Goal: Task Accomplishment & Management: Manage account settings

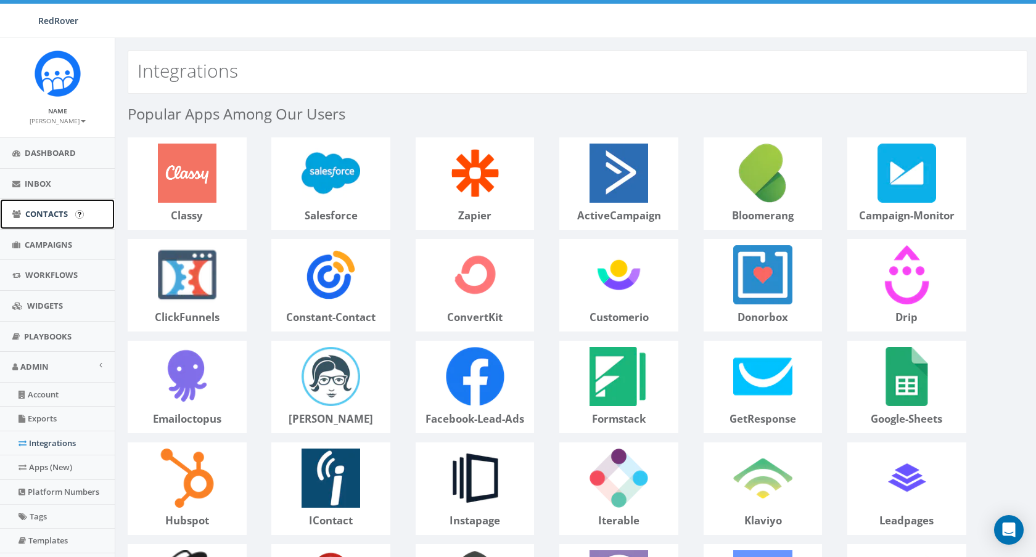
click at [47, 211] on span "Contacts" at bounding box center [46, 213] width 43 height 11
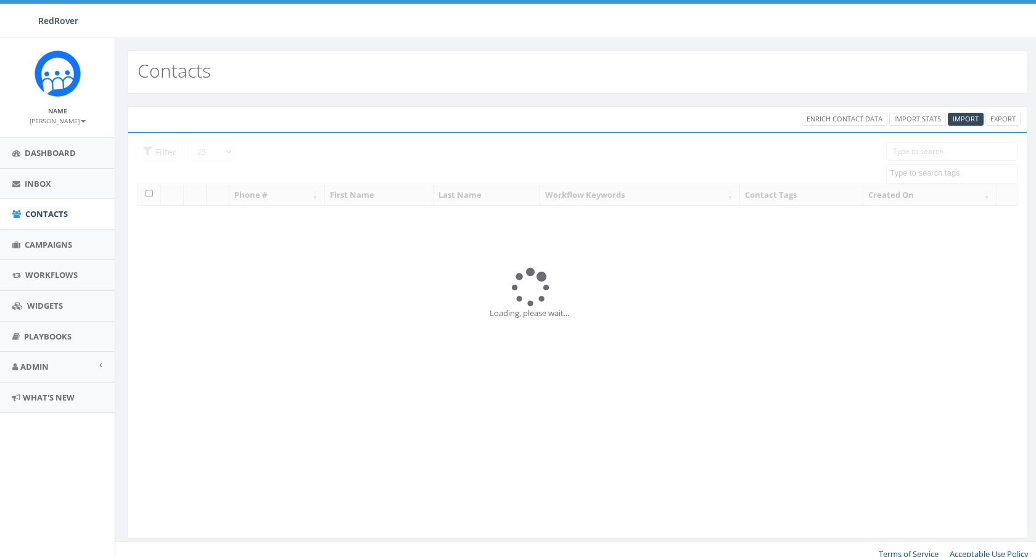
select select
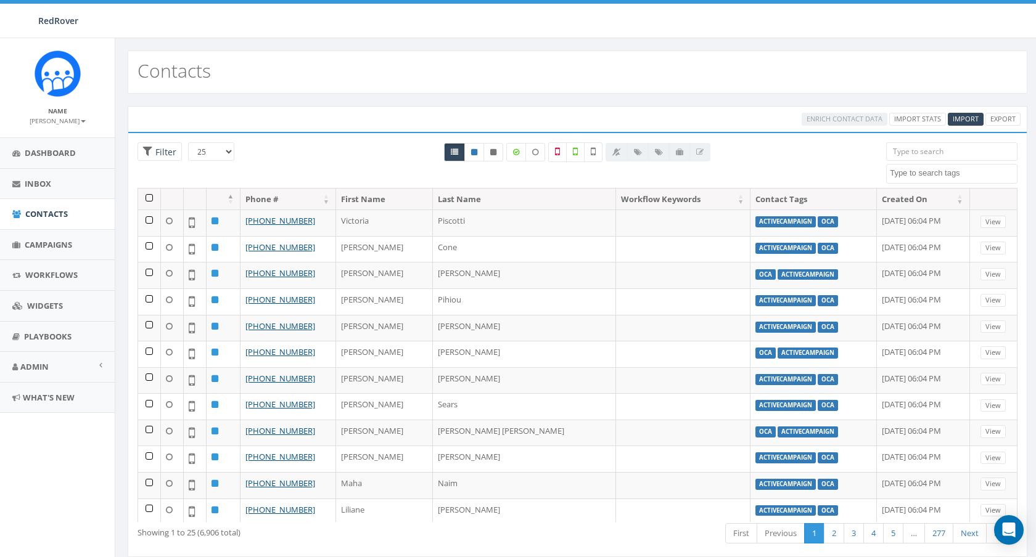
click at [900, 151] on input "search" at bounding box center [951, 151] width 131 height 18
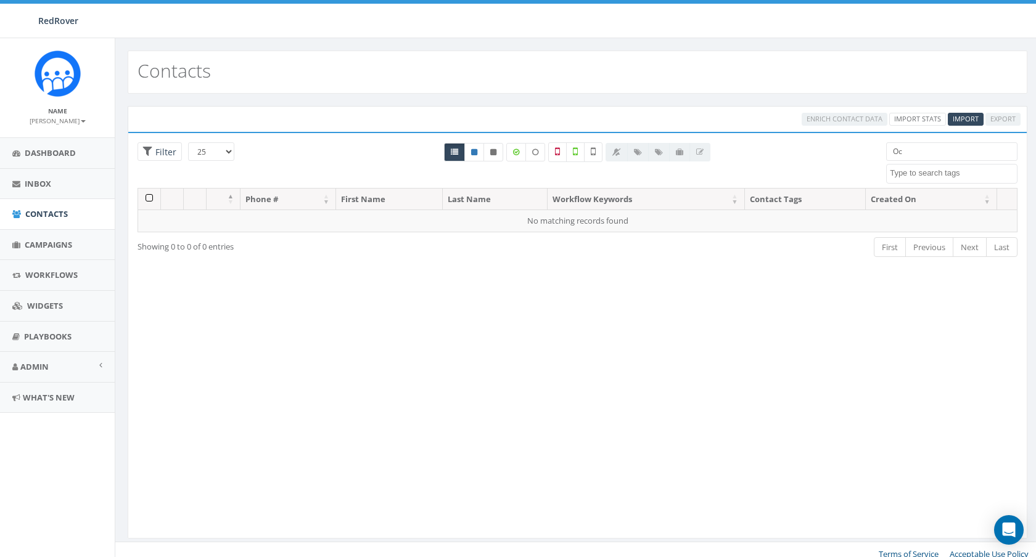
type input "O"
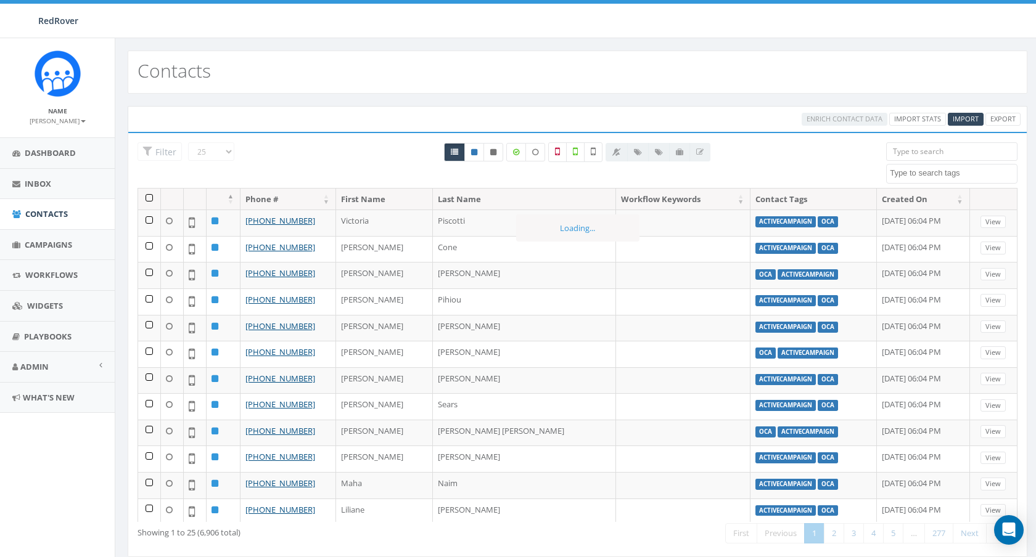
click at [910, 173] on textarea "Search" at bounding box center [953, 173] width 127 height 11
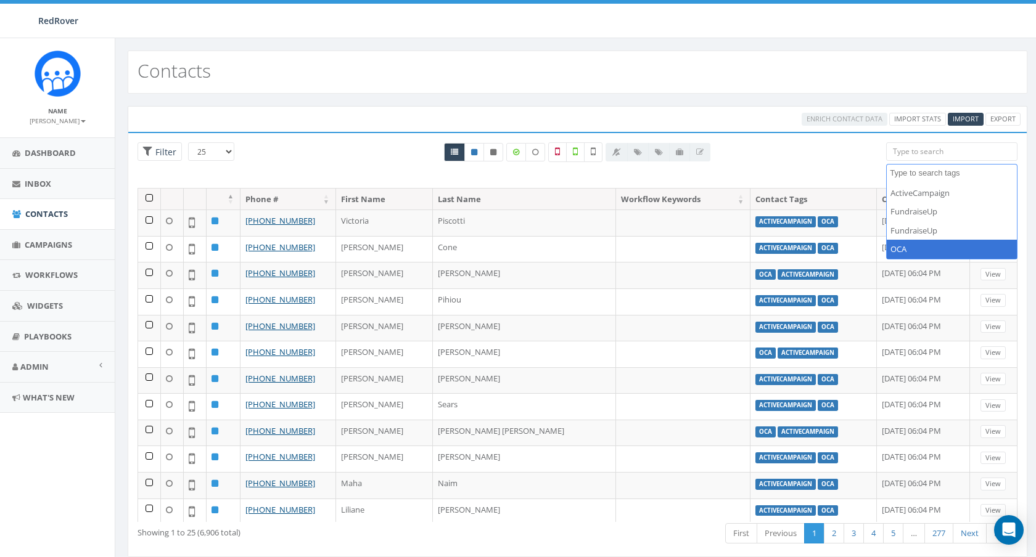
select select "OCA"
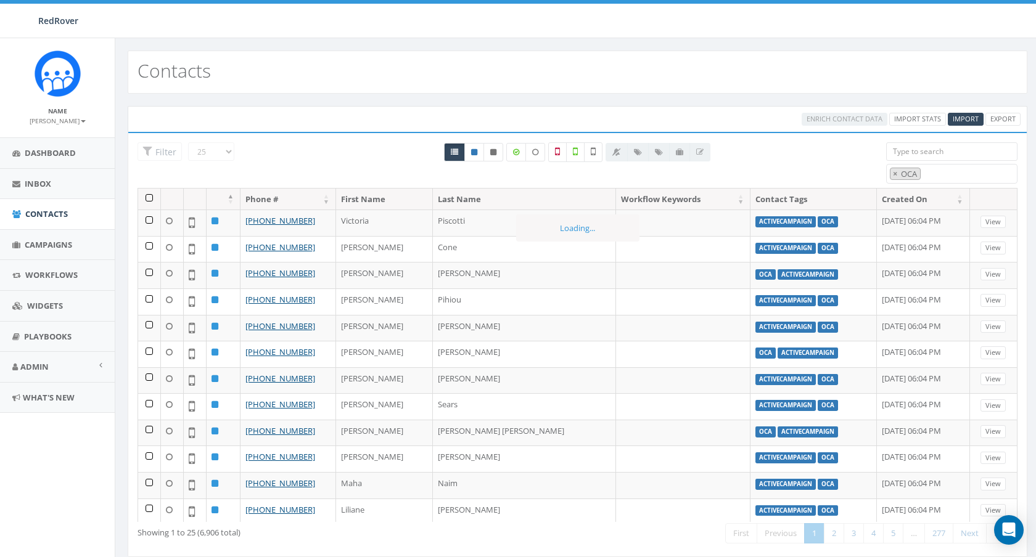
scroll to position [32, 0]
click at [893, 169] on span "×" at bounding box center [895, 173] width 4 height 11
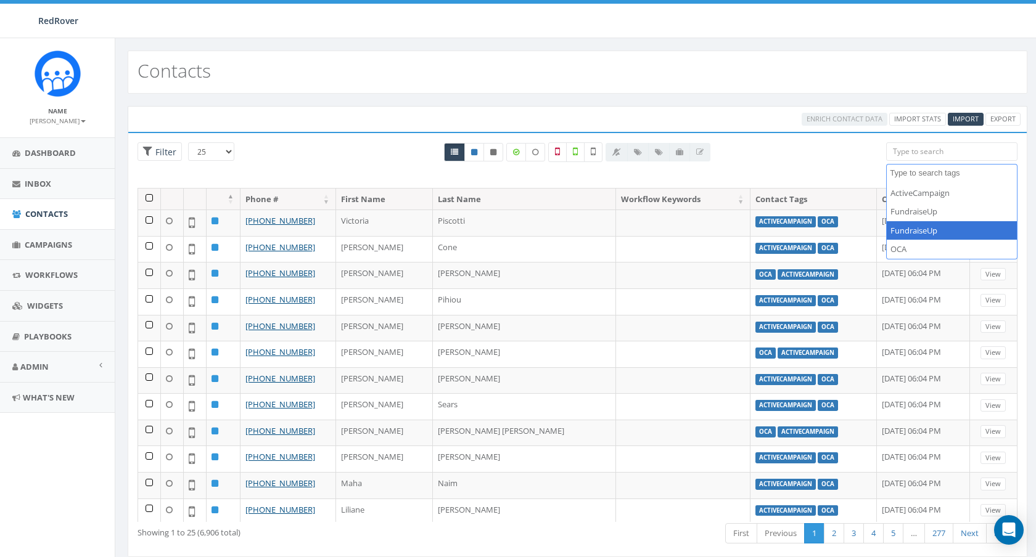
select select "FundraiseUp"
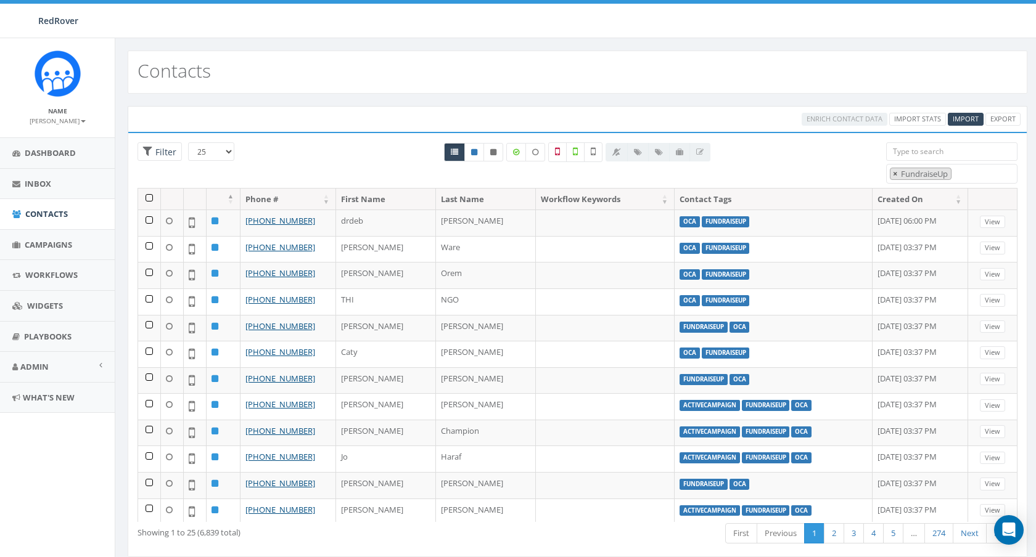
click at [894, 174] on span "×" at bounding box center [895, 173] width 4 height 11
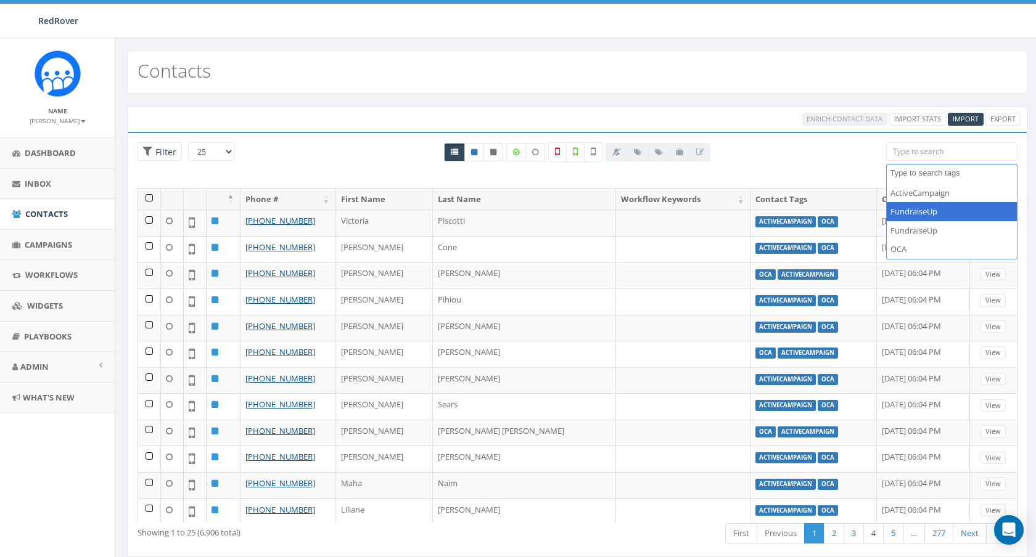
select select "FundraiseUp"
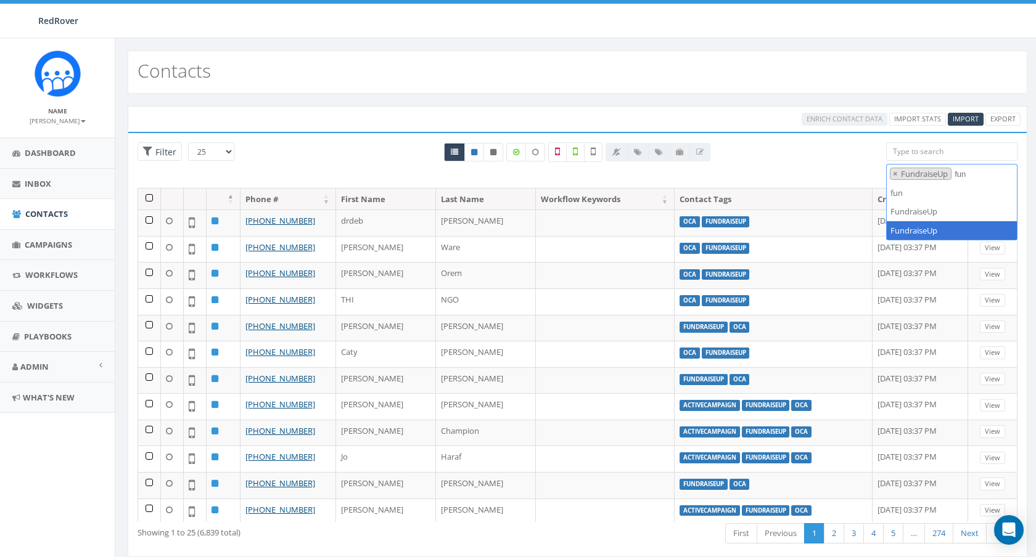
type textarea "fun"
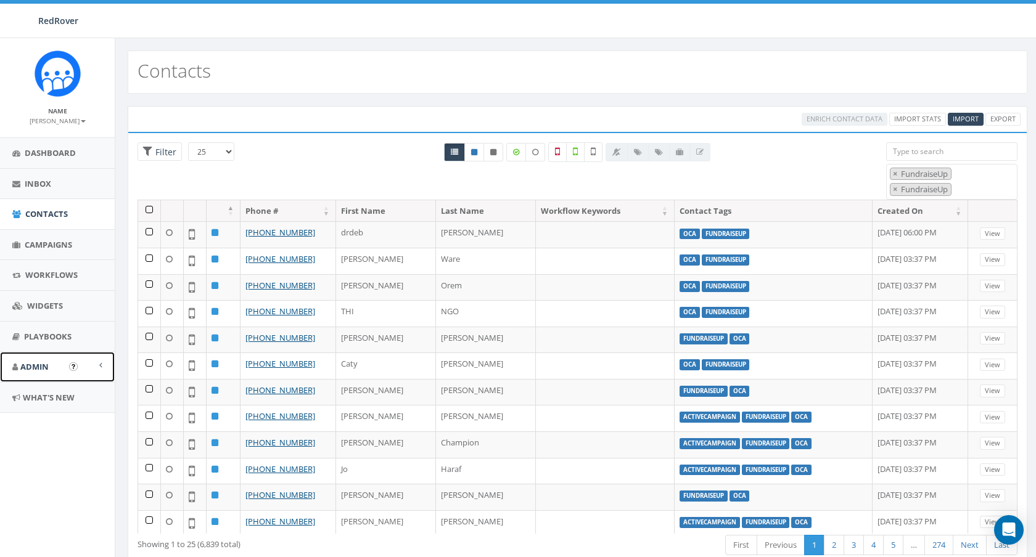
click at [43, 370] on span "Admin" at bounding box center [34, 366] width 28 height 11
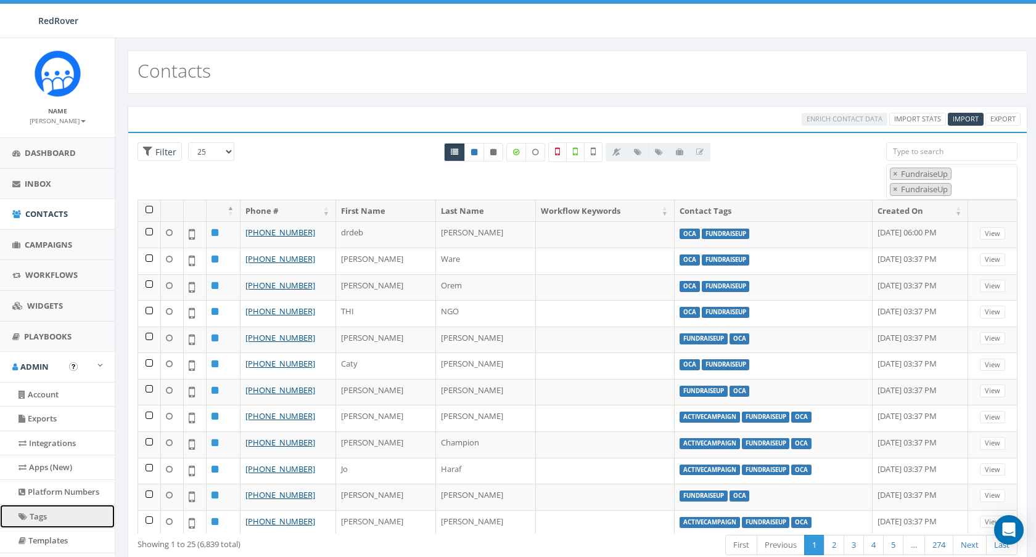
click at [66, 521] on link "Tags" at bounding box center [57, 517] width 115 height 24
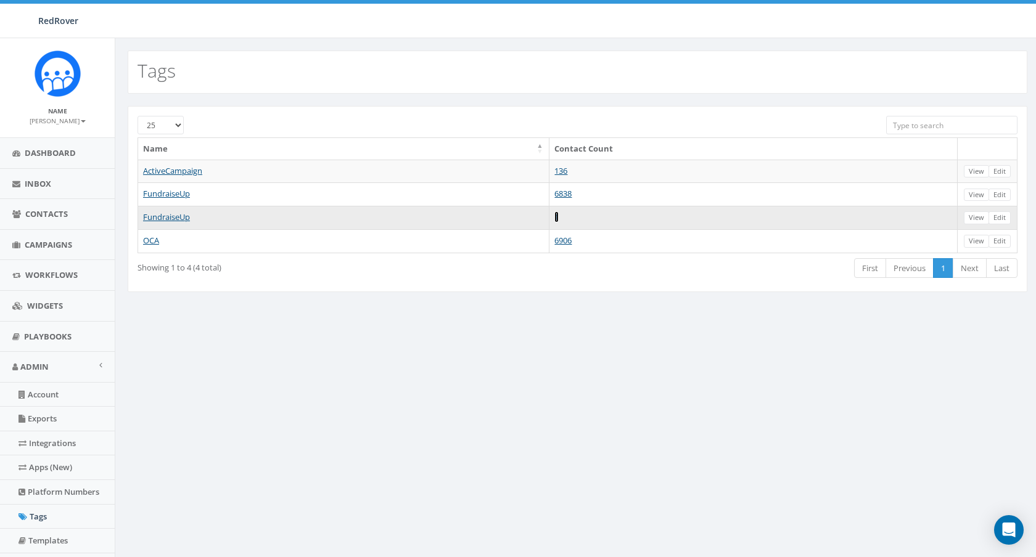
click at [559, 218] on link "1" at bounding box center [556, 216] width 4 height 11
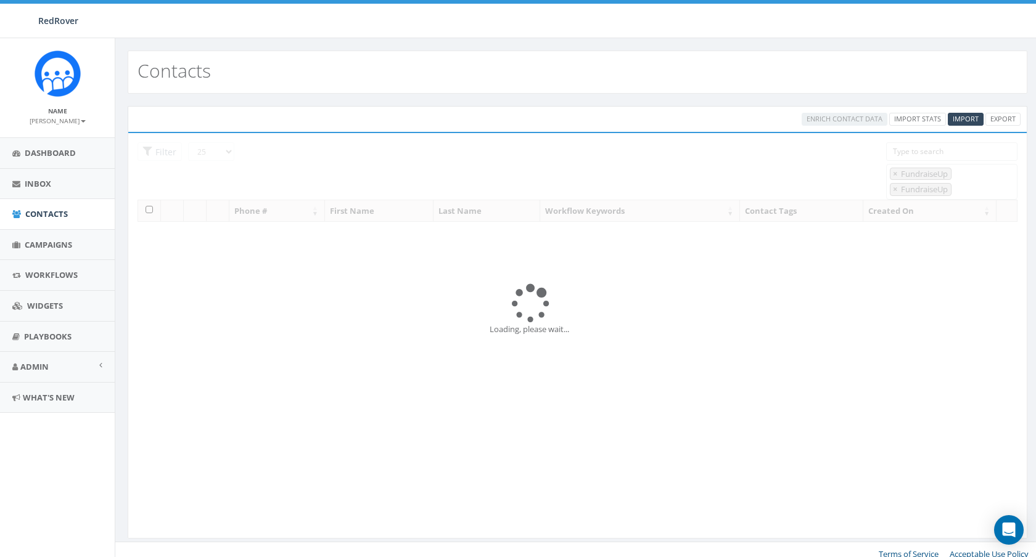
select select "FundraiseUp"
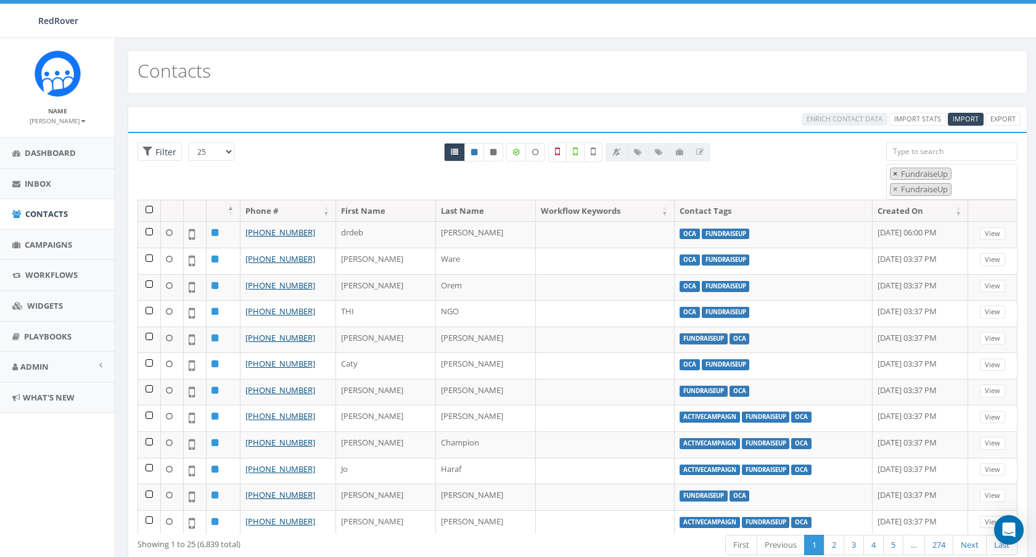
click at [895, 172] on span "×" at bounding box center [895, 173] width 4 height 11
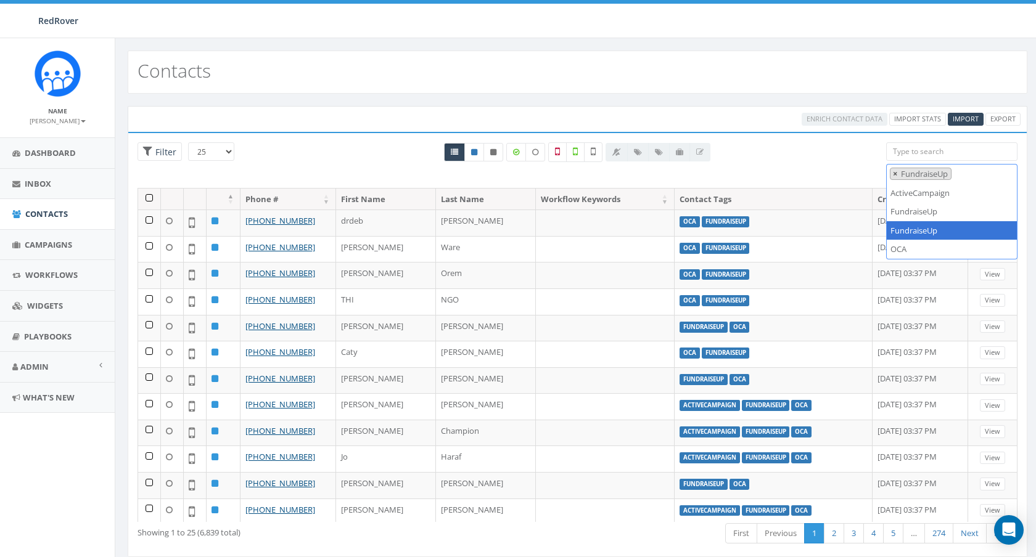
click at [894, 172] on span "×" at bounding box center [895, 173] width 4 height 11
select select
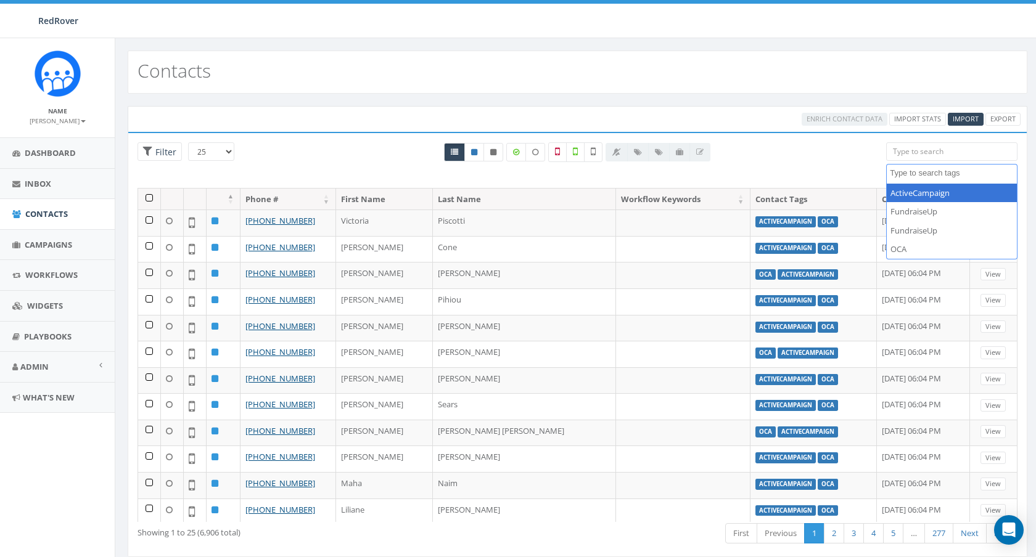
click at [789, 142] on div "All 0 contact(s) on current page All 6839 contact(s) filtered" at bounding box center [577, 165] width 599 height 46
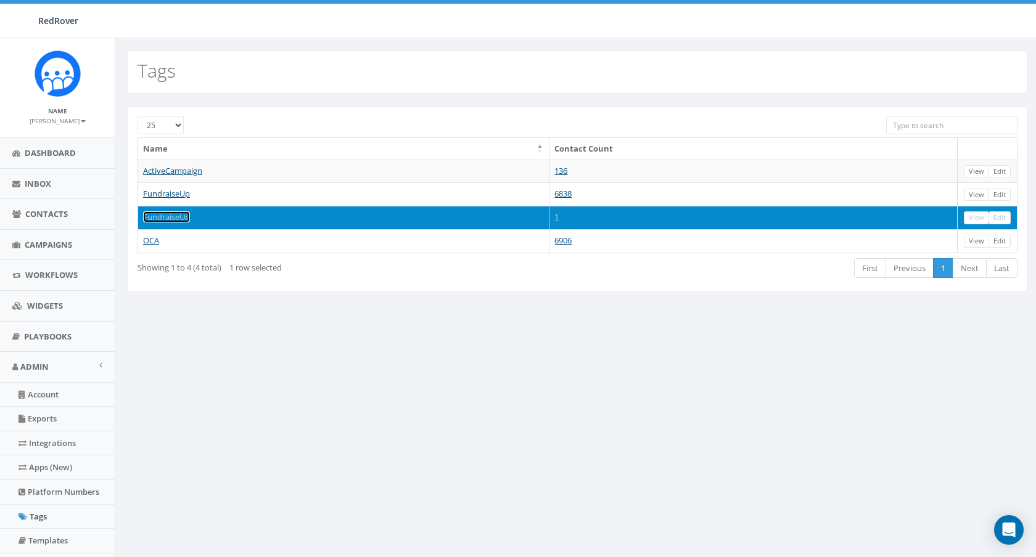
click at [169, 217] on link "FundraiseUp" at bounding box center [166, 216] width 47 height 11
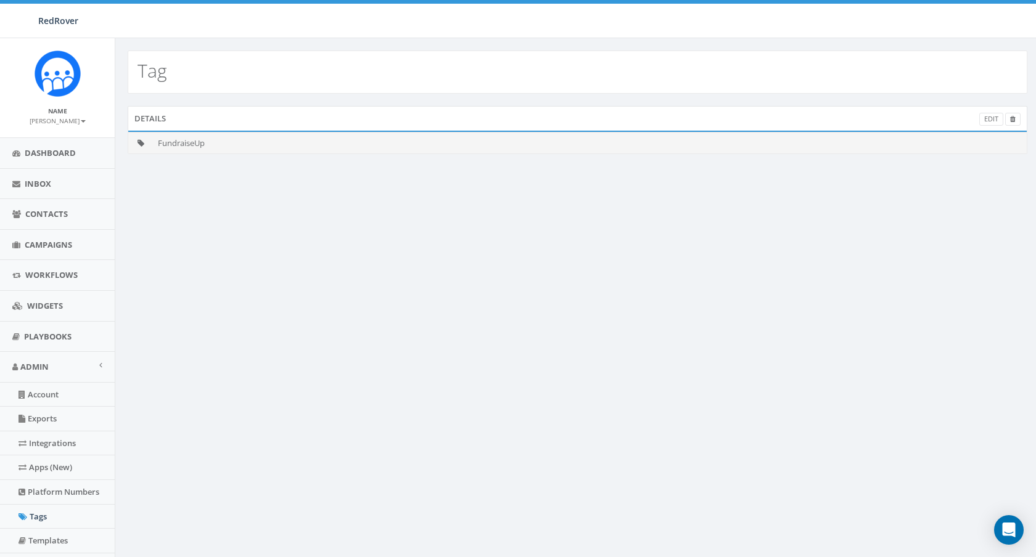
click at [183, 143] on td "FundraiseUp" at bounding box center [590, 143] width 874 height 22
click at [988, 120] on link "Edit" at bounding box center [991, 119] width 24 height 13
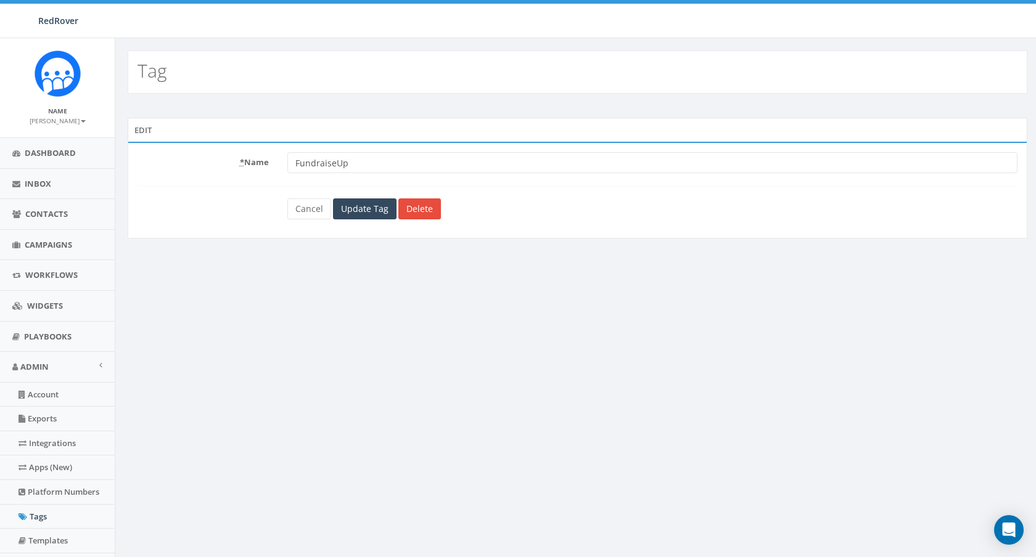
click at [363, 174] on form "* Name FundraiseUp Cancel Update Tag Delete" at bounding box center [577, 185] width 880 height 67
click at [356, 157] on input "FundraiseUp" at bounding box center [652, 162] width 730 height 21
click at [358, 170] on input "FundraiseUp" at bounding box center [652, 162] width 730 height 21
type input "FundraiseUp1"
click at [355, 216] on input "Update Tag" at bounding box center [365, 209] width 64 height 21
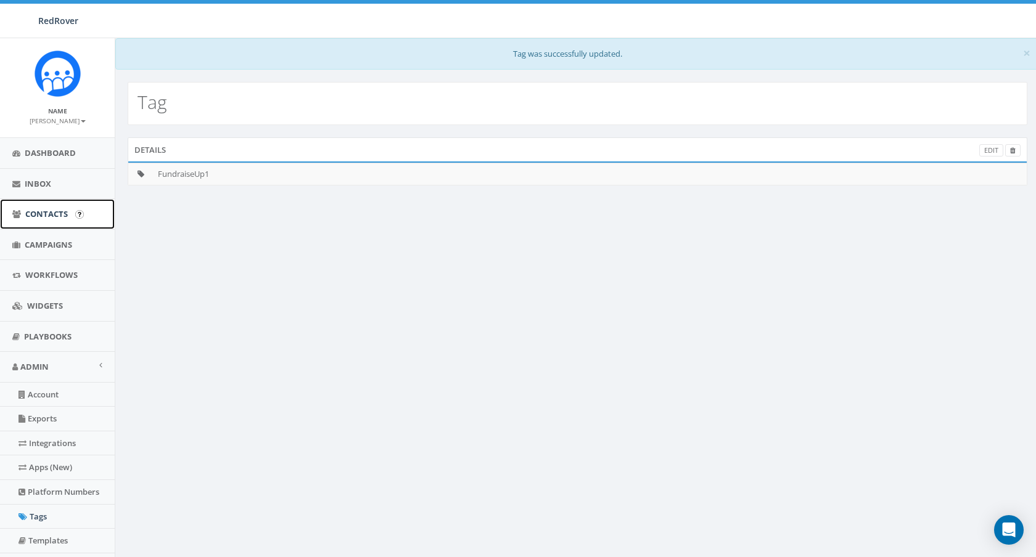
click at [35, 218] on span "Contacts" at bounding box center [46, 213] width 43 height 11
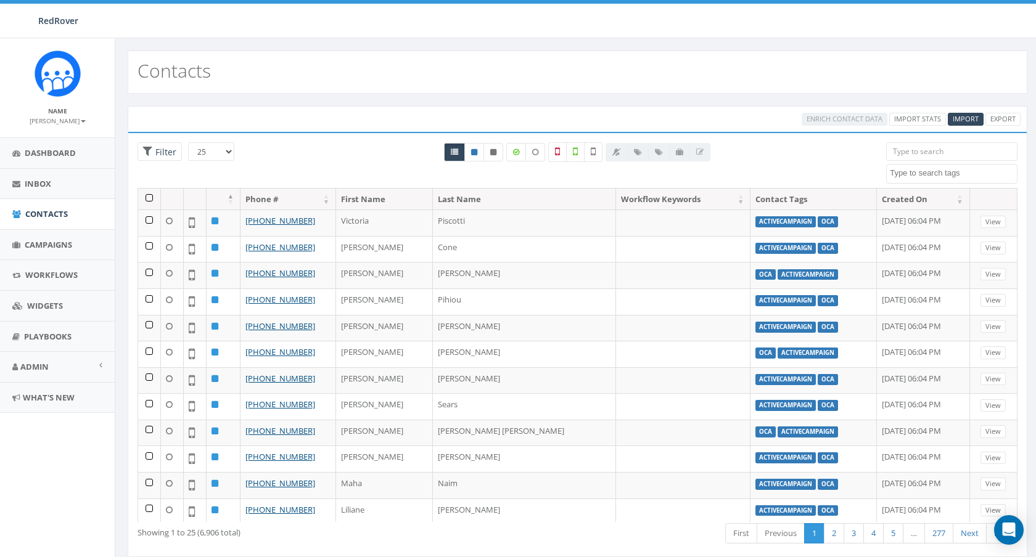
click at [959, 178] on textarea "Search" at bounding box center [953, 173] width 127 height 11
select select "FundraiseUp1"
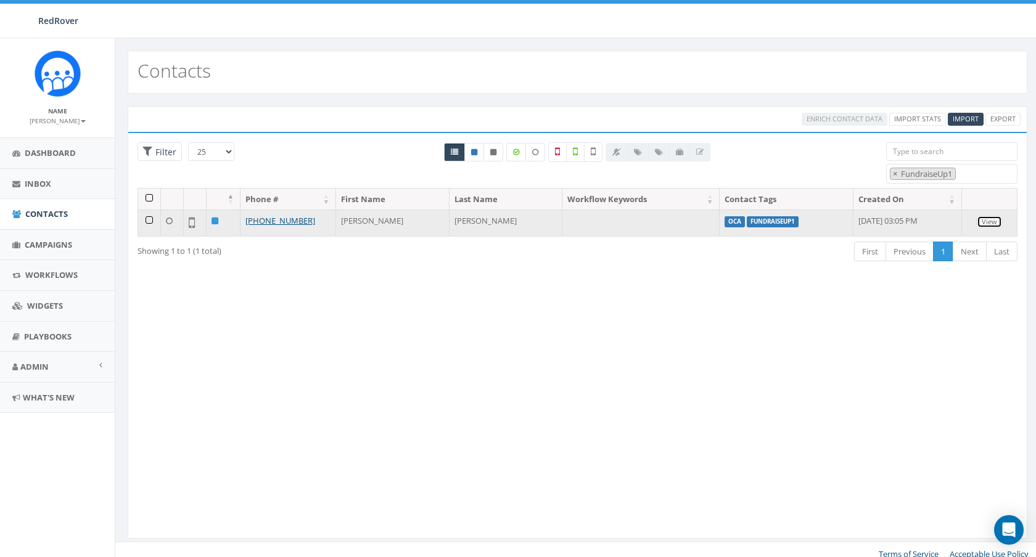
click at [997, 222] on link "View" at bounding box center [989, 222] width 25 height 13
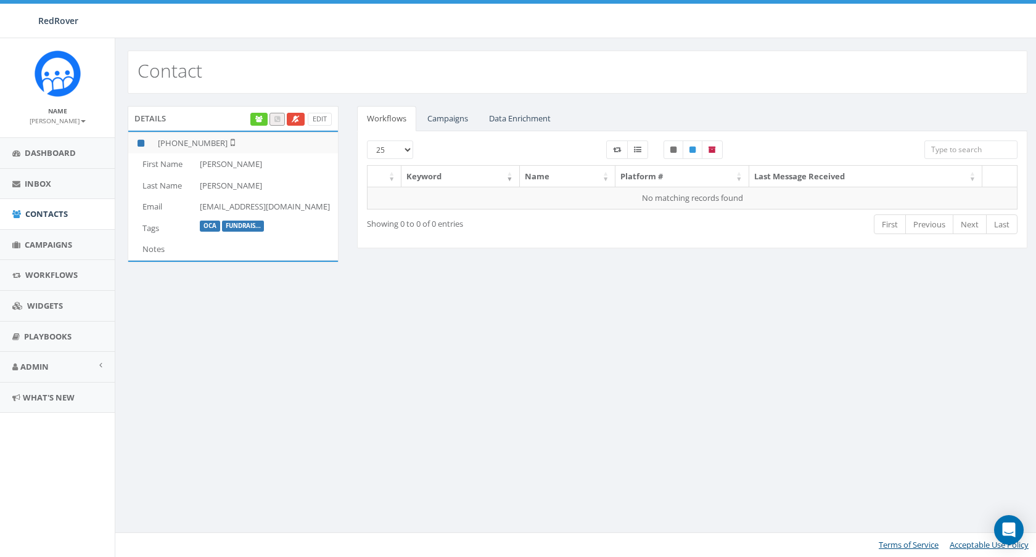
click at [274, 230] on p "OCA Fundrais..." at bounding box center [269, 225] width 138 height 12
click at [319, 118] on link "Edit" at bounding box center [320, 119] width 24 height 13
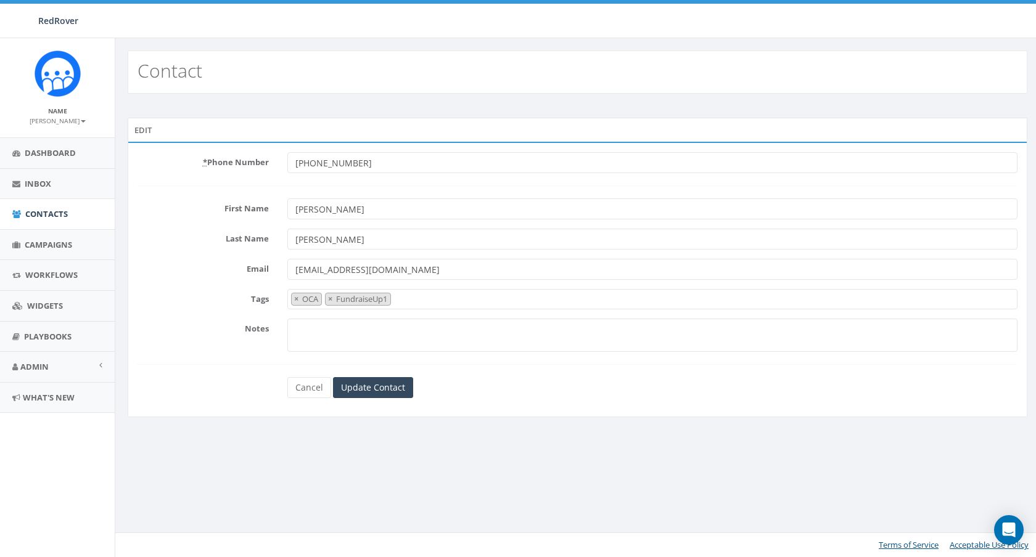
select select "OCA"
click at [440, 298] on span "× OCA × FundraiseUp1" at bounding box center [652, 299] width 730 height 20
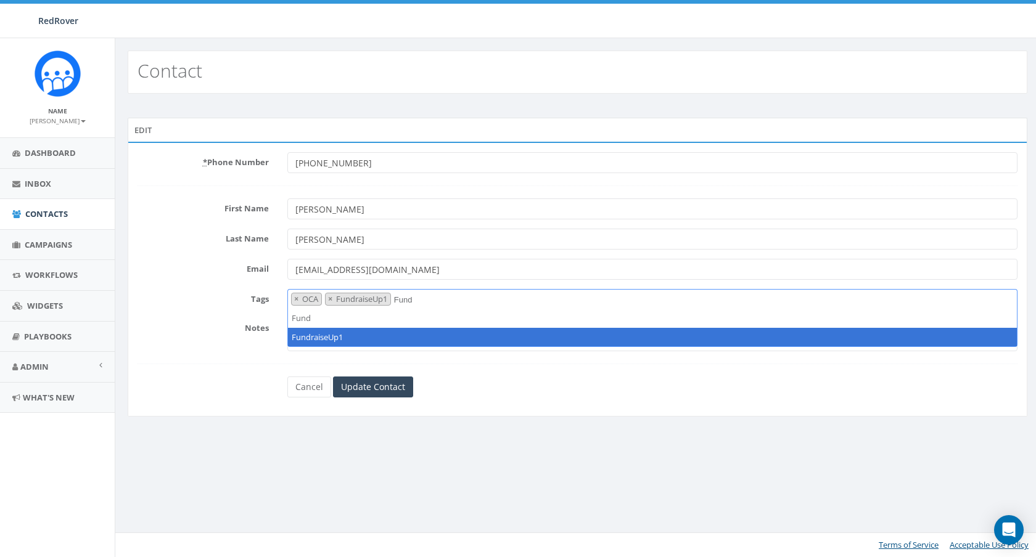
type textarea "Fund"
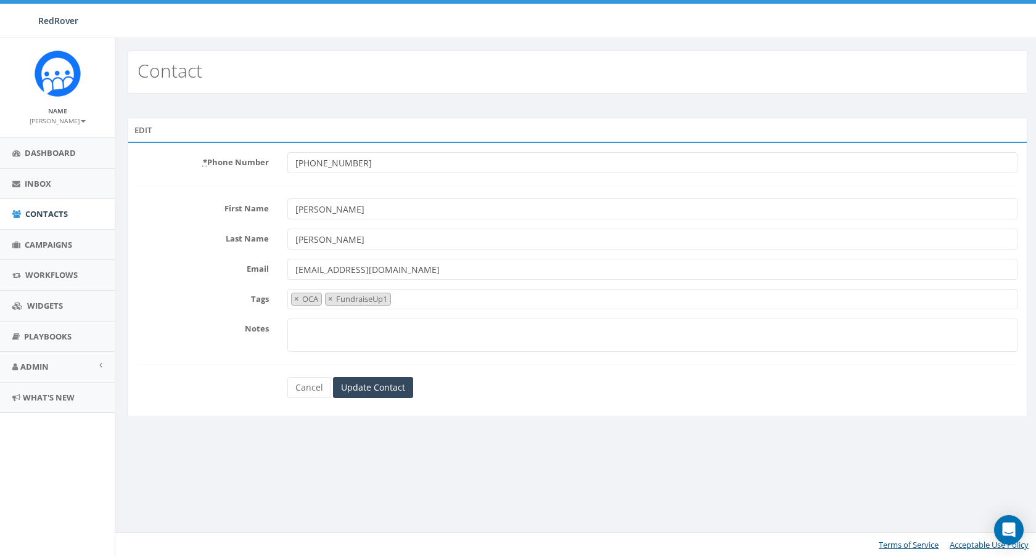
click at [211, 330] on label "Notes" at bounding box center [203, 327] width 150 height 16
click at [287, 330] on textarea "Notes" at bounding box center [652, 335] width 730 height 33
click at [409, 299] on span "× OCA × FundraiseUp1" at bounding box center [652, 299] width 730 height 20
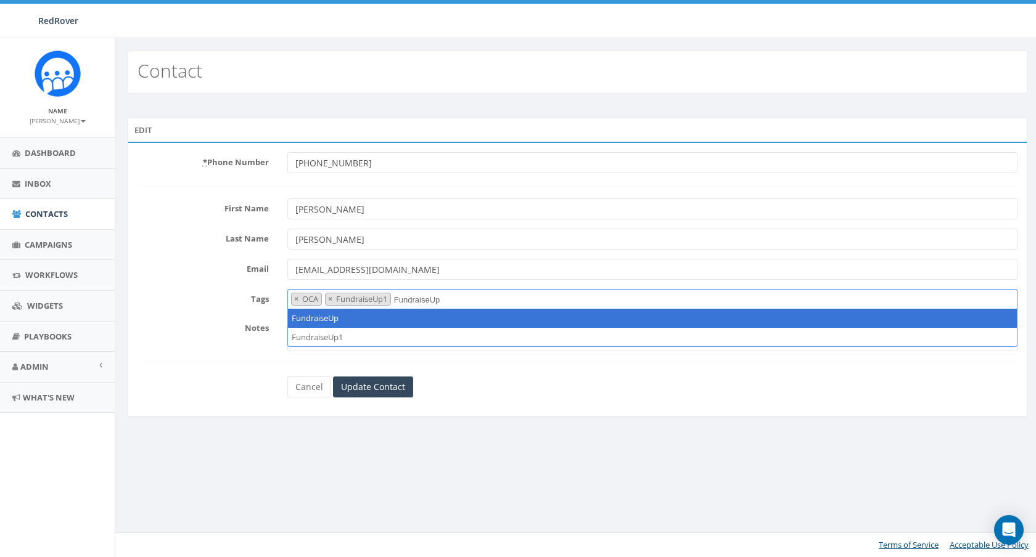
type textarea "FundraiseUp"
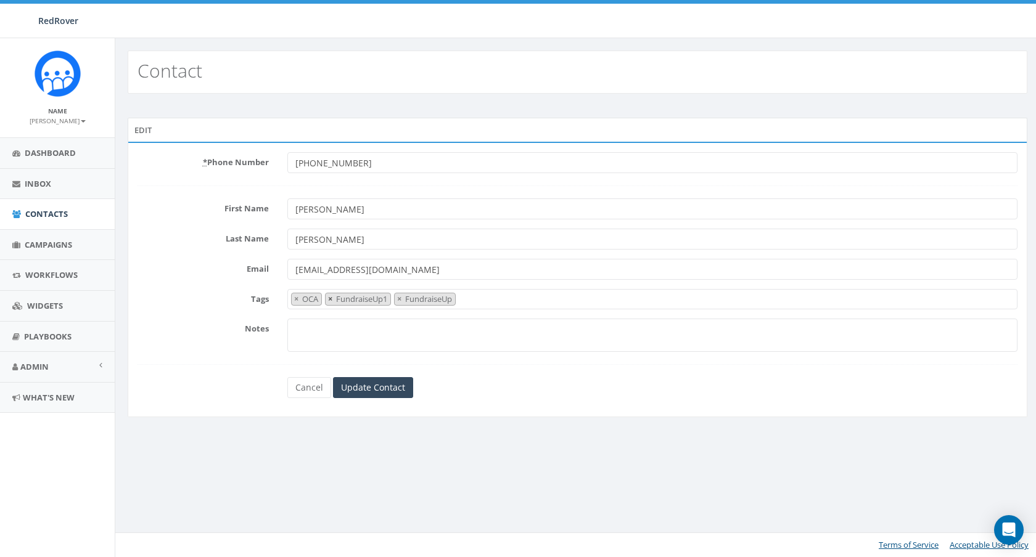
click at [332, 298] on span "×" at bounding box center [330, 298] width 4 height 11
click at [225, 365] on form "* Phone Number +18172011503 First Name James Last Name Williams Email jrw1948@g…" at bounding box center [577, 275] width 880 height 246
click at [396, 398] on div "* Phone Number +18172011503 First Name James Last Name Williams Email jrw1948@g…" at bounding box center [578, 280] width 900 height 276
click at [395, 387] on input "Update Contact" at bounding box center [373, 387] width 80 height 21
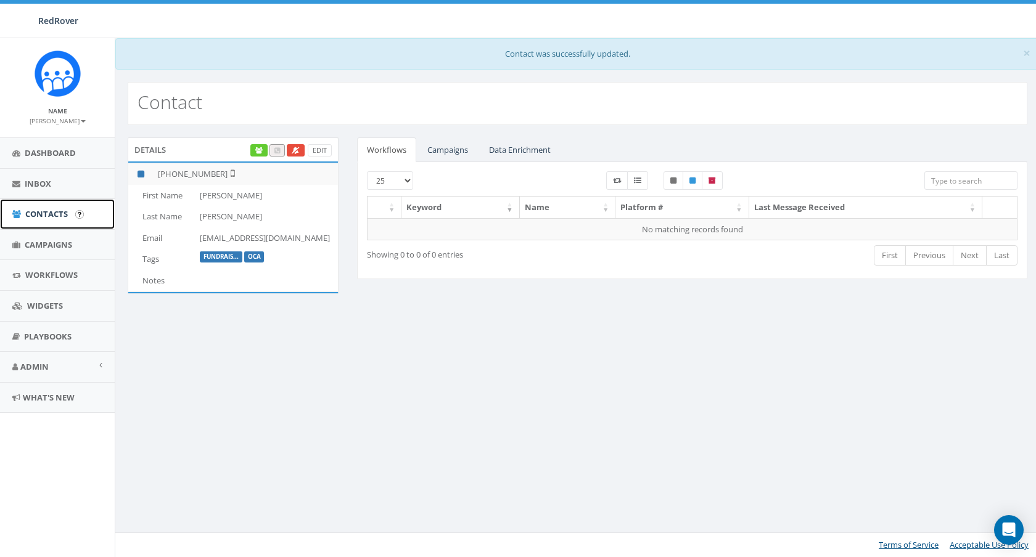
click at [38, 215] on span "Contacts" at bounding box center [46, 213] width 43 height 11
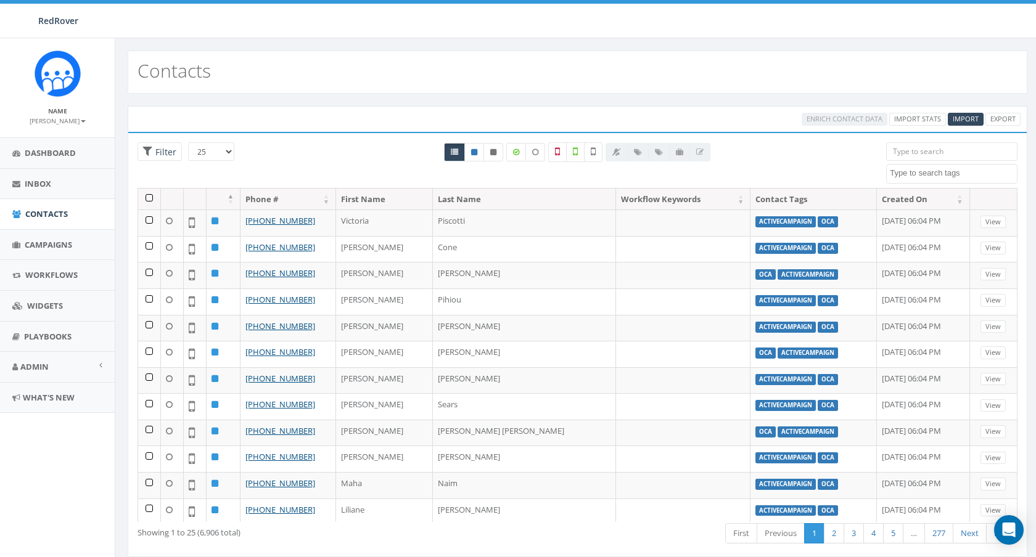
click at [938, 176] on textarea "Search" at bounding box center [953, 173] width 127 height 11
select select "FundraiseUp1"
click at [981, 173] on span "× FundraiseUp1" at bounding box center [951, 174] width 131 height 20
click at [896, 171] on span "×" at bounding box center [895, 173] width 4 height 11
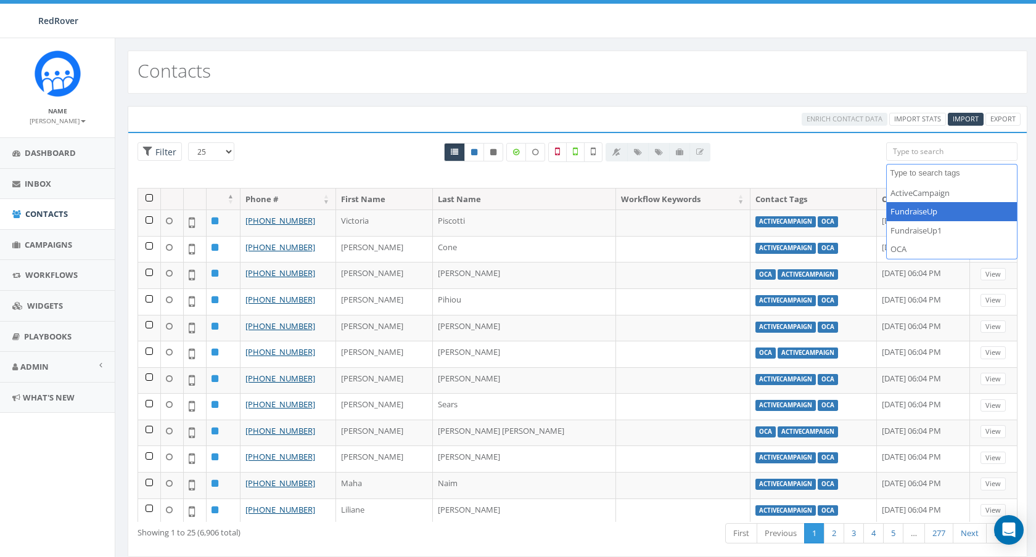
select select "FundraiseUp"
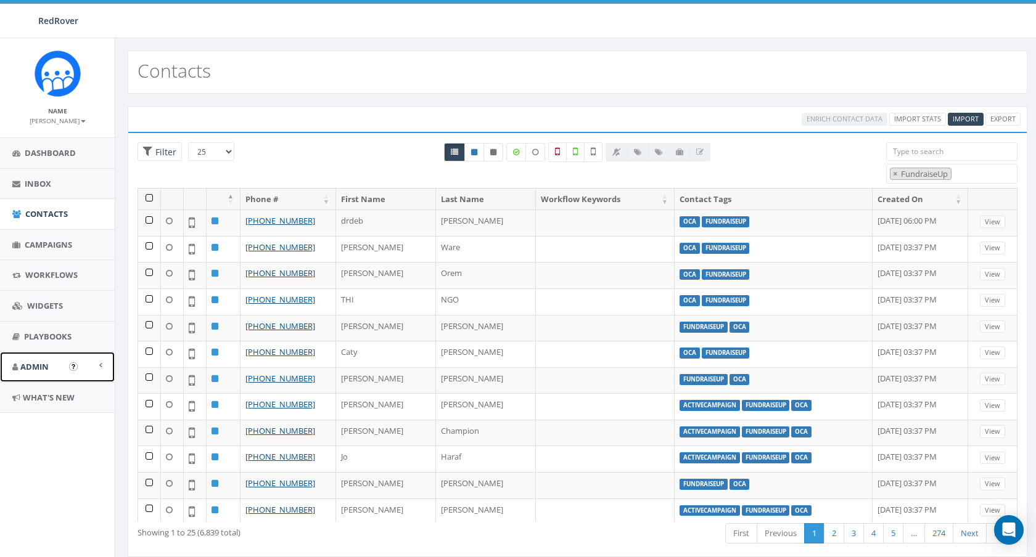
click at [34, 370] on span "Admin" at bounding box center [34, 366] width 28 height 11
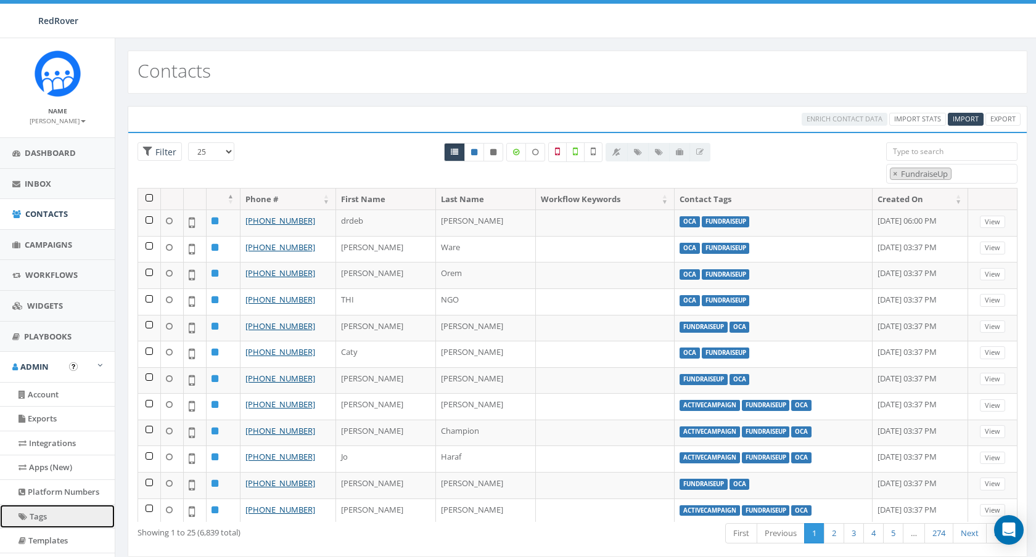
click at [45, 517] on link "Tags" at bounding box center [57, 517] width 115 height 24
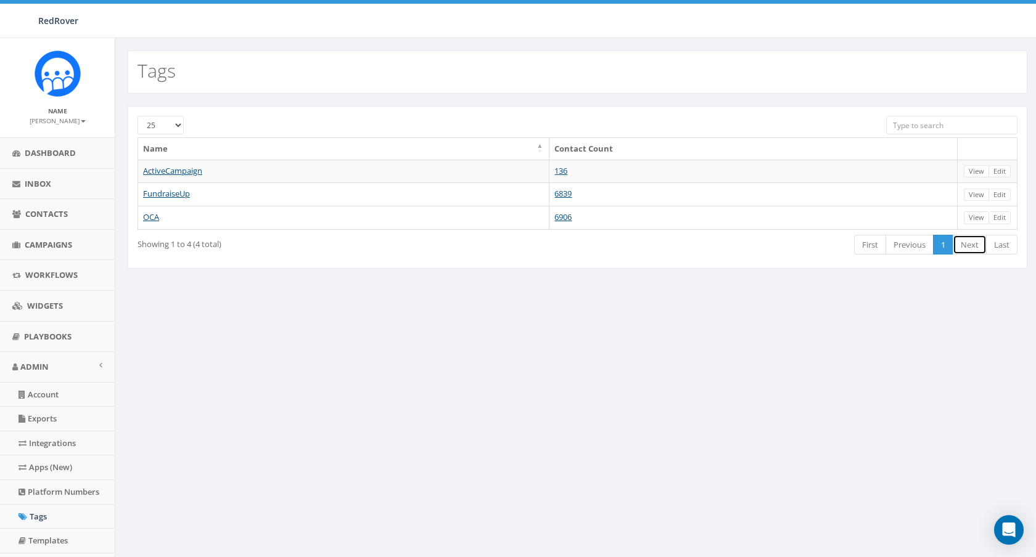
click at [978, 251] on link "Next" at bounding box center [970, 245] width 34 height 20
click at [50, 157] on span "Dashboard" at bounding box center [50, 152] width 51 height 11
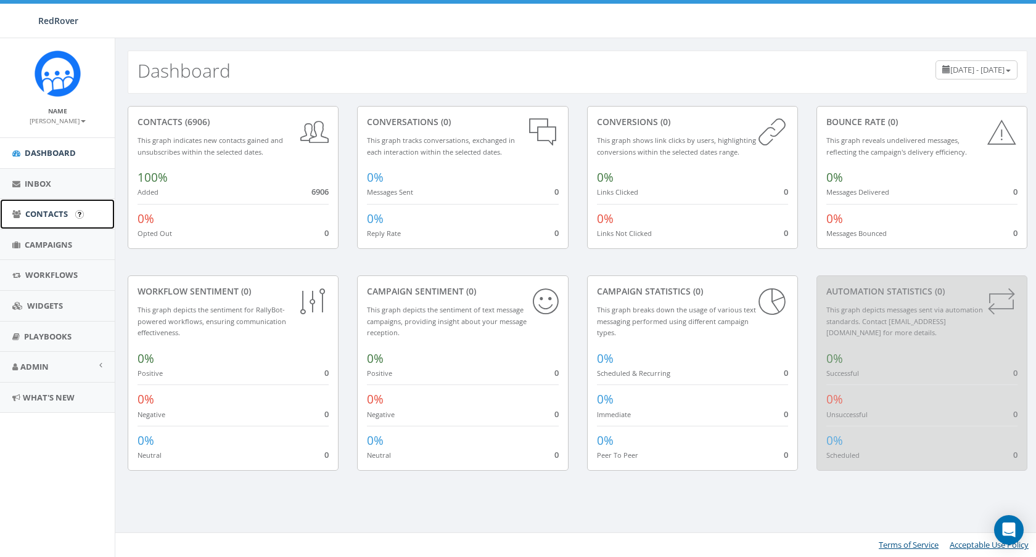
click at [30, 210] on span "Contacts" at bounding box center [46, 213] width 43 height 11
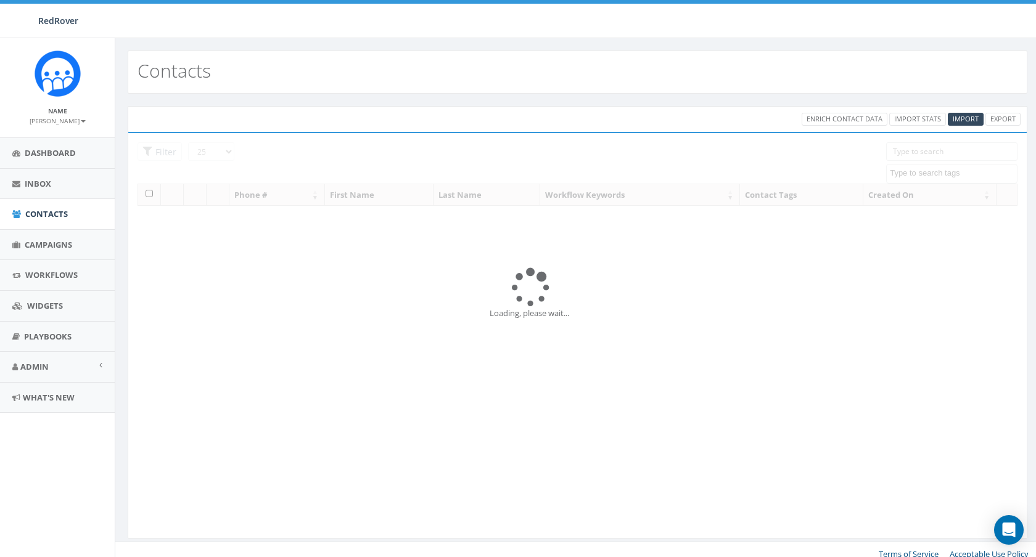
select select
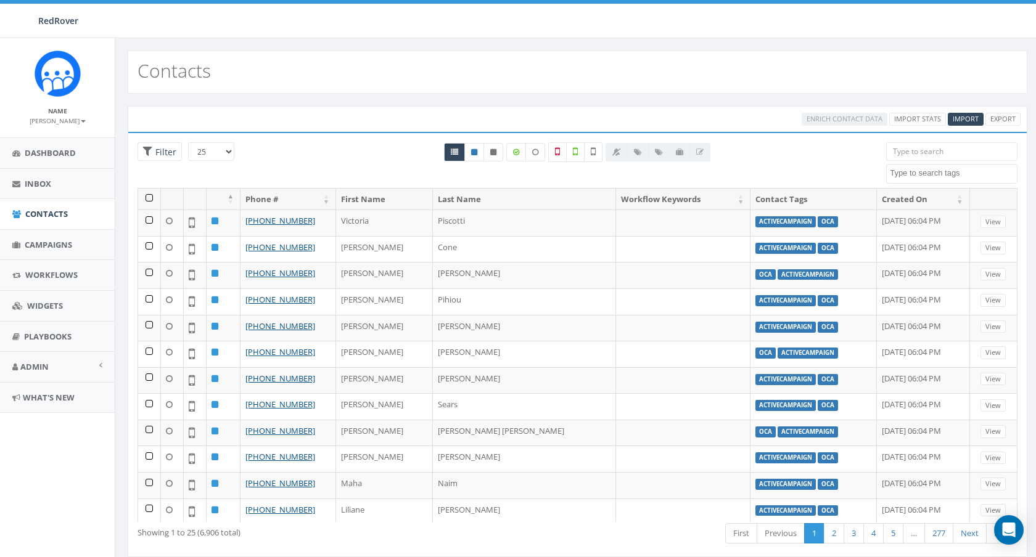
click at [932, 170] on textarea "Search" at bounding box center [953, 173] width 127 height 11
click at [919, 176] on textarea "Search" at bounding box center [953, 173] width 127 height 11
click at [581, 89] on div "Contacts" at bounding box center [578, 72] width 900 height 43
click at [981, 174] on textarea "Search" at bounding box center [953, 173] width 127 height 11
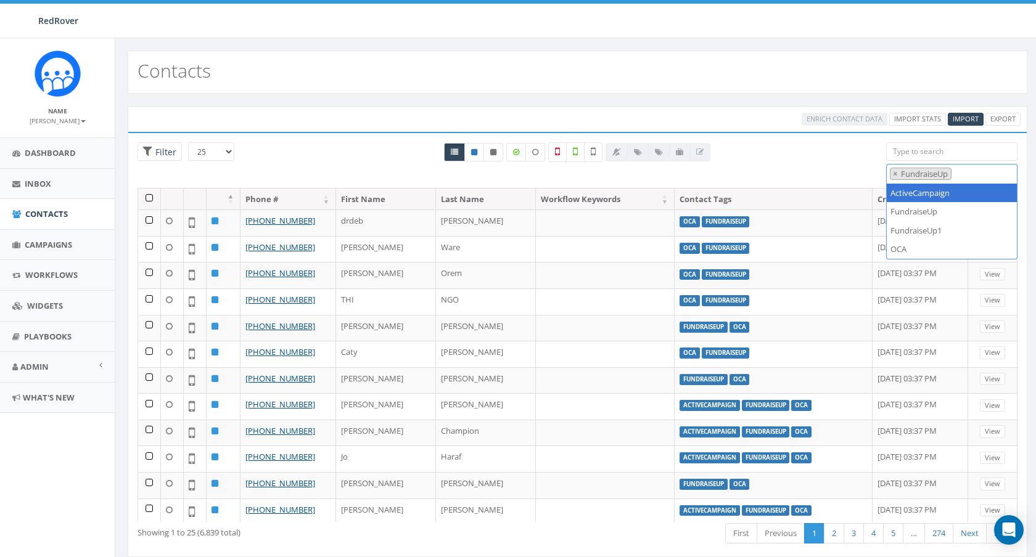
select select "ActiveCampaign"
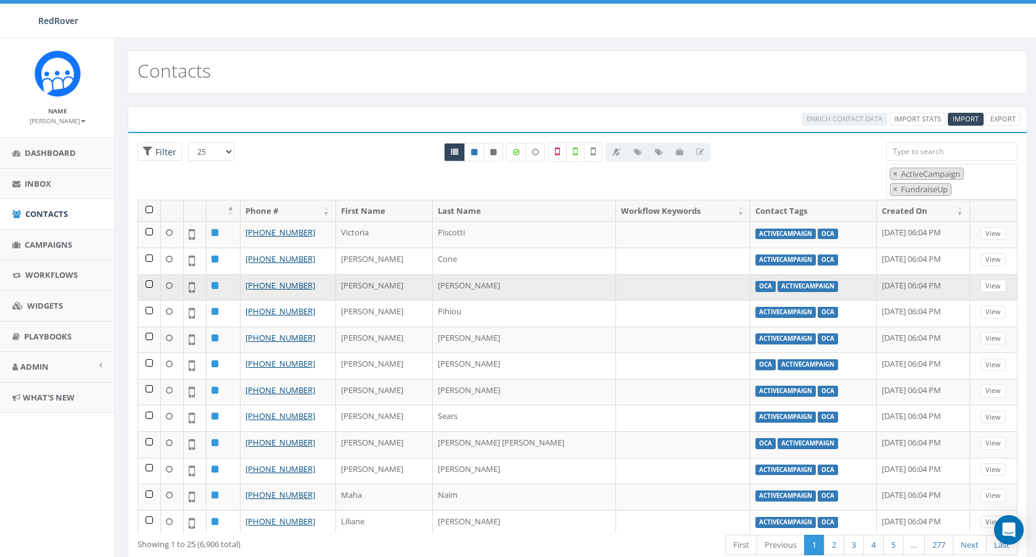
scroll to position [340, 0]
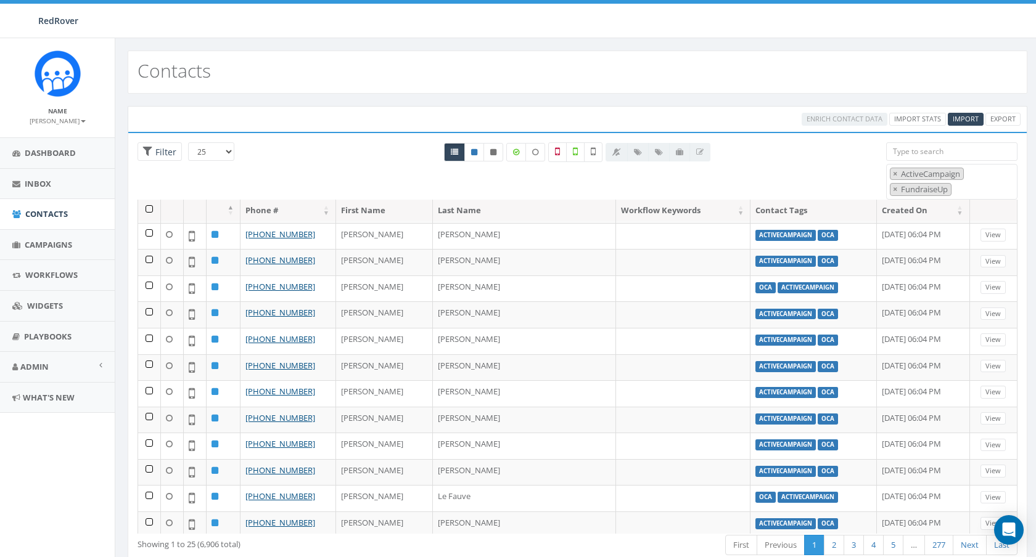
click at [974, 150] on input "search" at bounding box center [951, 151] width 131 height 18
click at [849, 137] on div "Loading the filters, please wait!! Phone Number is is not First Name is is not …" at bounding box center [578, 351] width 900 height 438
click at [979, 189] on span "× ActiveCampaign × FundraiseUp" at bounding box center [951, 182] width 131 height 36
type textarea "O"
click at [800, 156] on div "All 0 contact(s) on current page All 6906 contact(s) filtered" at bounding box center [577, 165] width 599 height 46
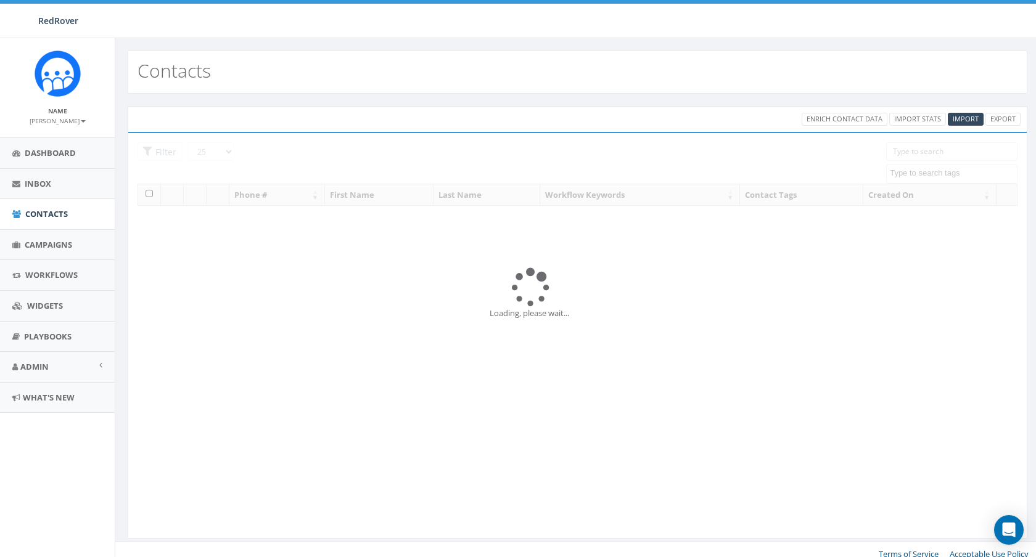
select select
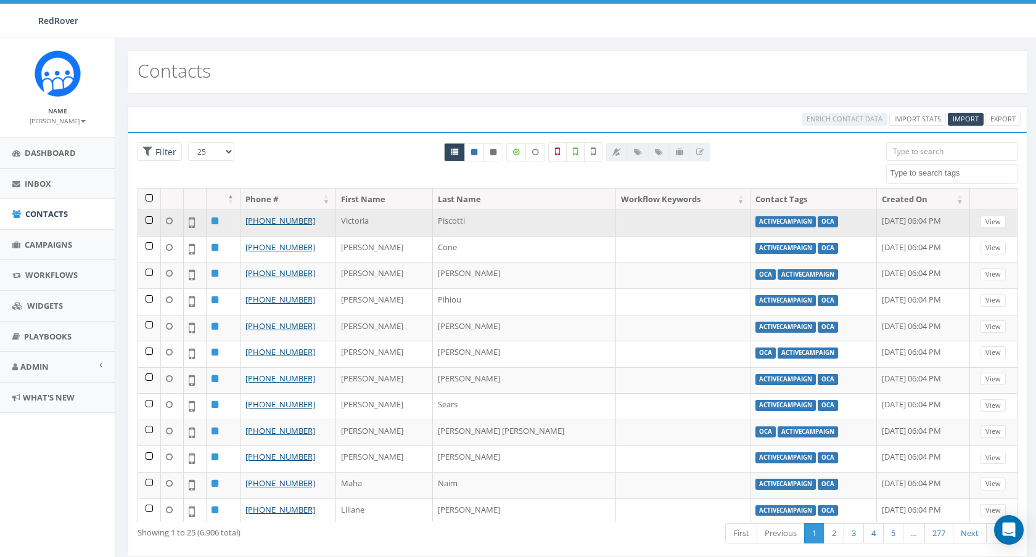
click at [755, 221] on label "ActiveCampaign" at bounding box center [785, 221] width 60 height 11
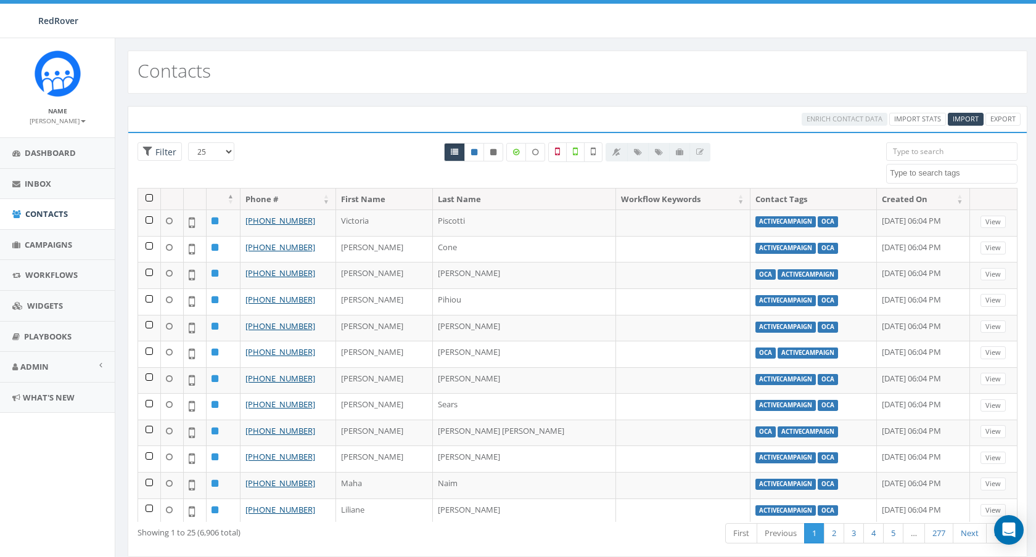
click at [985, 181] on span at bounding box center [951, 174] width 131 height 20
click at [53, 364] on link "Admin" at bounding box center [57, 367] width 115 height 30
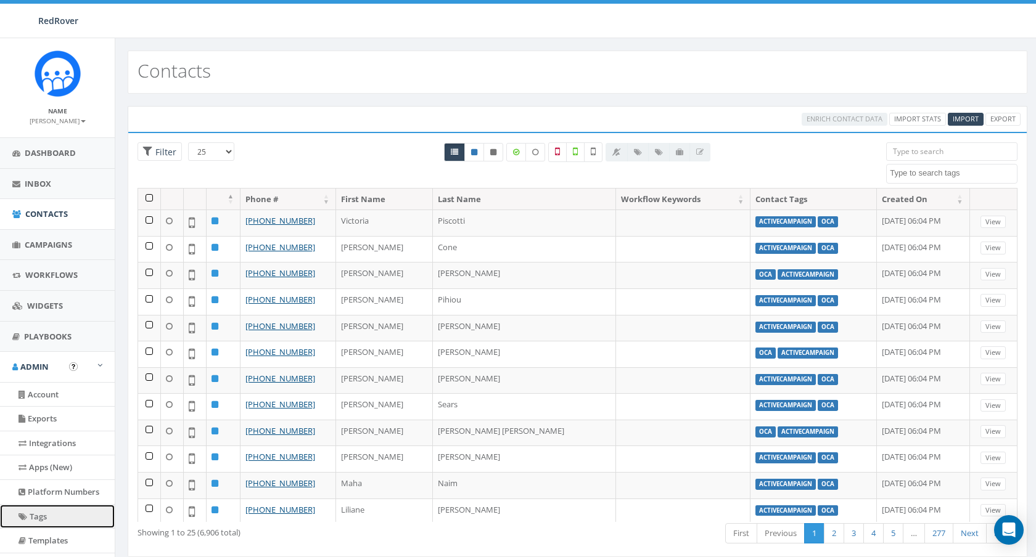
click at [33, 520] on link "Tags" at bounding box center [57, 517] width 115 height 24
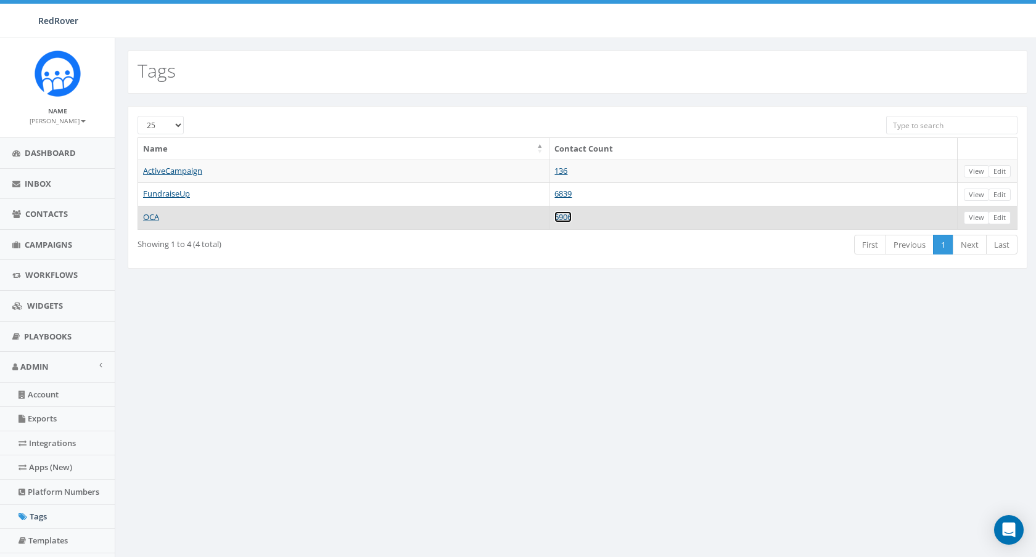
click at [567, 220] on link "6906" at bounding box center [562, 216] width 17 height 11
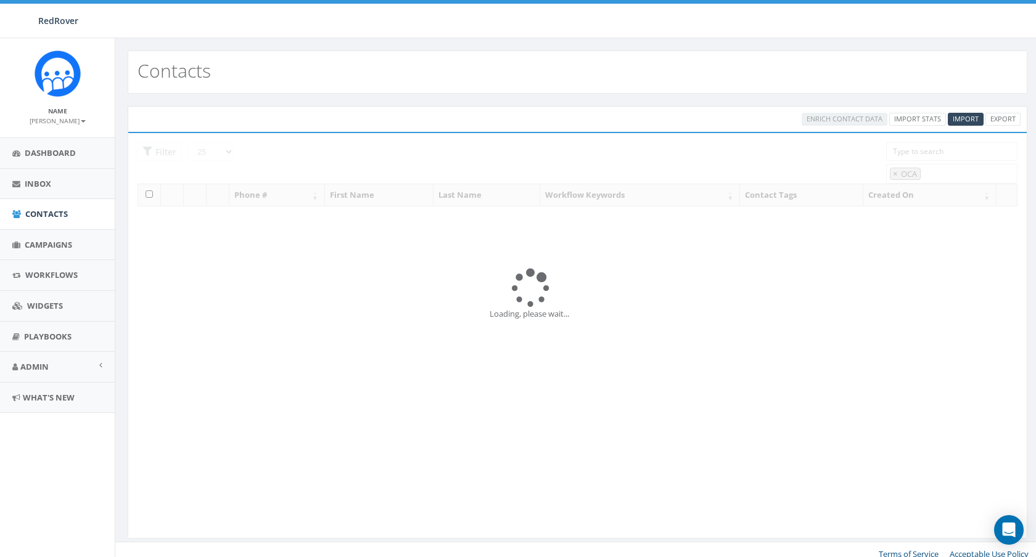
select select "OCA"
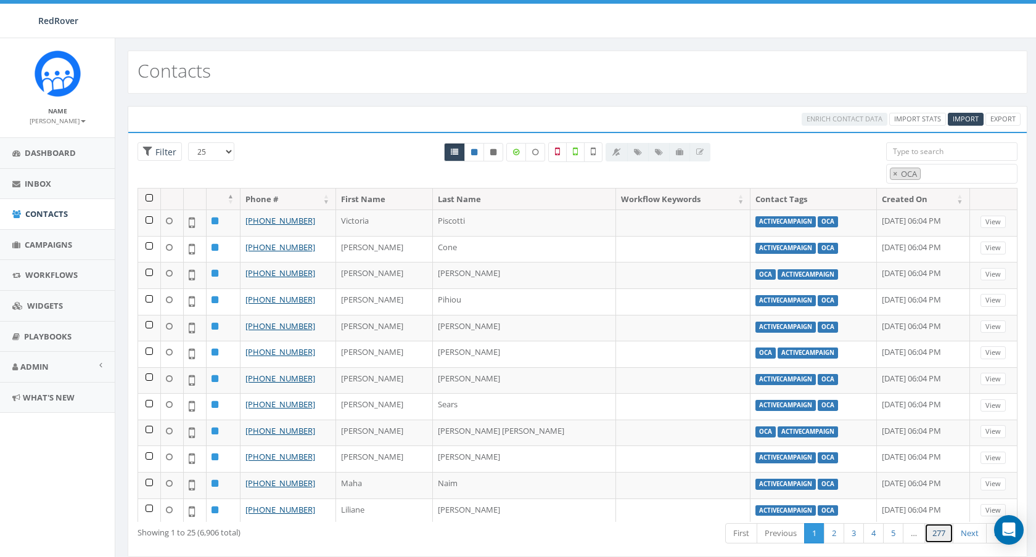
click at [932, 535] on link "277" at bounding box center [938, 533] width 29 height 20
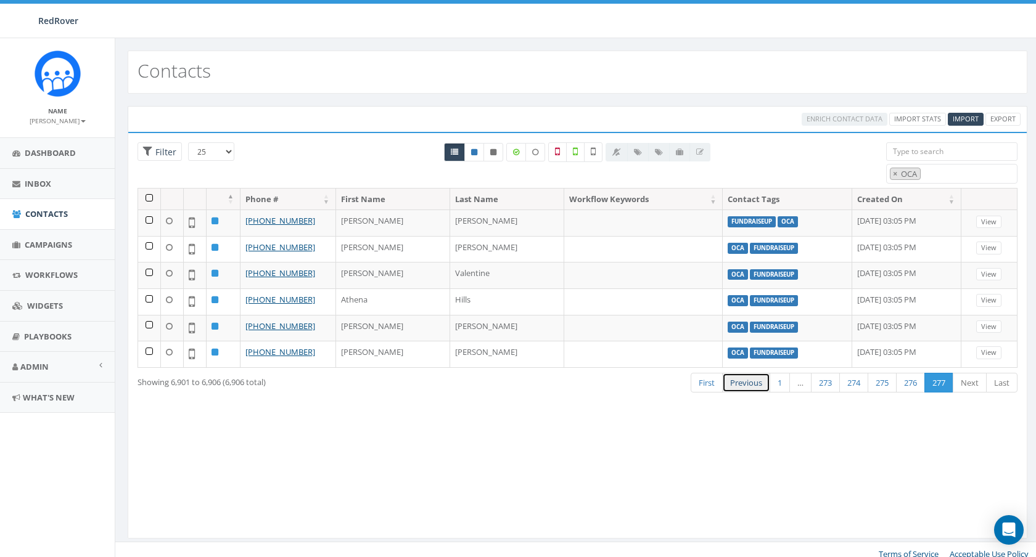
click at [734, 384] on link "Previous" at bounding box center [746, 383] width 48 height 20
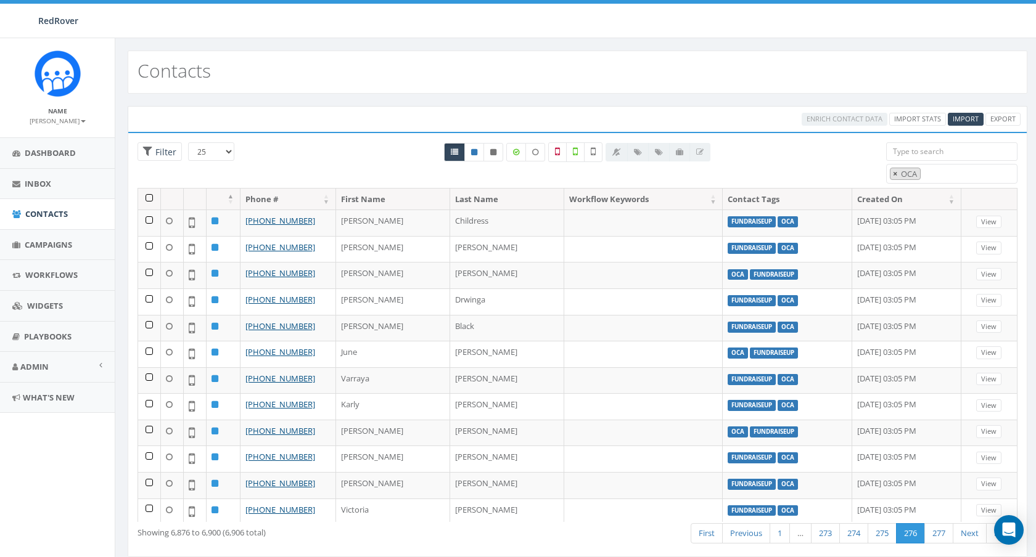
click at [895, 173] on span "×" at bounding box center [895, 173] width 4 height 11
select select
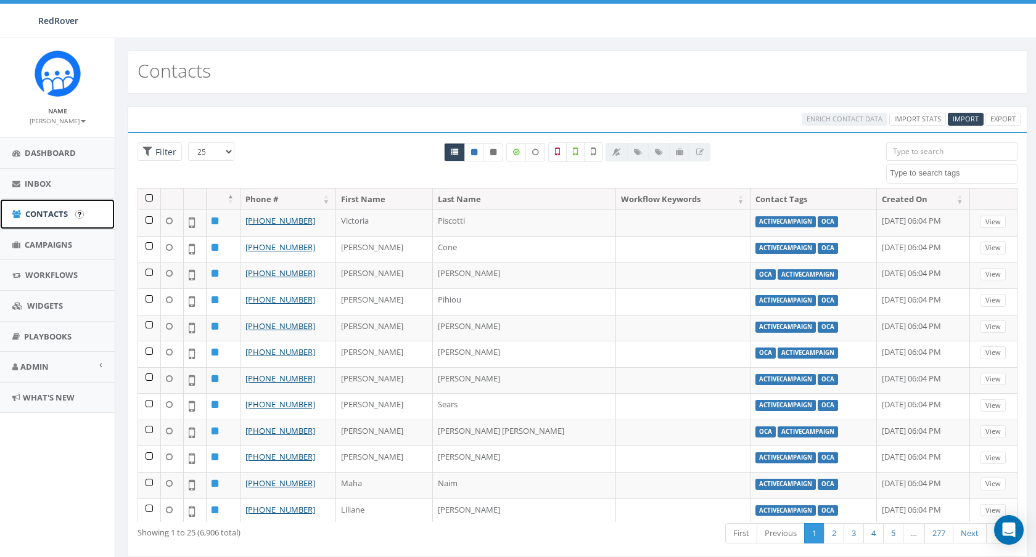
click at [39, 214] on span "Contacts" at bounding box center [46, 213] width 43 height 11
select select
click at [39, 364] on span "Admin" at bounding box center [34, 366] width 28 height 11
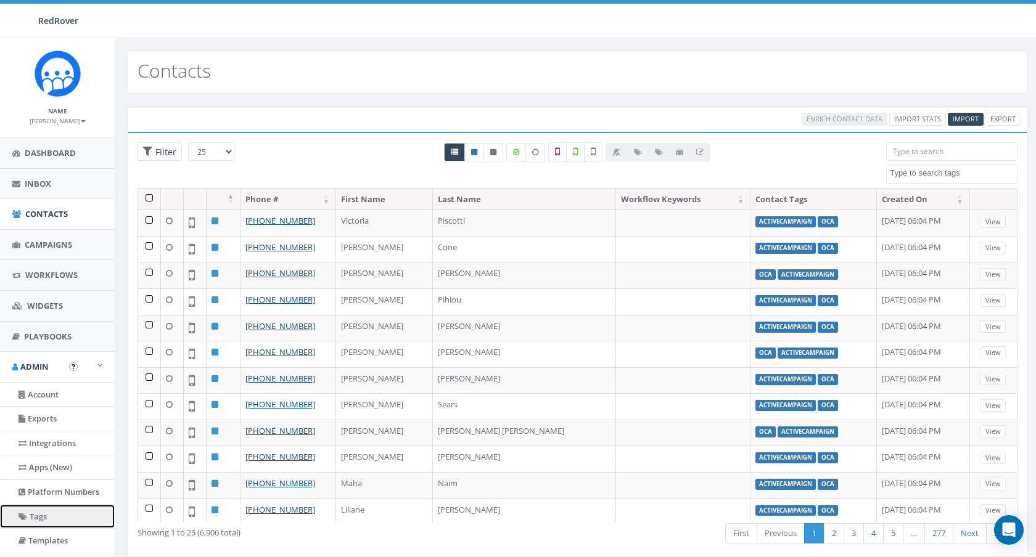
click at [41, 512] on link "Tags" at bounding box center [57, 517] width 115 height 24
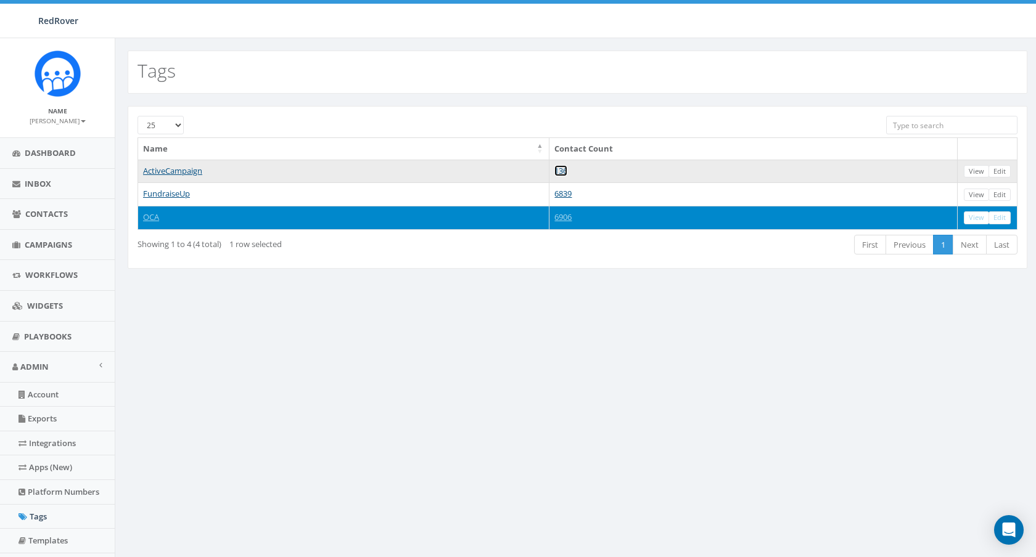
click at [567, 170] on link "136" at bounding box center [560, 170] width 13 height 11
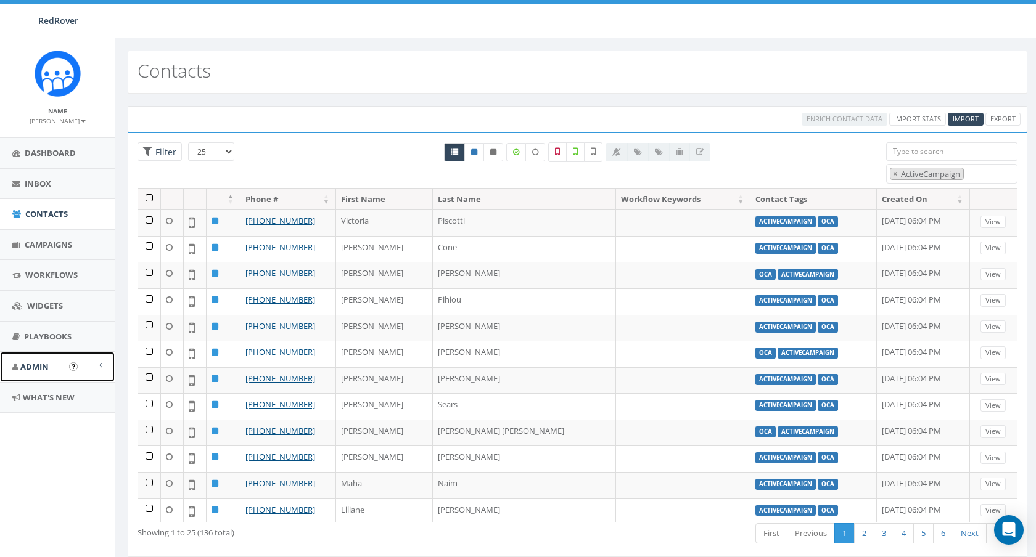
click at [26, 372] on span "Admin" at bounding box center [34, 366] width 28 height 11
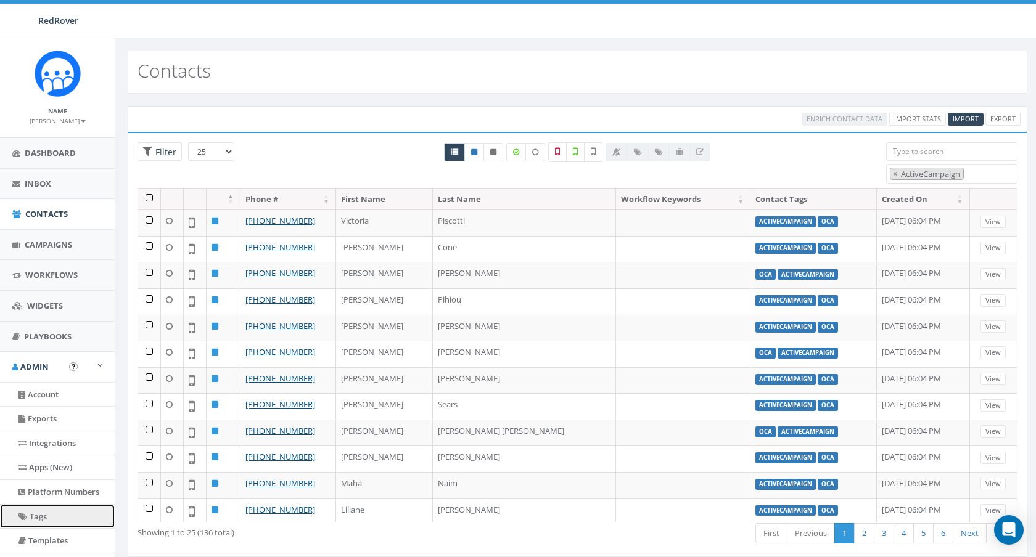
click at [31, 513] on link "Tags" at bounding box center [57, 517] width 115 height 24
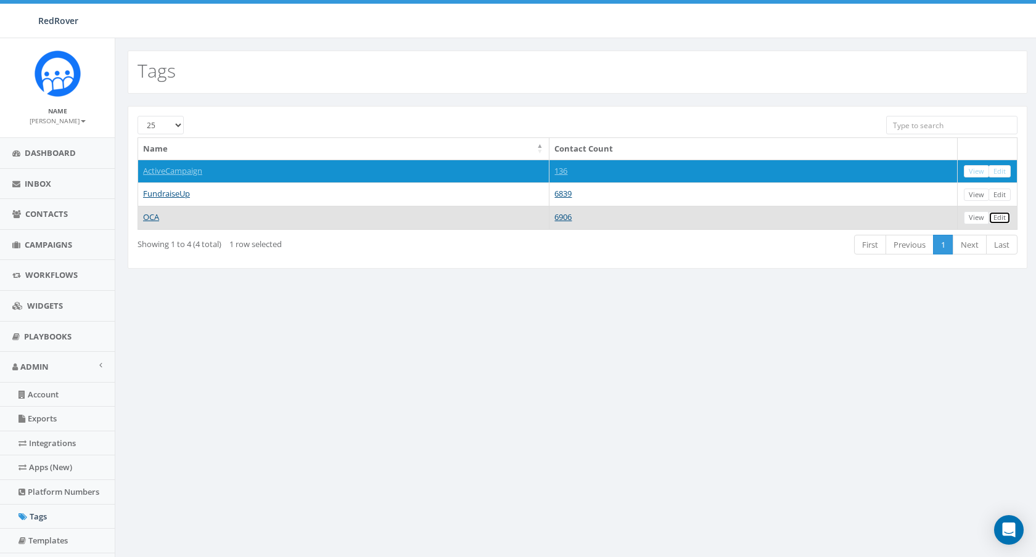
click at [996, 218] on link "Edit" at bounding box center [999, 217] width 22 height 13
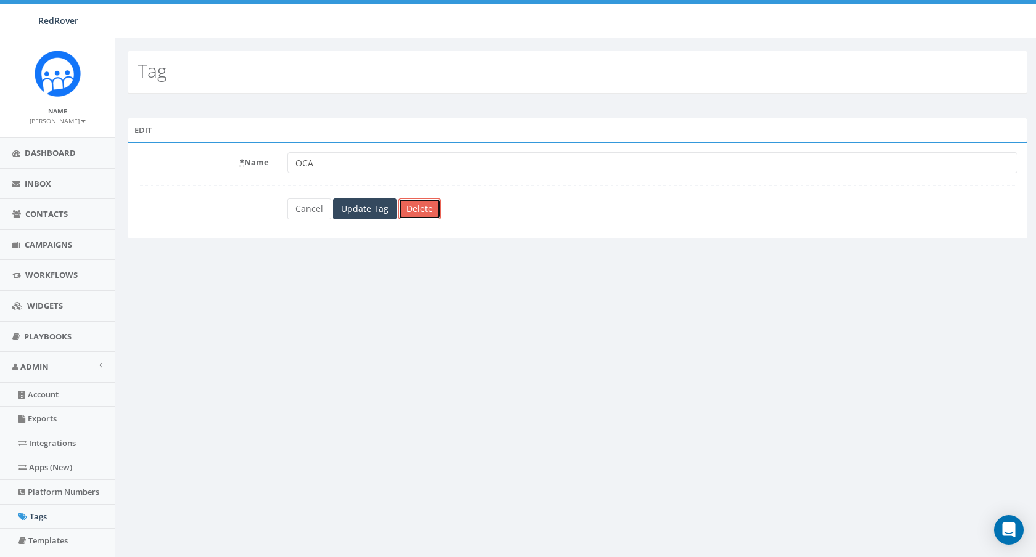
click at [430, 211] on link "Delete" at bounding box center [419, 209] width 43 height 21
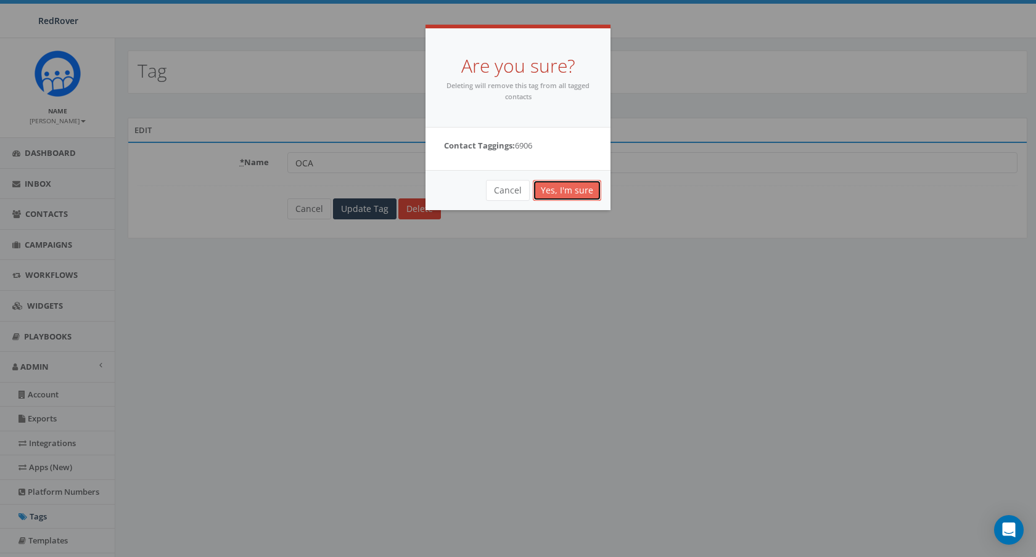
click at [565, 194] on link "Yes, I'm sure" at bounding box center [567, 190] width 68 height 21
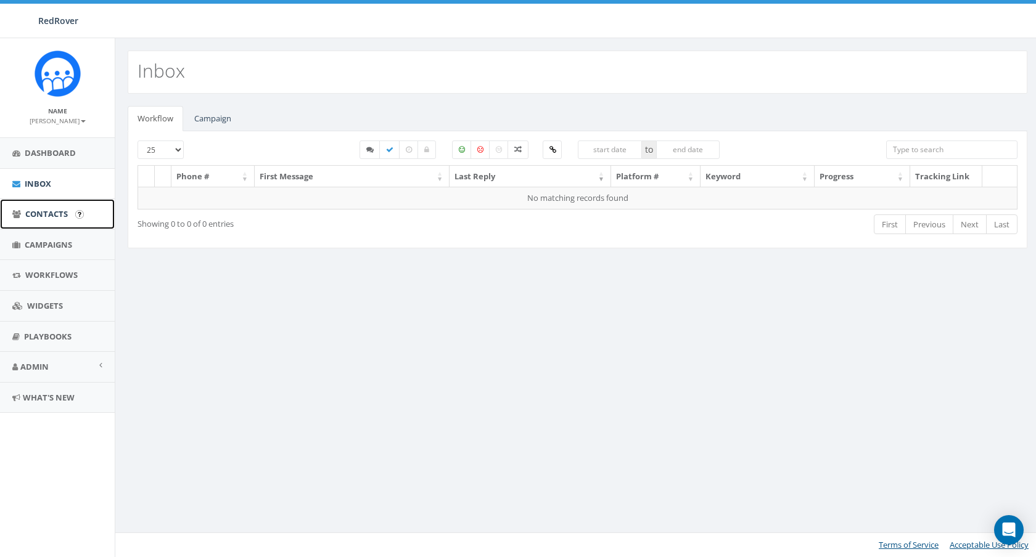
click at [52, 220] on link "Contacts" at bounding box center [57, 214] width 115 height 30
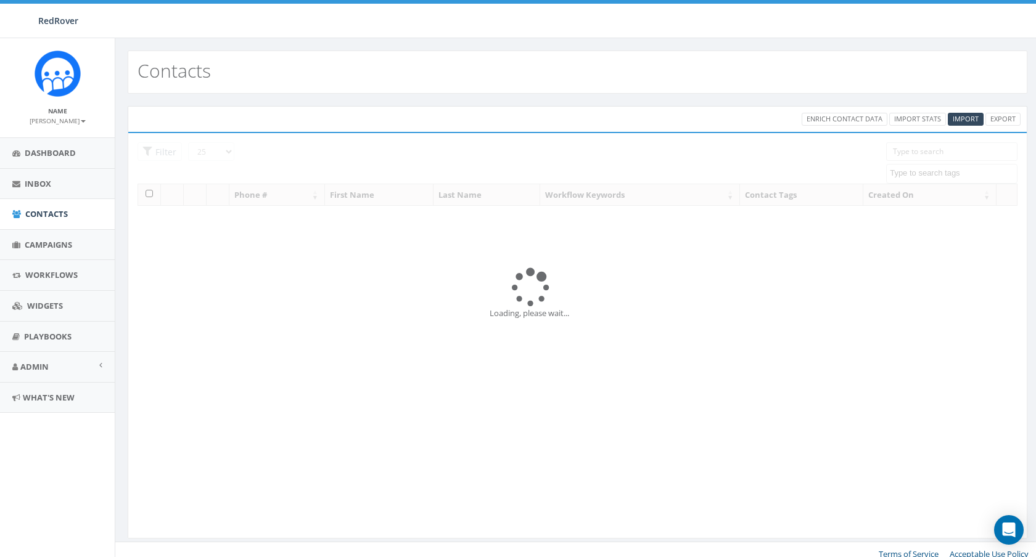
select select
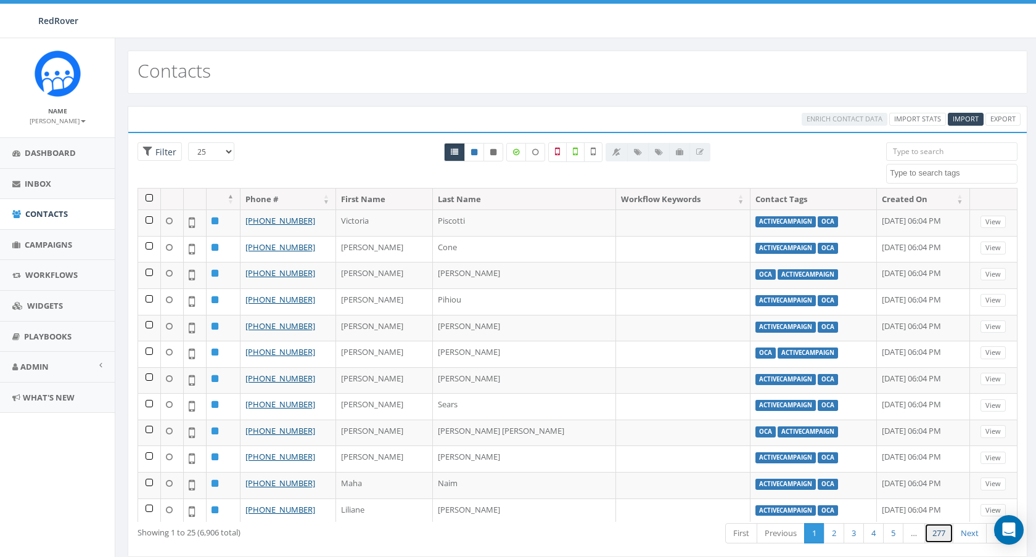
click at [933, 534] on link "277" at bounding box center [938, 533] width 29 height 20
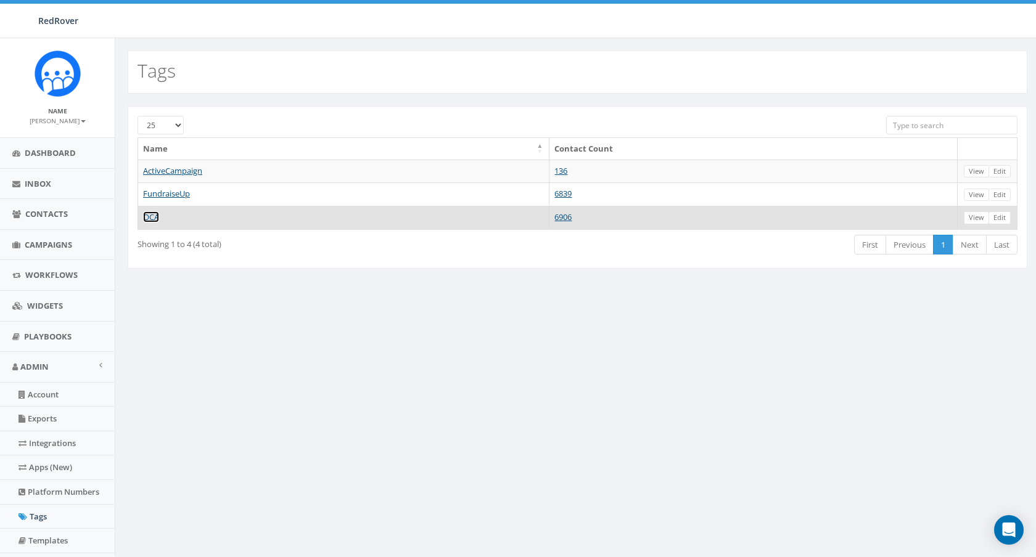
click at [146, 216] on link "OCA" at bounding box center [151, 216] width 16 height 11
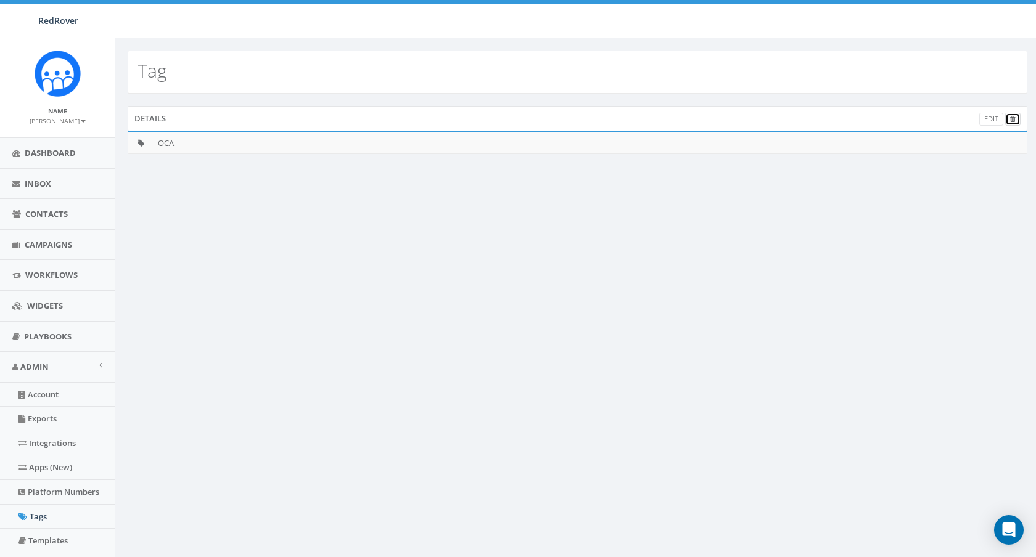
click at [1015, 115] on link at bounding box center [1012, 119] width 15 height 13
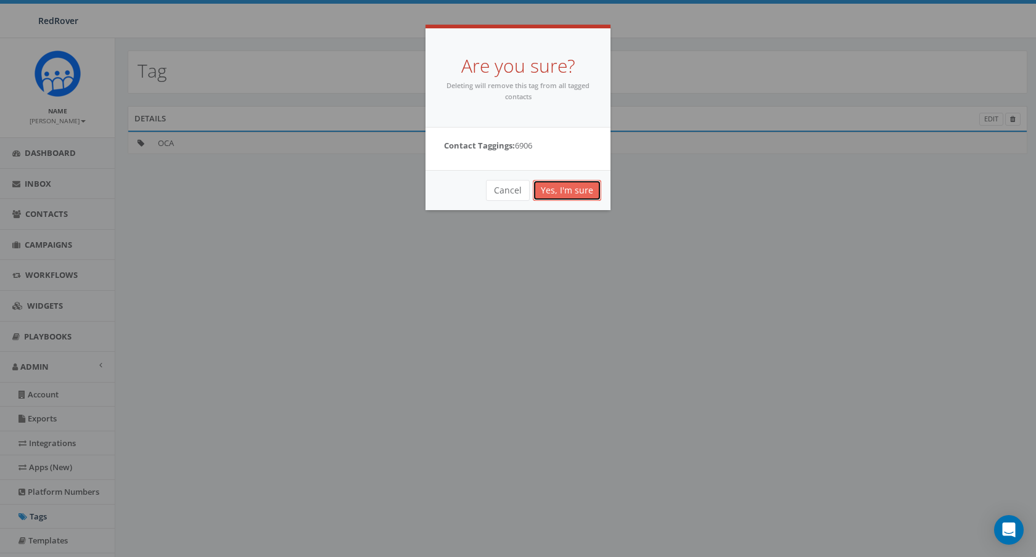
click at [572, 194] on link "Yes, I'm sure" at bounding box center [567, 190] width 68 height 21
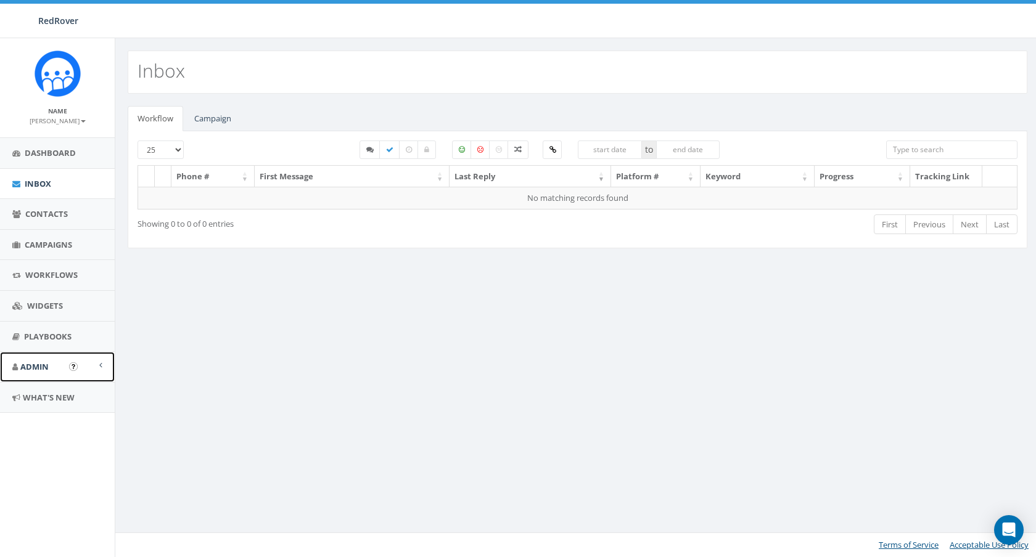
click at [30, 361] on span "Admin" at bounding box center [34, 366] width 28 height 11
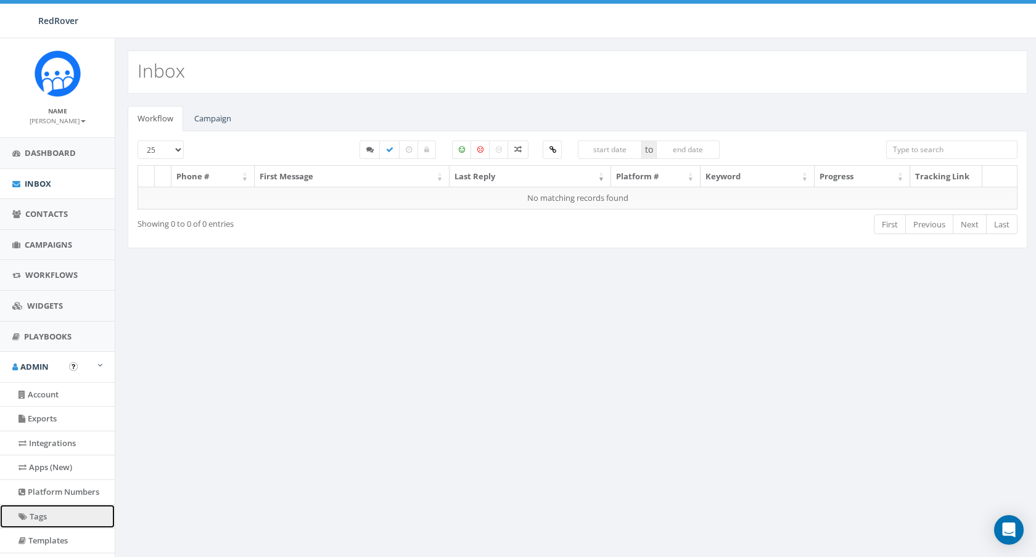
click at [41, 517] on link "Tags" at bounding box center [57, 517] width 115 height 24
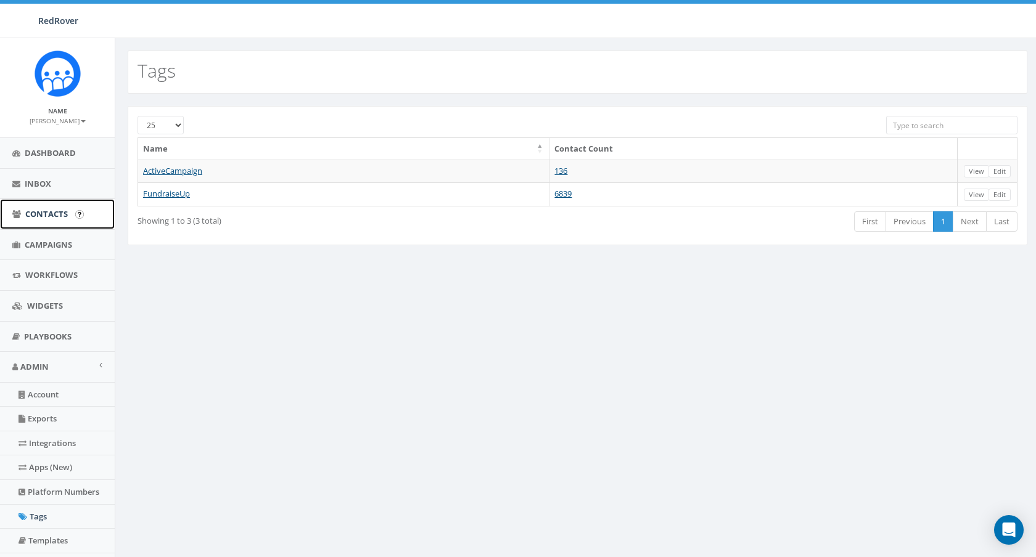
click at [43, 215] on span "Contacts" at bounding box center [46, 213] width 43 height 11
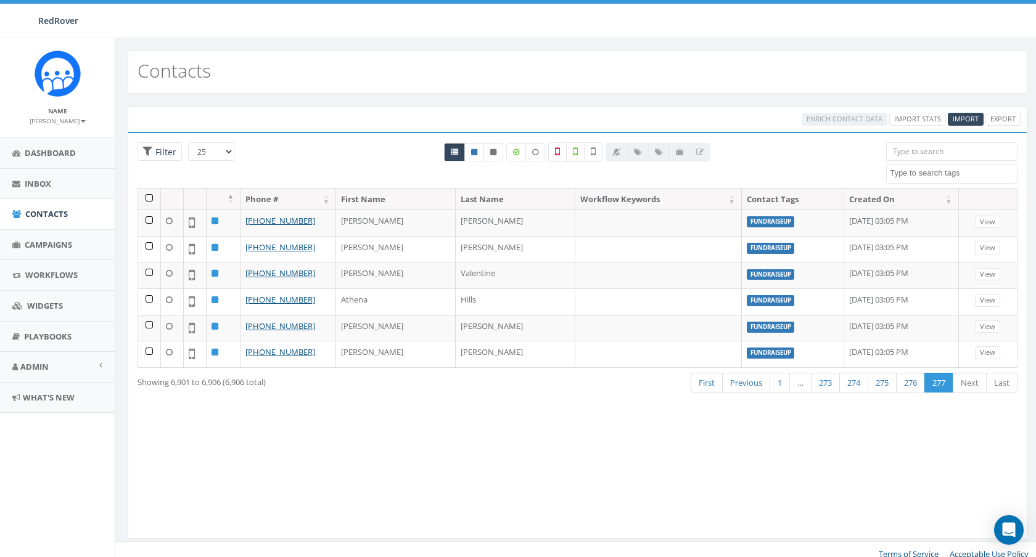
click at [970, 175] on textarea "Search" at bounding box center [953, 173] width 127 height 11
select select "FundraiseUp1"
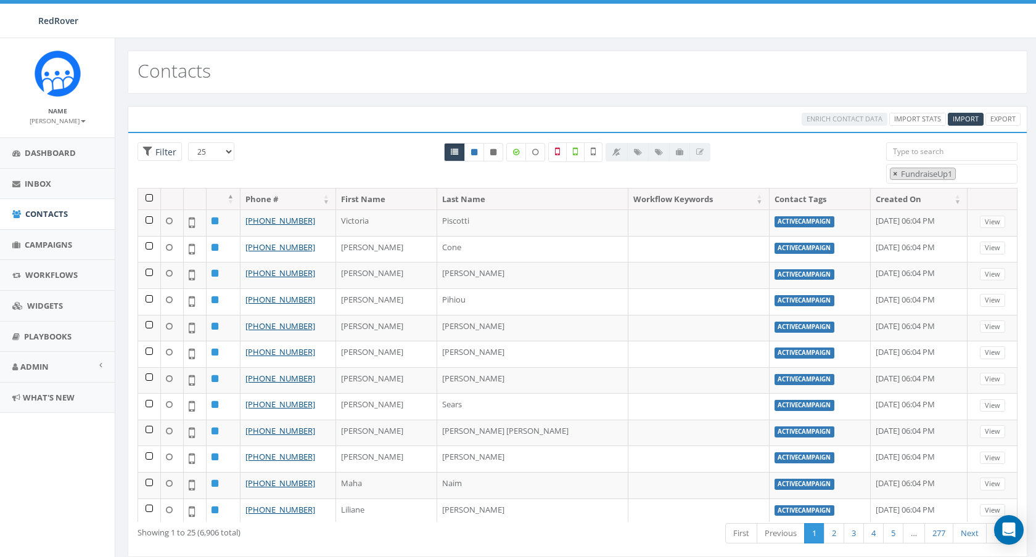
click at [896, 171] on span "×" at bounding box center [895, 173] width 4 height 11
select select "ActiveCampaign"
click at [148, 200] on th at bounding box center [149, 200] width 23 height 22
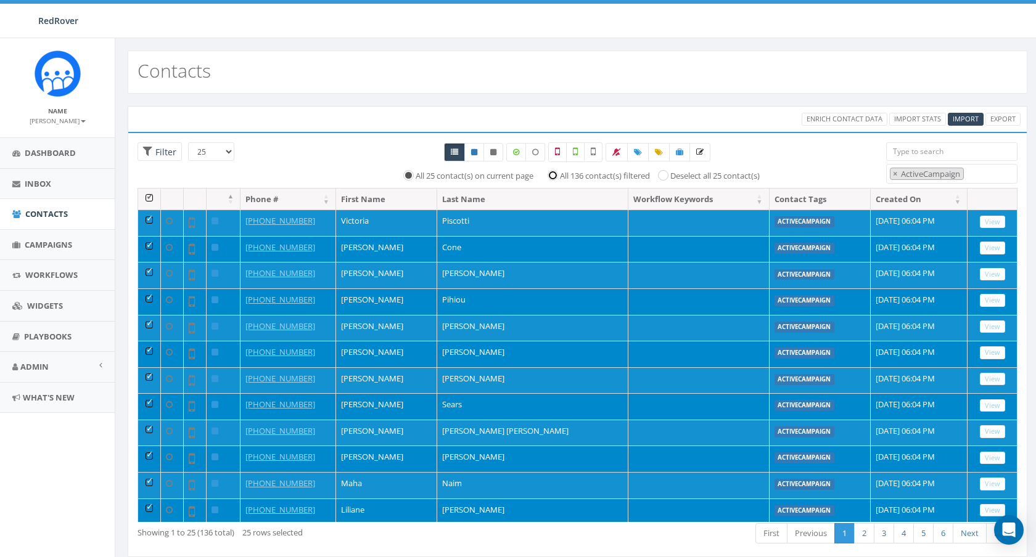
click at [554, 174] on input "All 136 contact(s) filtered" at bounding box center [556, 175] width 8 height 8
radio input "true"
click at [638, 152] on icon at bounding box center [638, 152] width 8 height 7
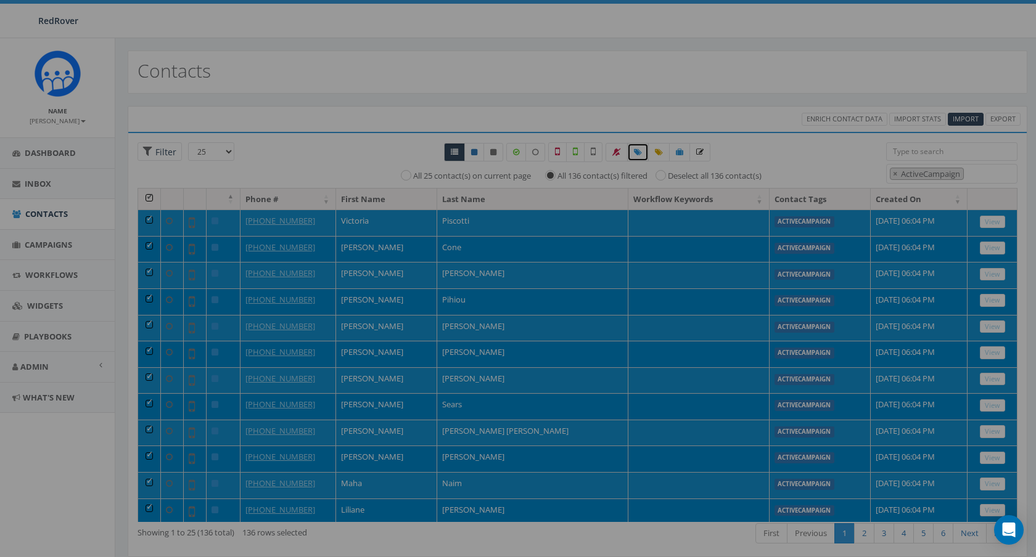
select select
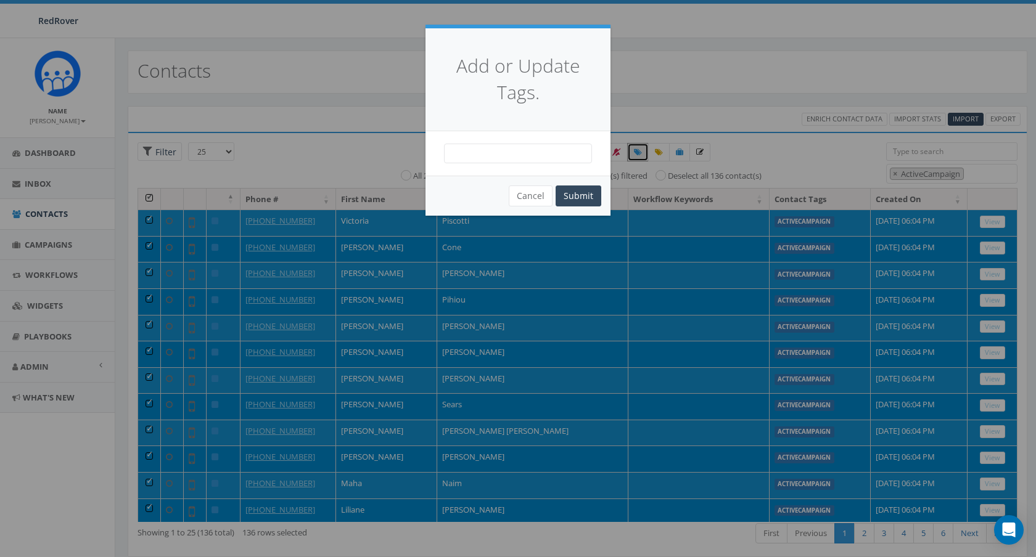
click at [514, 149] on span at bounding box center [518, 154] width 148 height 20
type textarea "OCA"
select select "OCA"
click at [581, 195] on button "Submit" at bounding box center [579, 196] width 46 height 21
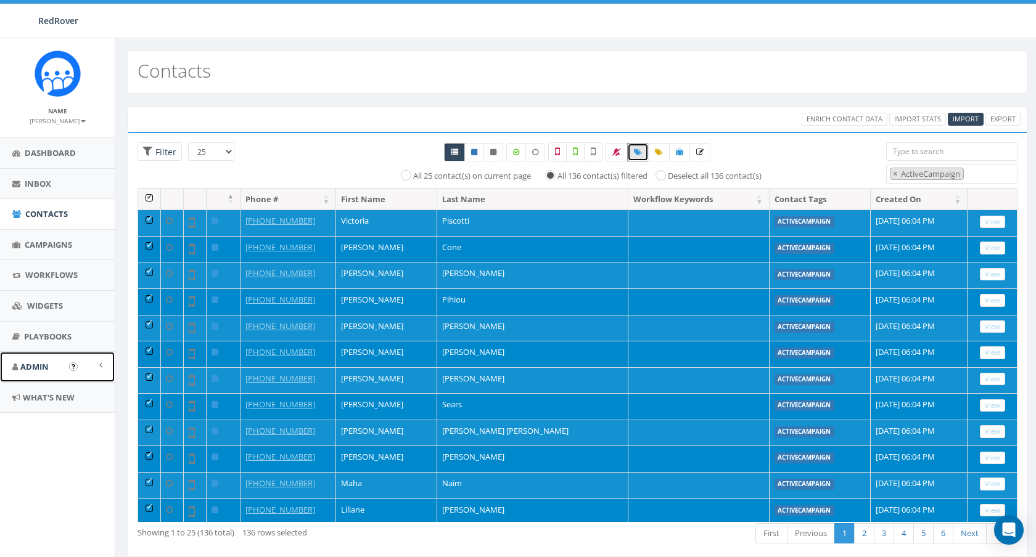
click at [51, 367] on link "Admin" at bounding box center [57, 367] width 115 height 30
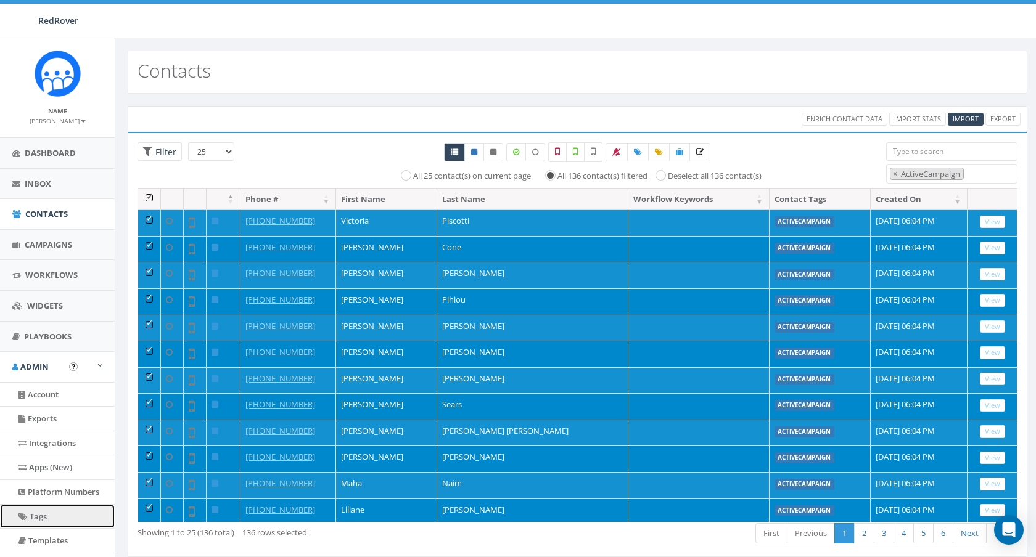
click at [49, 519] on link "Tags" at bounding box center [57, 517] width 115 height 24
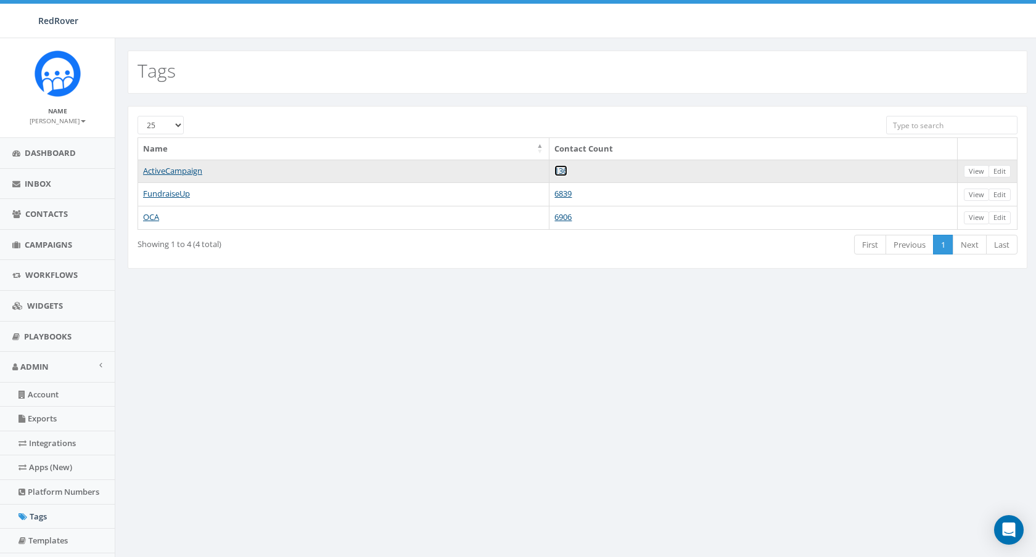
click at [567, 173] on link "136" at bounding box center [560, 170] width 13 height 11
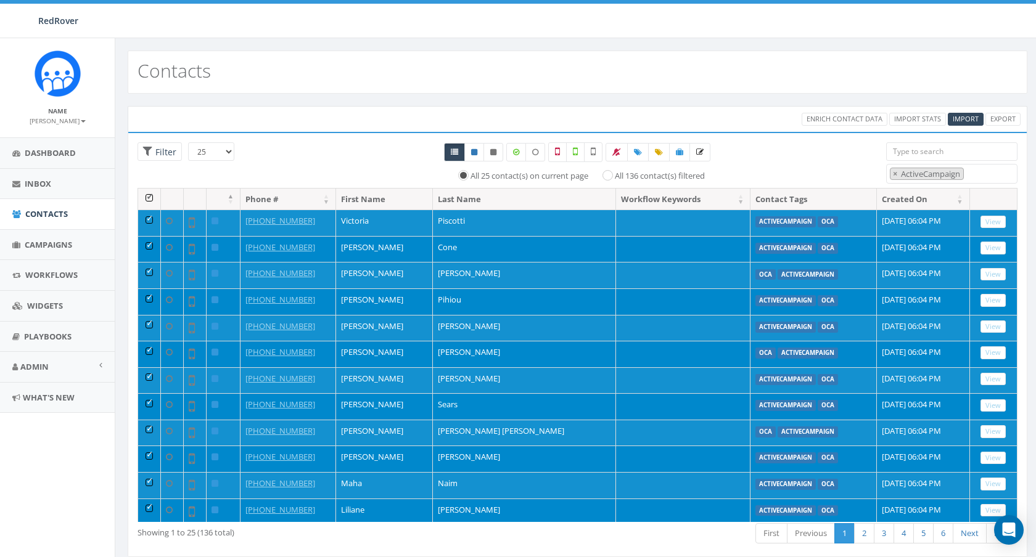
click at [149, 196] on th at bounding box center [149, 200] width 23 height 22
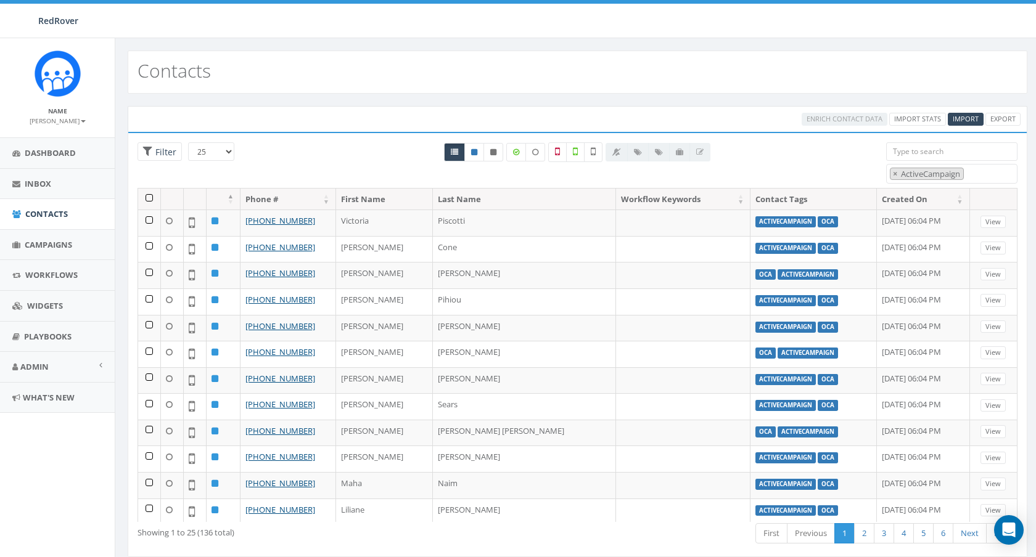
click at [325, 165] on div "All 0 contact(s) on current page All 136 contact(s) filtered" at bounding box center [577, 165] width 599 height 46
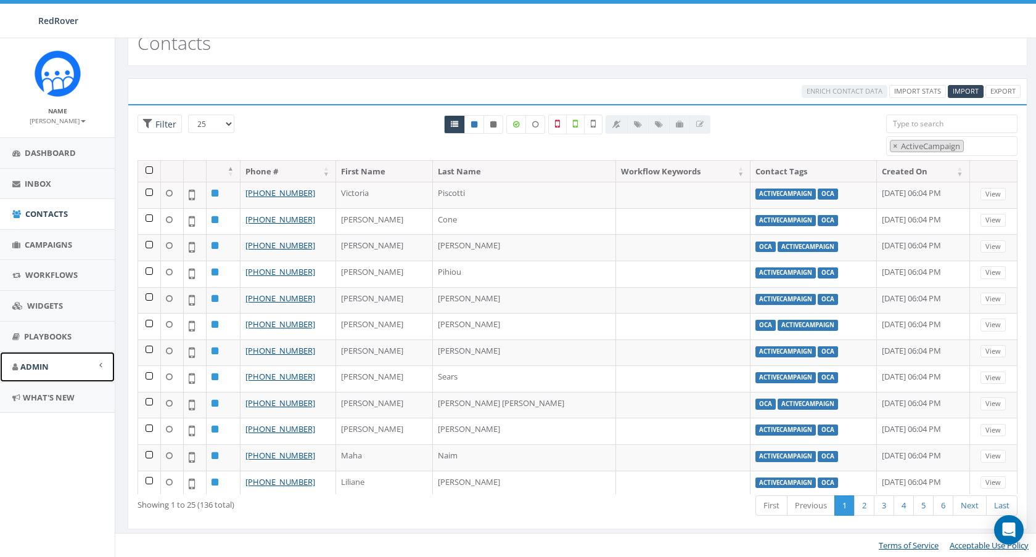
click at [31, 366] on span "Admin" at bounding box center [34, 366] width 28 height 11
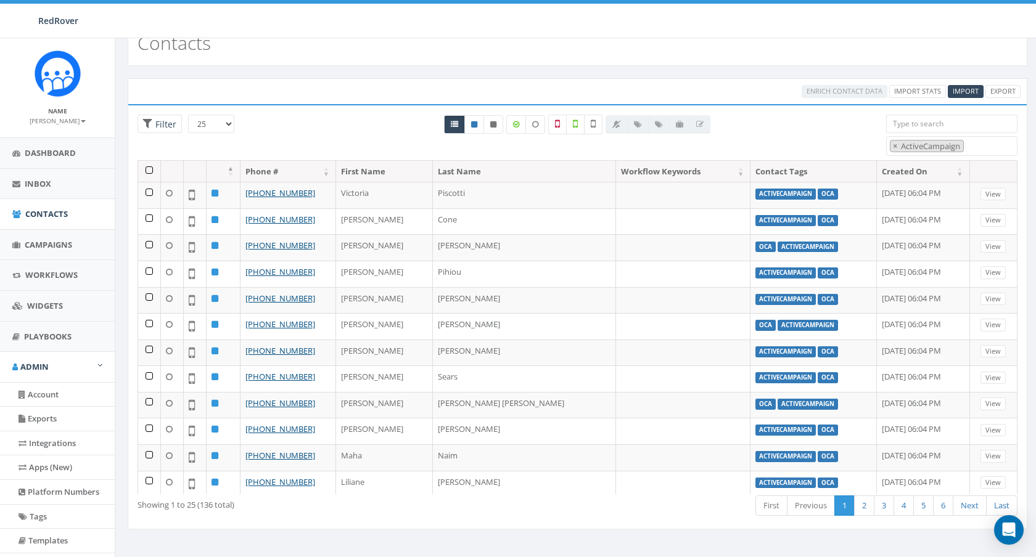
click at [148, 169] on th at bounding box center [149, 172] width 23 height 22
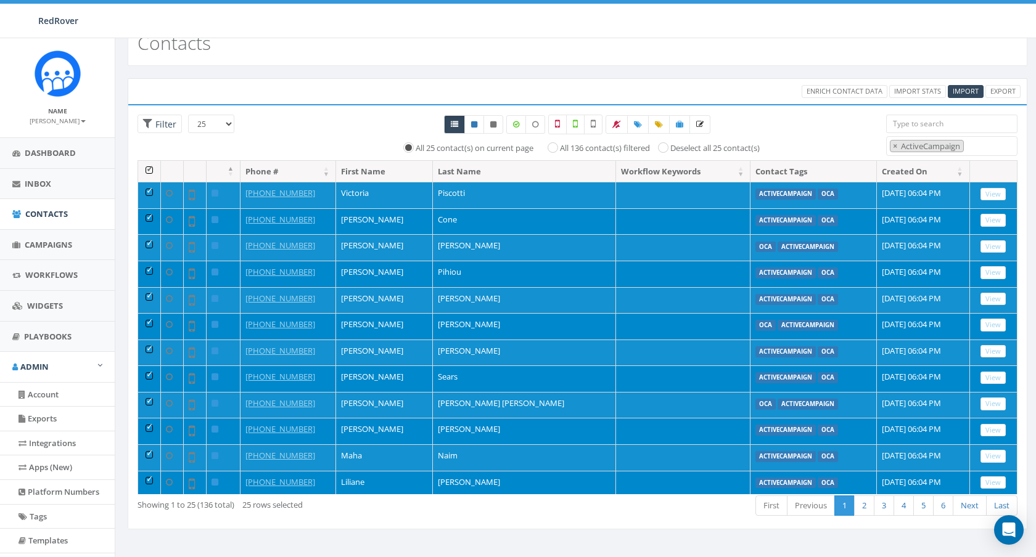
click at [613, 141] on div "All 136 contact(s) filtered" at bounding box center [594, 148] width 110 height 15
click at [554, 145] on input "All 136 contact(s) filtered" at bounding box center [556, 147] width 8 height 8
radio input "true"
click at [658, 125] on icon at bounding box center [659, 124] width 8 height 7
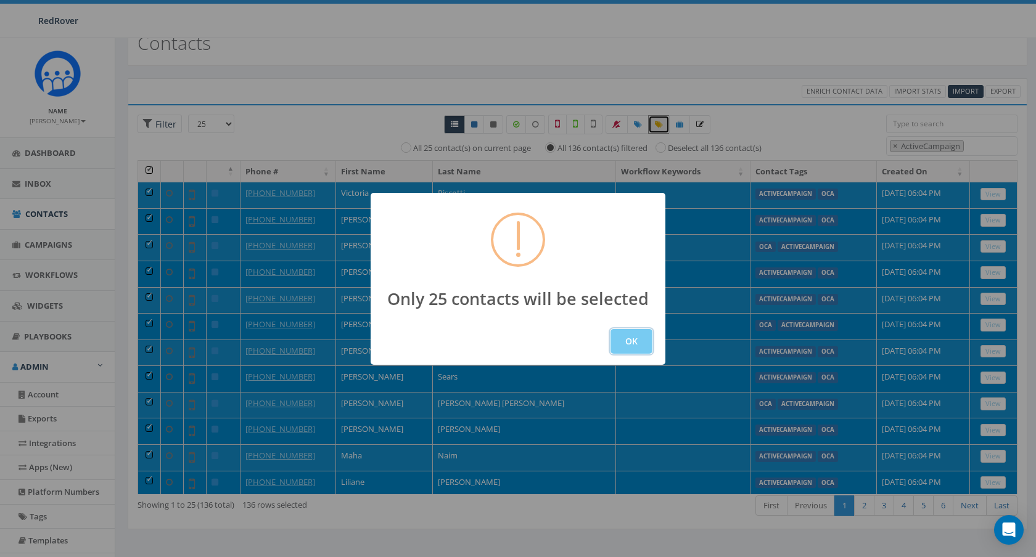
click at [638, 344] on button "OK" at bounding box center [631, 341] width 42 height 25
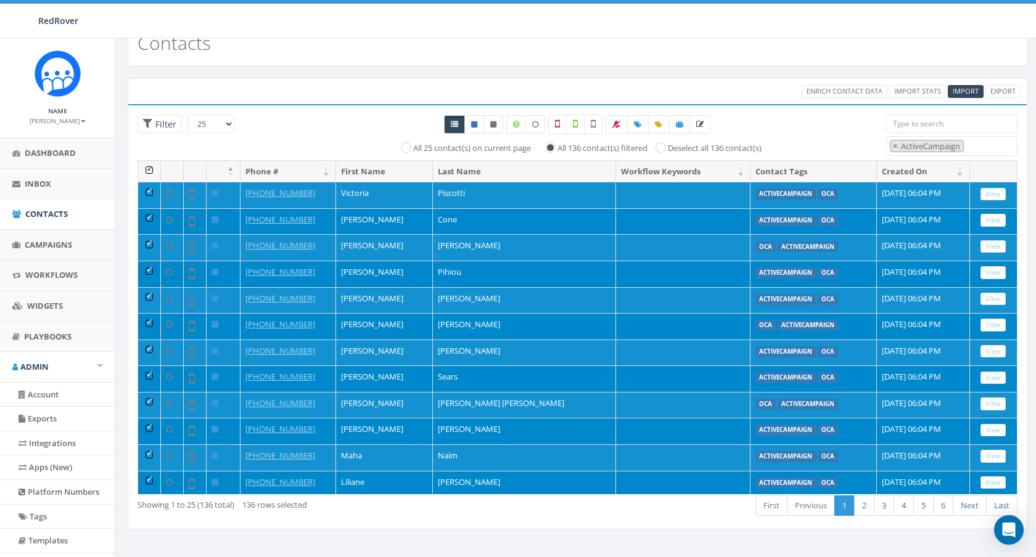
click at [149, 168] on th at bounding box center [149, 172] width 23 height 22
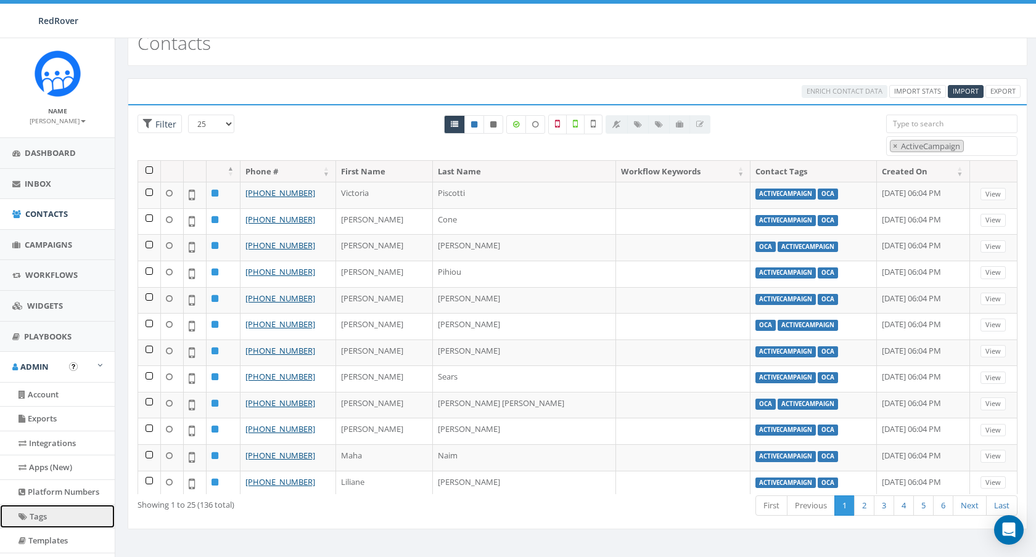
click at [28, 522] on link "Tags" at bounding box center [57, 517] width 115 height 24
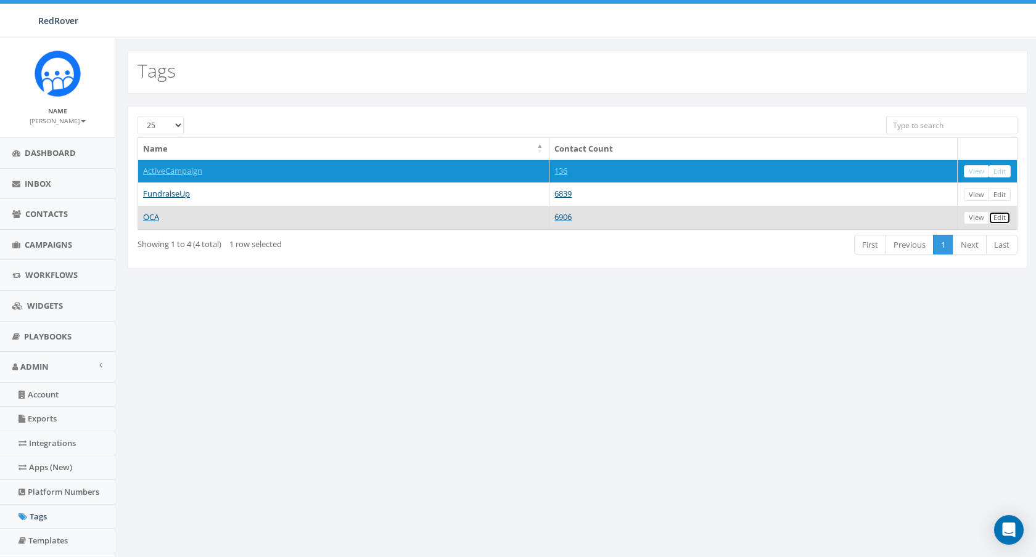
click at [1001, 221] on link "Edit" at bounding box center [999, 217] width 22 height 13
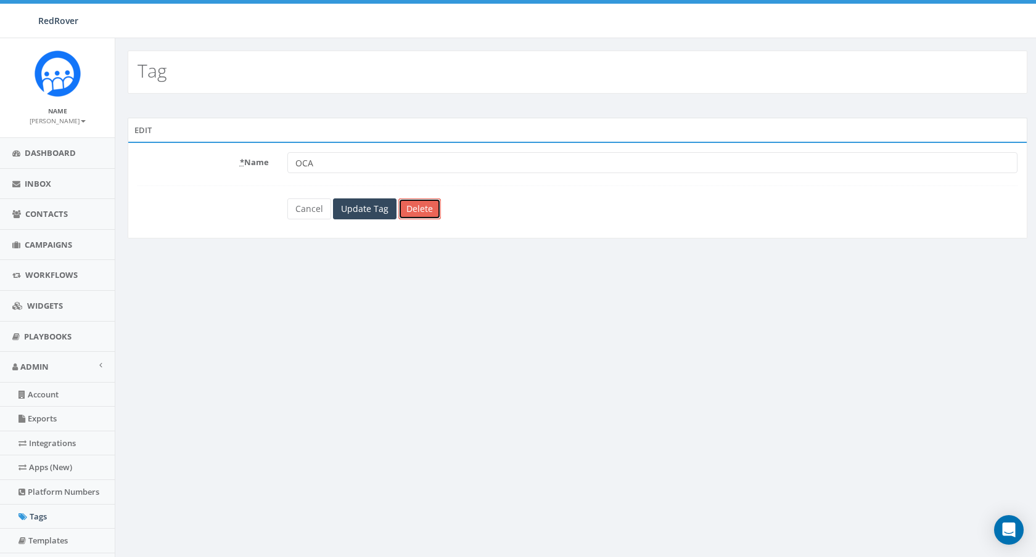
click at [424, 213] on link "Delete" at bounding box center [419, 209] width 43 height 21
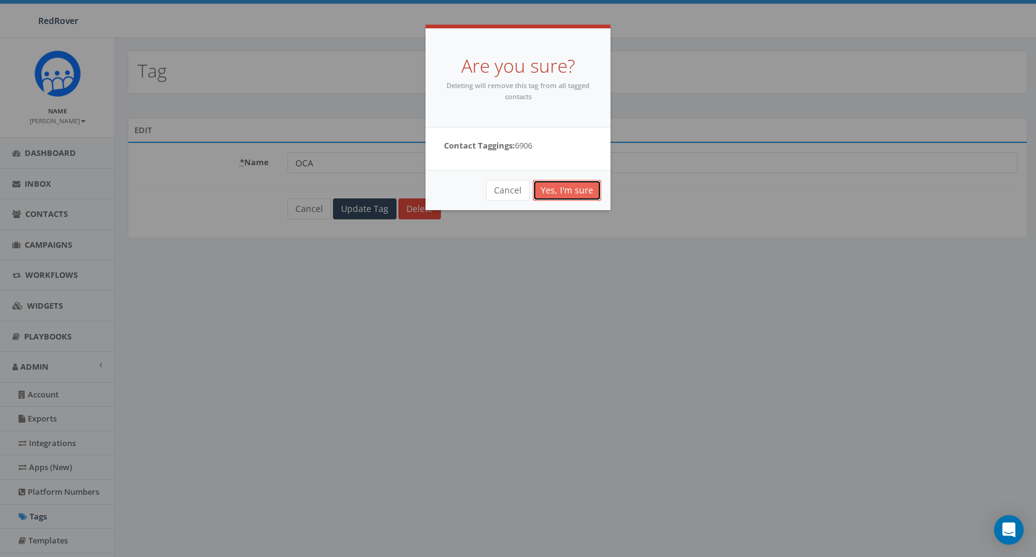
click at [577, 194] on link "Yes, I'm sure" at bounding box center [567, 190] width 68 height 21
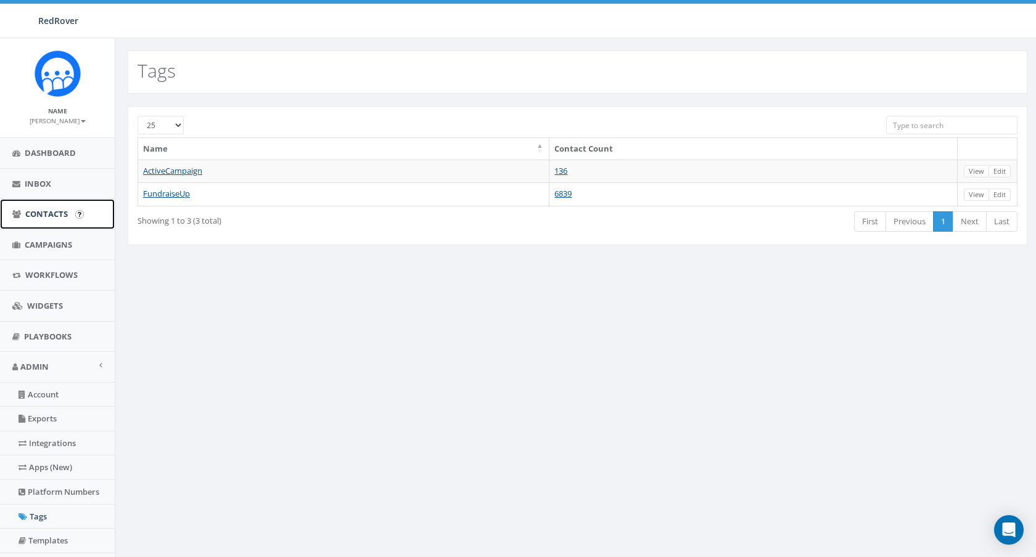
click at [28, 219] on span "Contacts" at bounding box center [46, 213] width 43 height 11
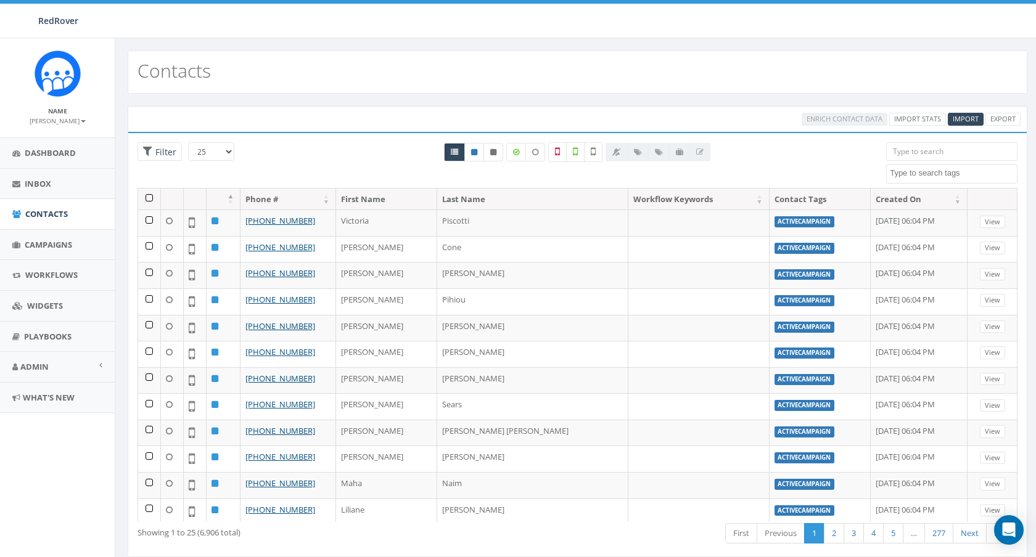
click at [941, 170] on textarea "Search" at bounding box center [953, 173] width 127 height 11
select select "ActiveCampaign"
click at [152, 199] on th at bounding box center [149, 200] width 23 height 22
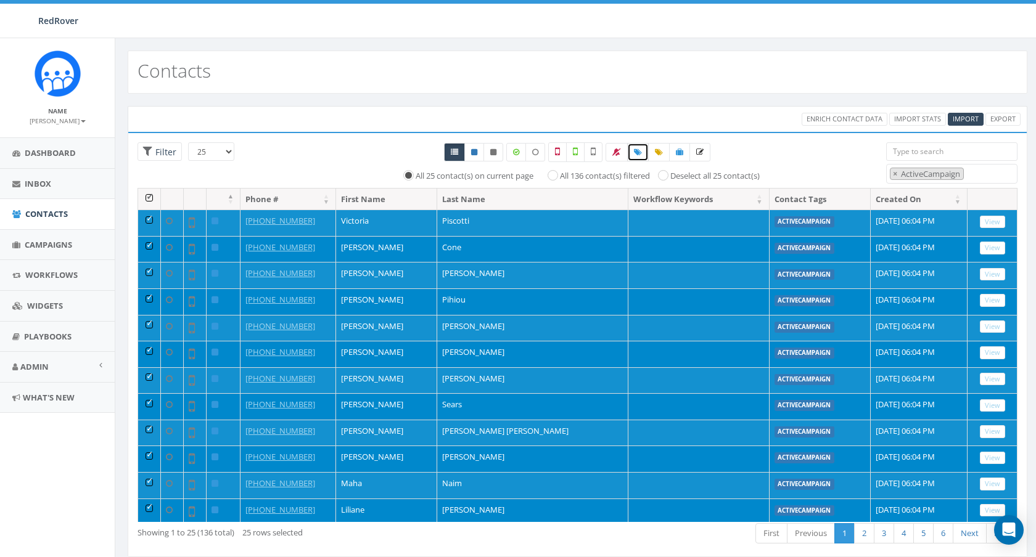
click at [638, 153] on icon at bounding box center [638, 152] width 8 height 7
select select
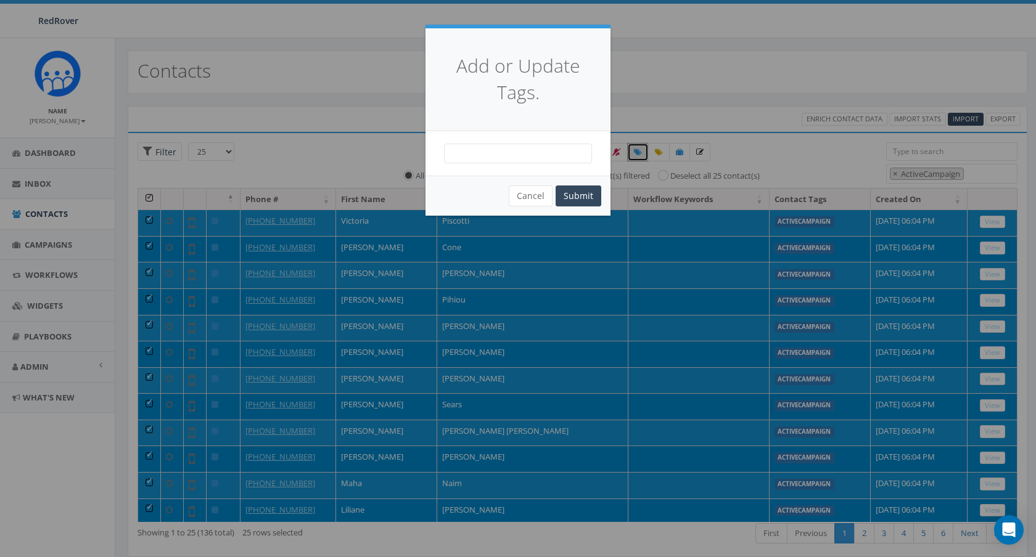
click at [547, 154] on span at bounding box center [518, 154] width 148 height 20
type textarea "OCA"
select select "OCA"
click at [579, 190] on button "Submit" at bounding box center [579, 196] width 46 height 21
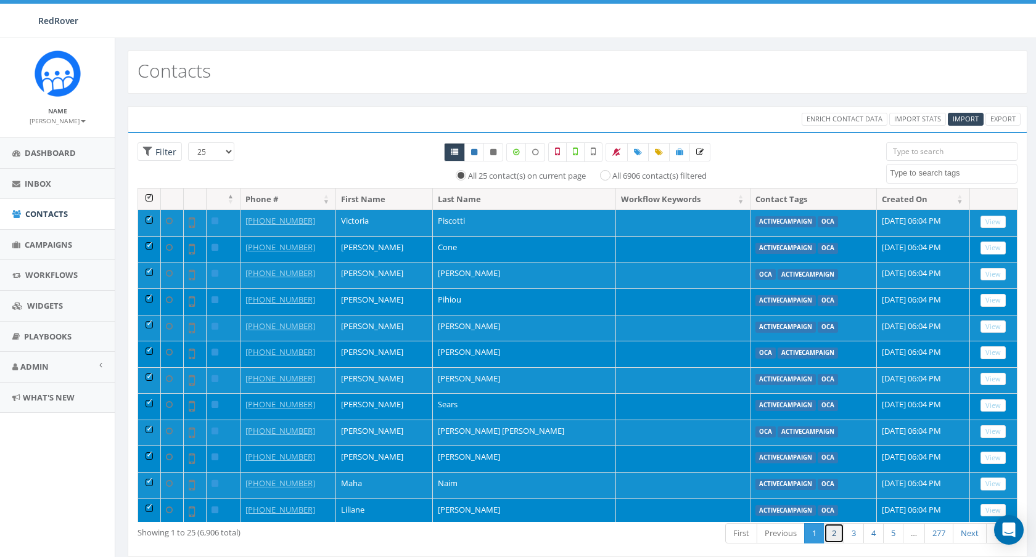
click at [831, 536] on link "2" at bounding box center [834, 533] width 20 height 20
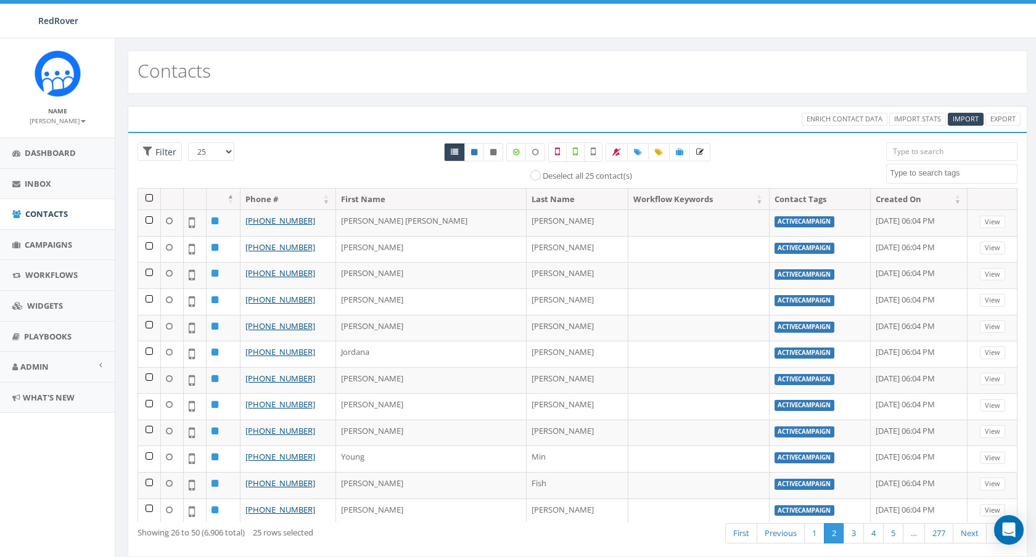
click at [920, 178] on textarea "Search" at bounding box center [953, 173] width 127 height 11
select select "OCA"
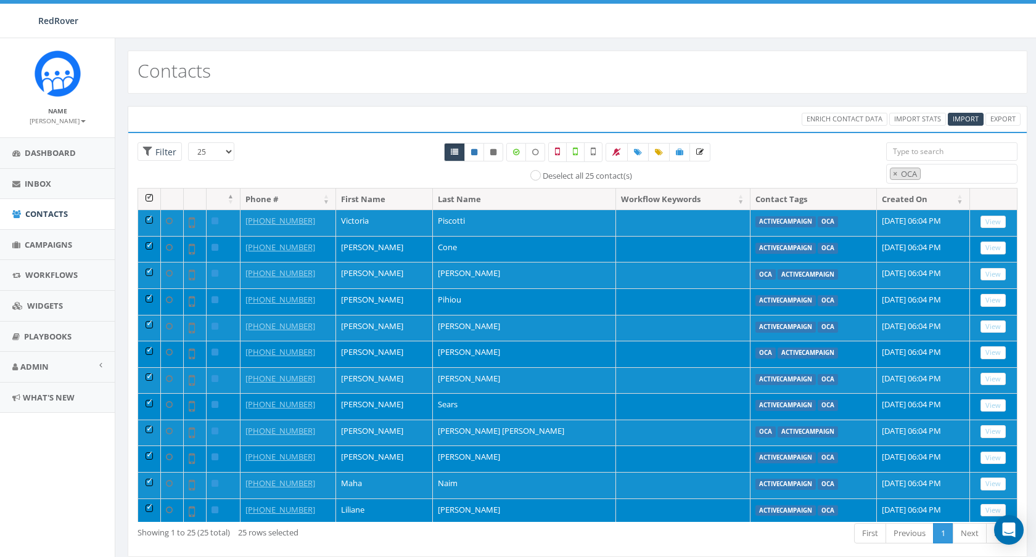
click at [359, 107] on div "Enrich Contact Data Import Stats Import Export" at bounding box center [578, 119] width 900 height 26
click at [895, 171] on span "×" at bounding box center [895, 173] width 4 height 11
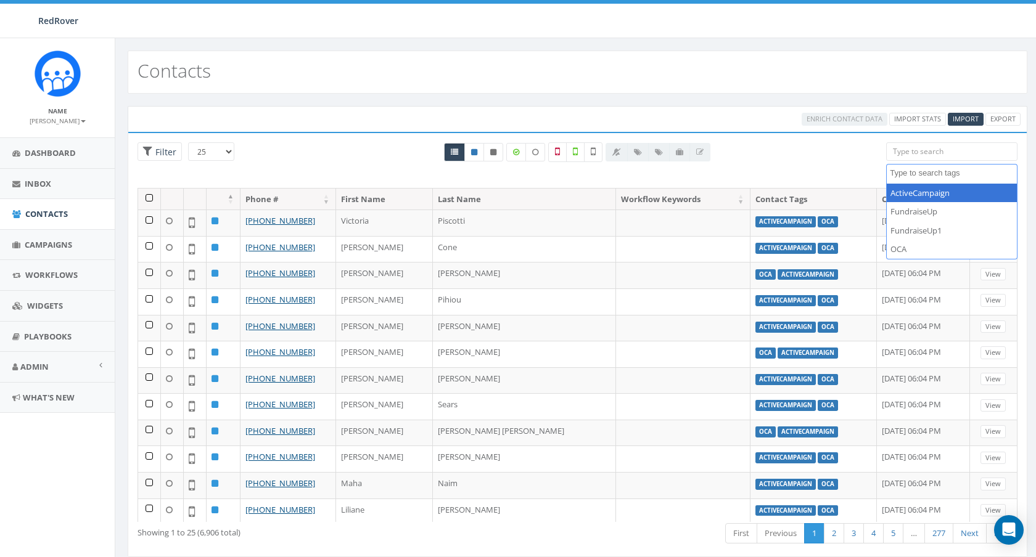
select select "ActiveCampaign"
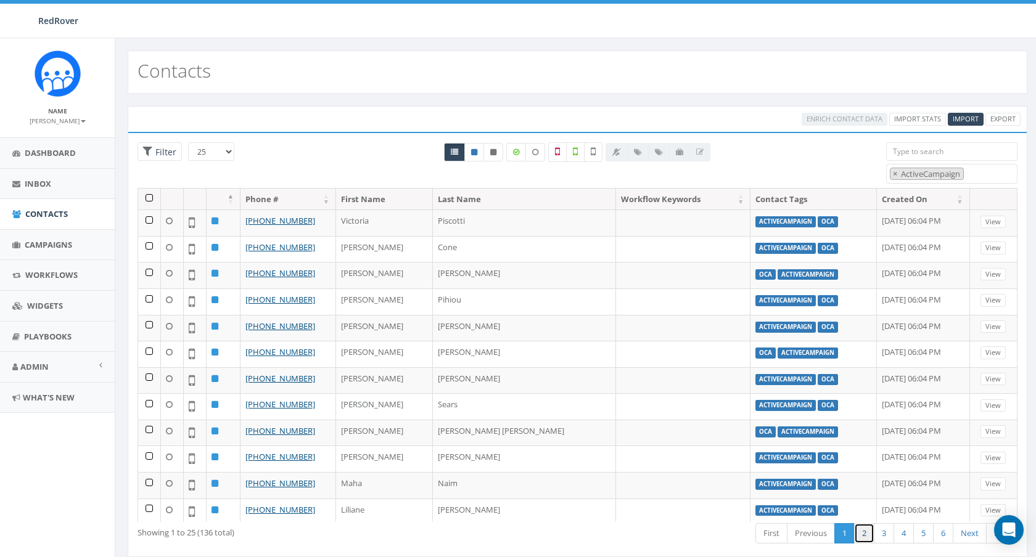
click at [866, 536] on link "2" at bounding box center [864, 533] width 20 height 20
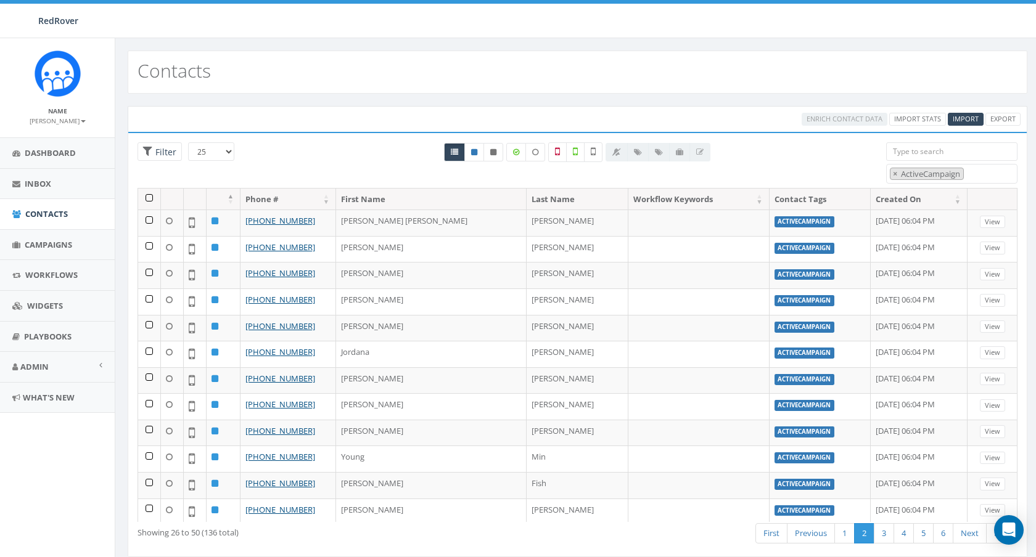
click at [149, 195] on th at bounding box center [149, 200] width 23 height 22
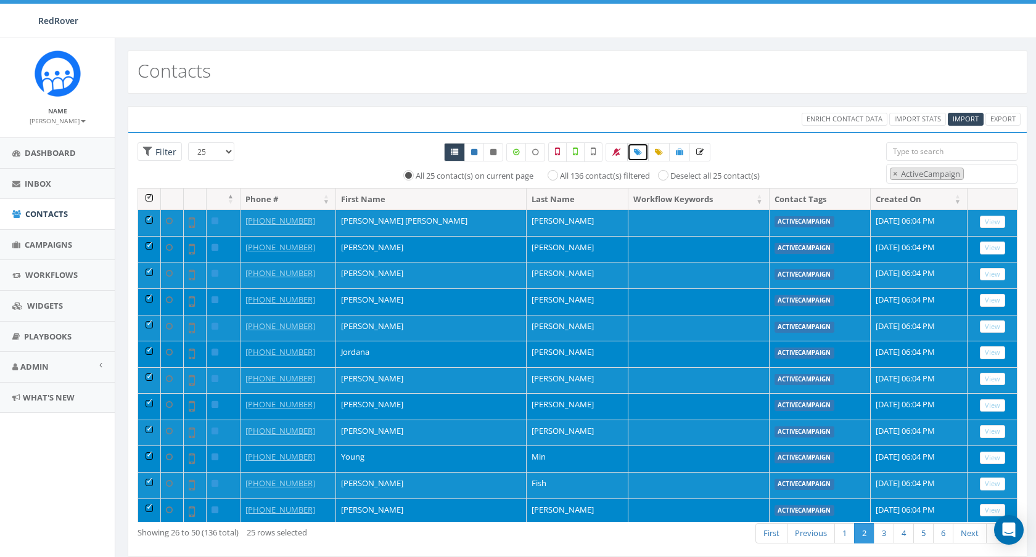
click at [640, 151] on icon at bounding box center [638, 152] width 8 height 7
select select
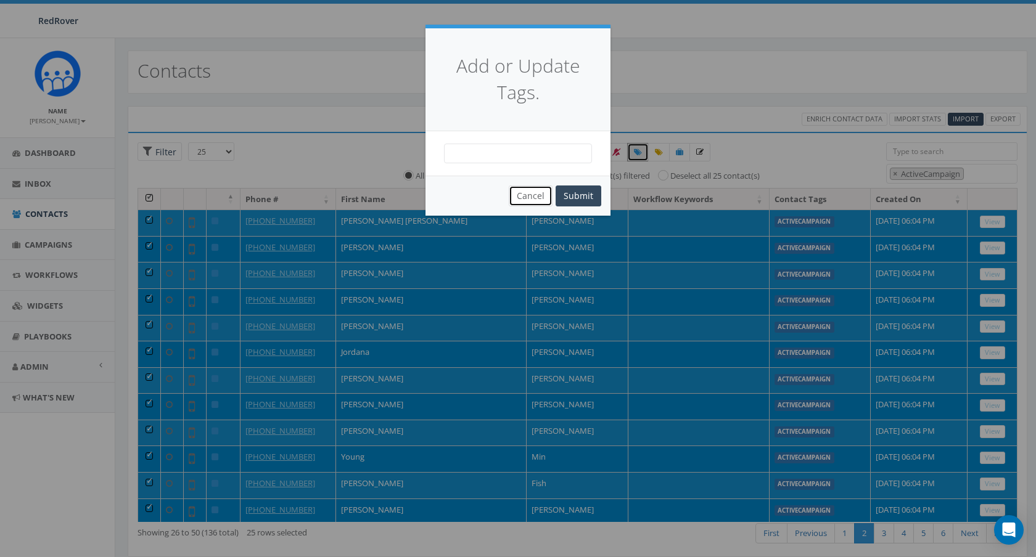
click at [537, 193] on button "Cancel" at bounding box center [531, 196] width 44 height 21
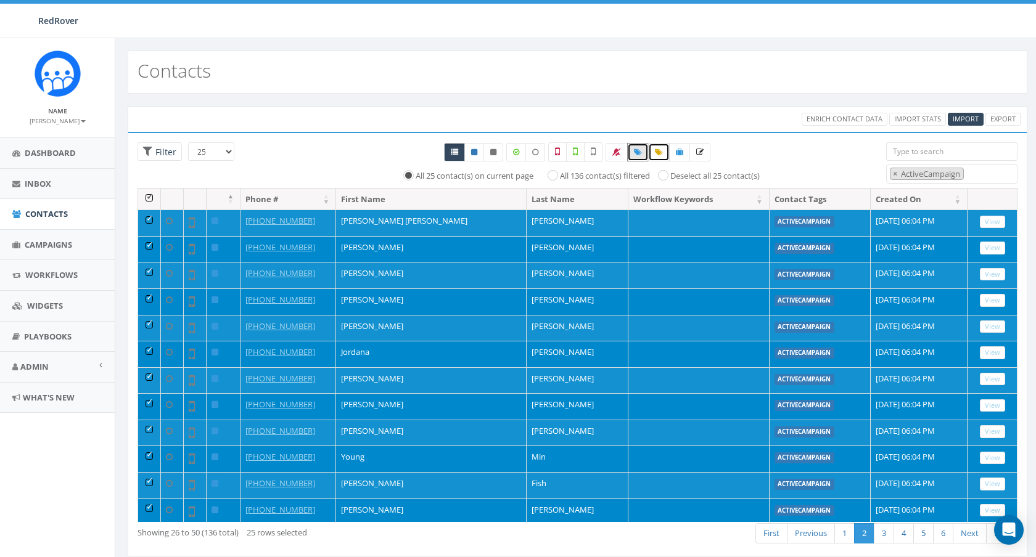
click at [655, 151] on icon at bounding box center [659, 152] width 8 height 7
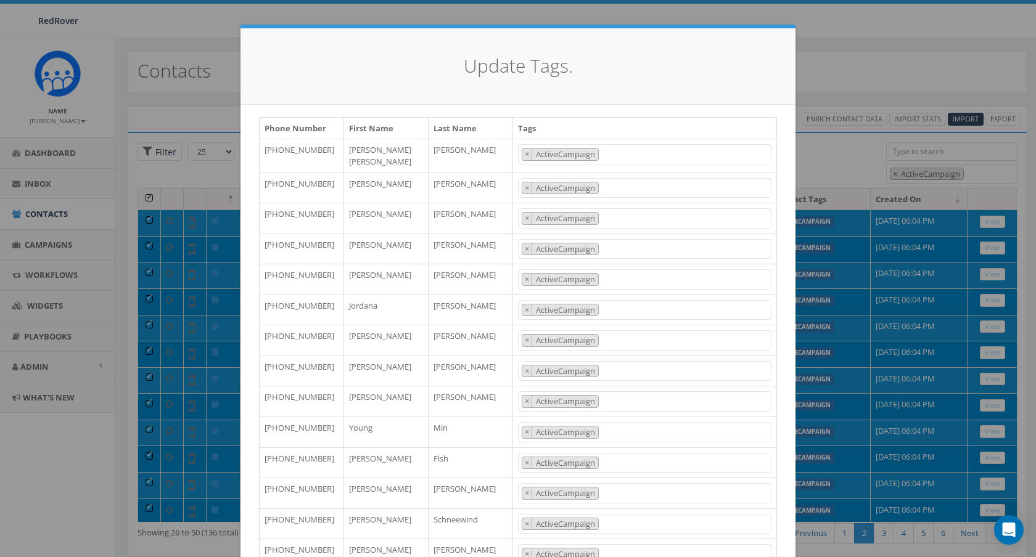
scroll to position [0, 0]
click at [826, 67] on div "Update Tags. Phone Number First Name Last Name Tags +19143257160 Anita Sue Gods…" at bounding box center [518, 278] width 1036 height 557
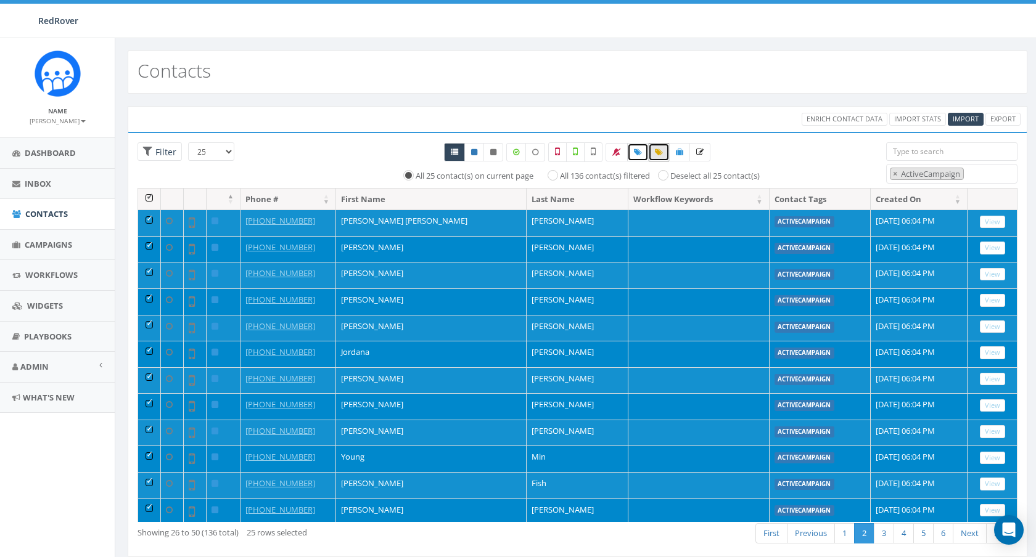
click at [638, 155] on icon at bounding box center [638, 152] width 8 height 7
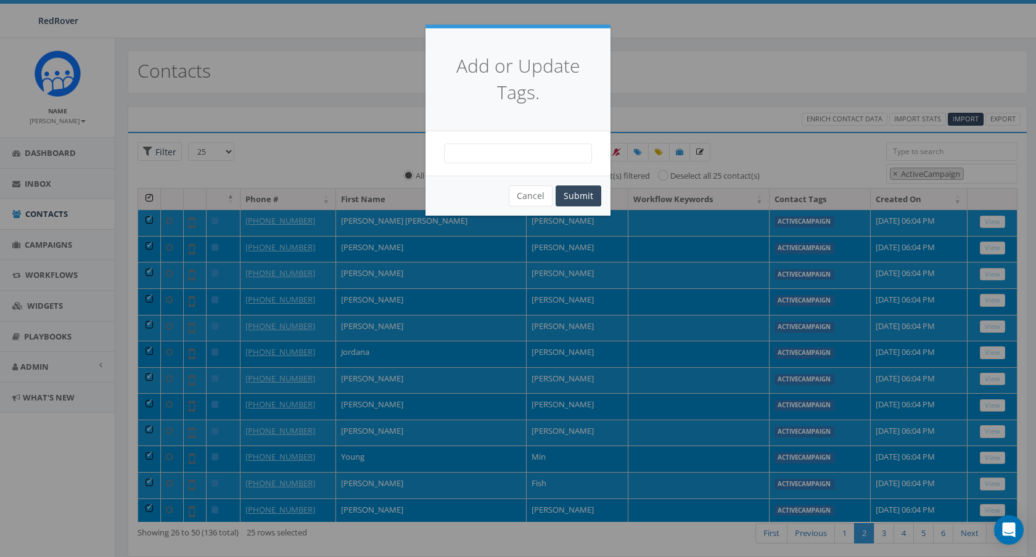
click at [549, 151] on span at bounding box center [518, 154] width 148 height 20
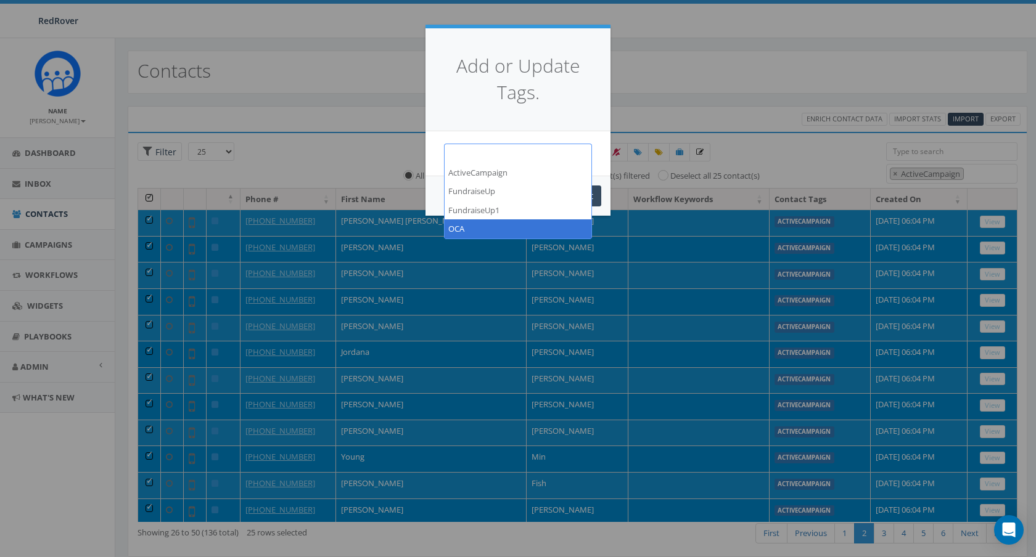
select select "OCA"
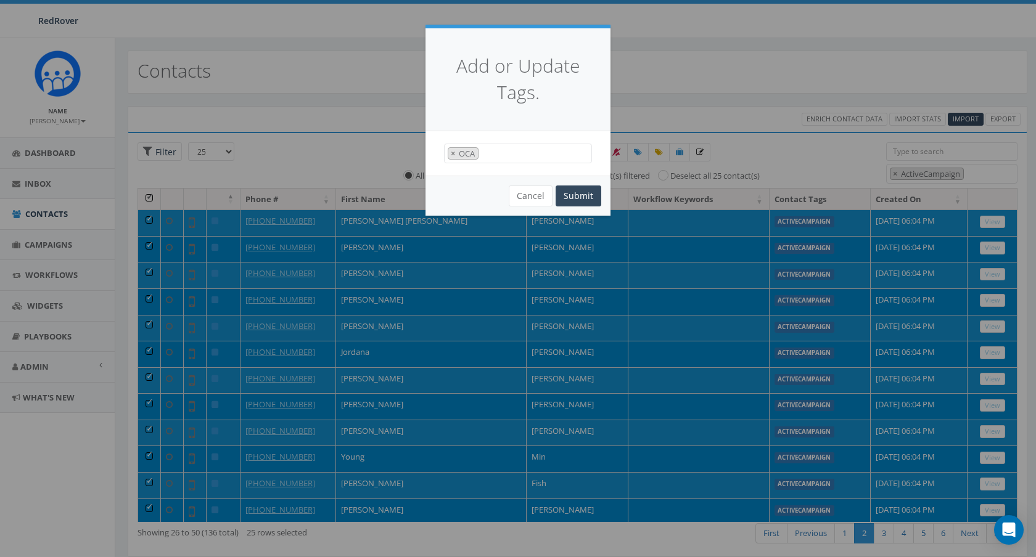
scroll to position [37, 0]
click at [583, 195] on button "Submit" at bounding box center [579, 196] width 46 height 21
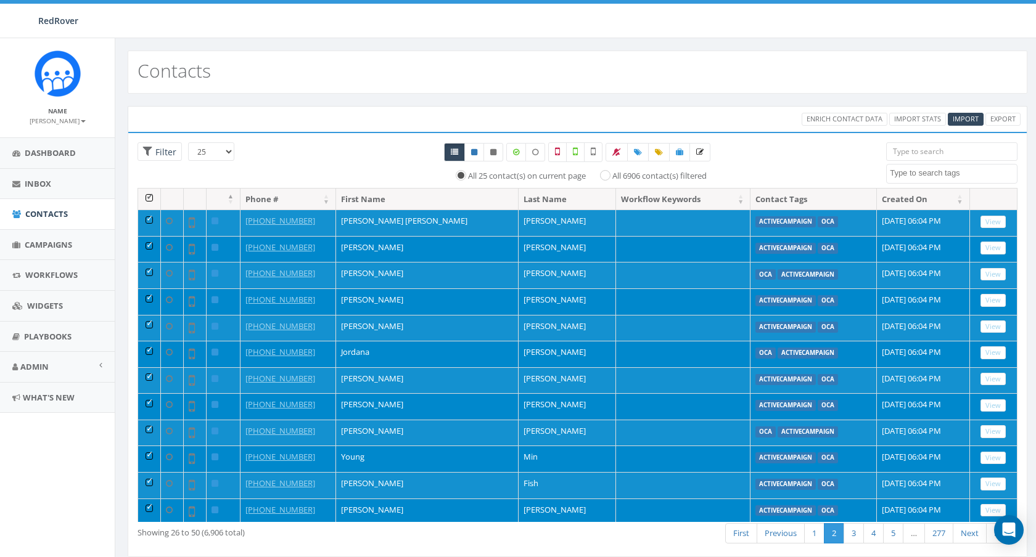
click at [935, 174] on textarea "Search" at bounding box center [953, 173] width 127 height 11
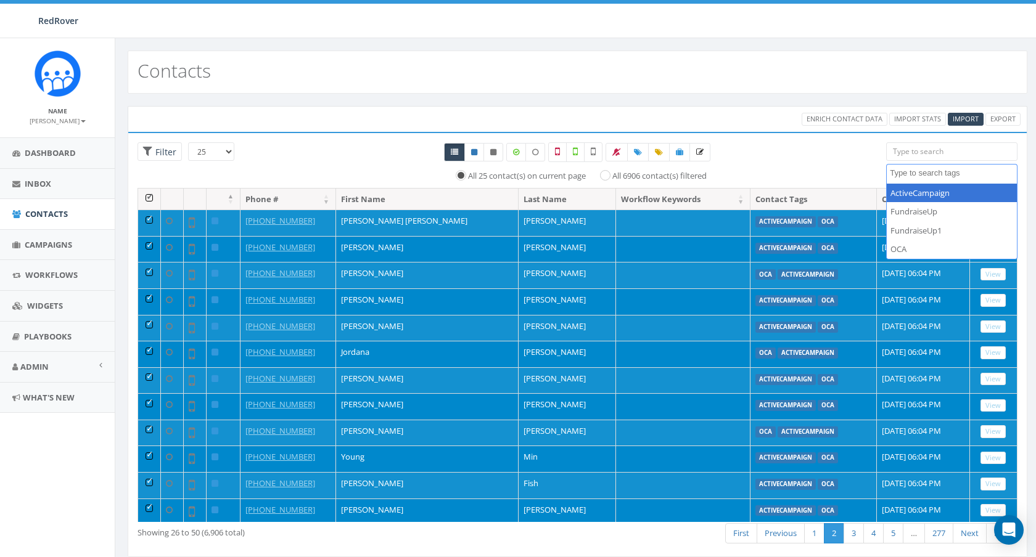
select select "ActiveCampaign"
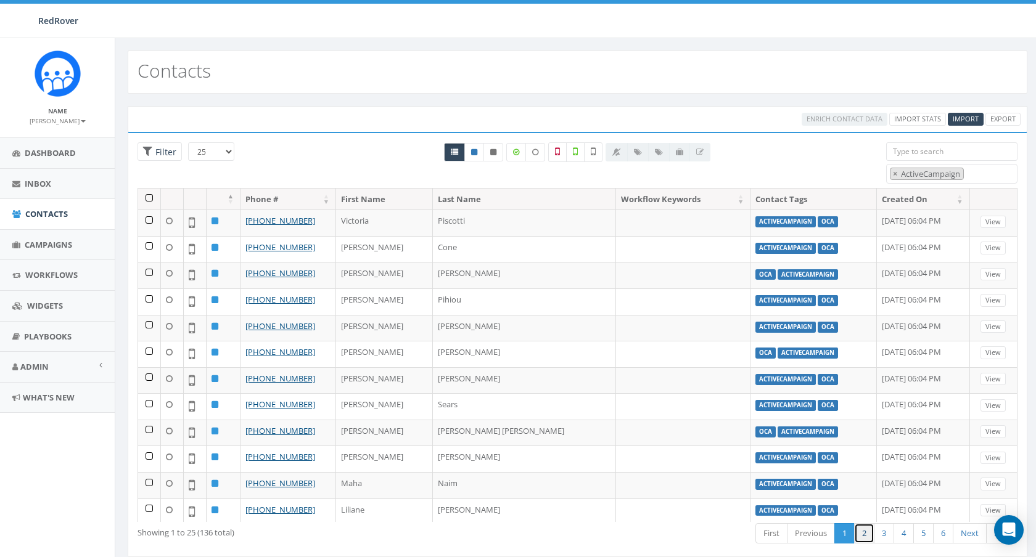
click at [860, 530] on link "2" at bounding box center [864, 533] width 20 height 20
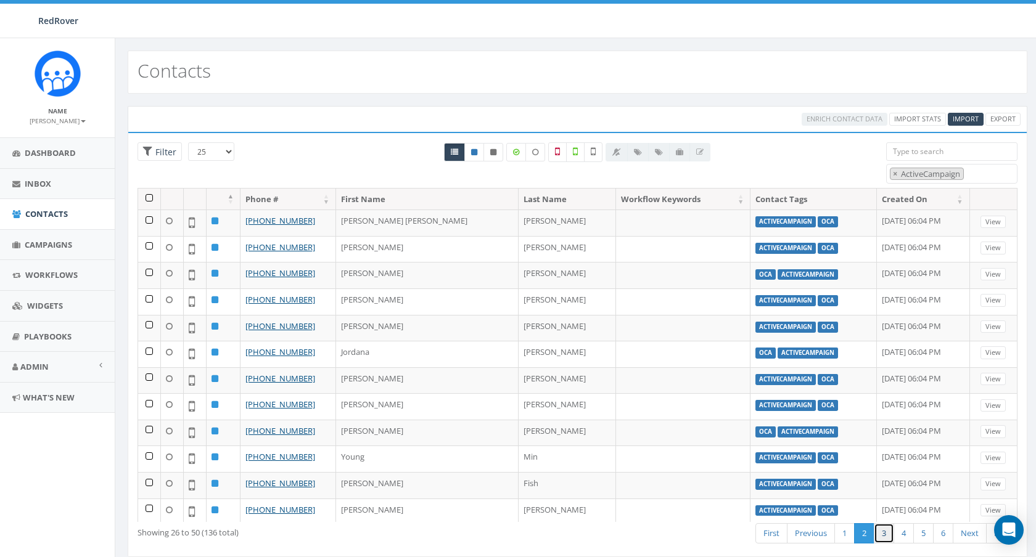
click at [881, 535] on link "3" at bounding box center [884, 533] width 20 height 20
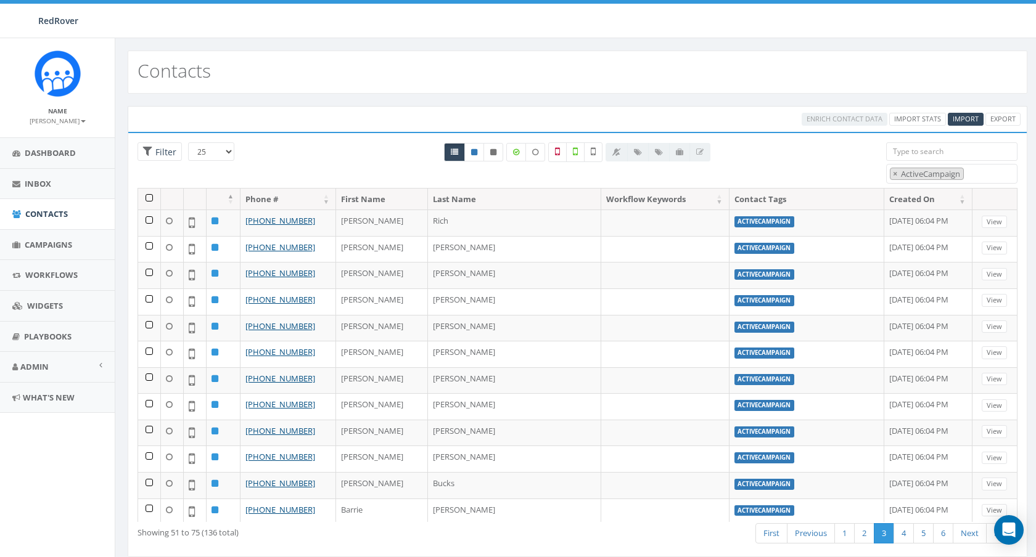
click at [149, 199] on th at bounding box center [149, 200] width 23 height 22
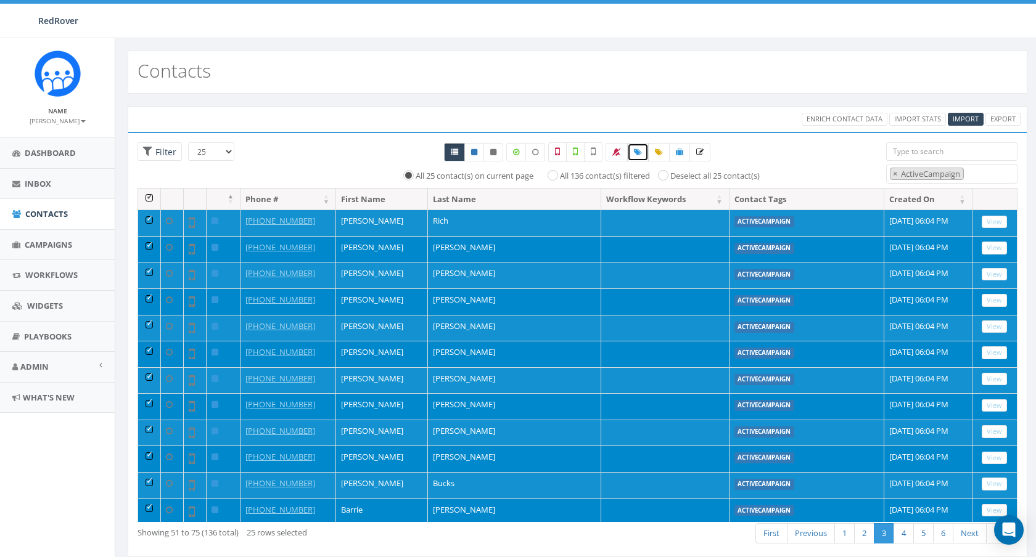
click at [639, 150] on icon at bounding box center [638, 152] width 8 height 7
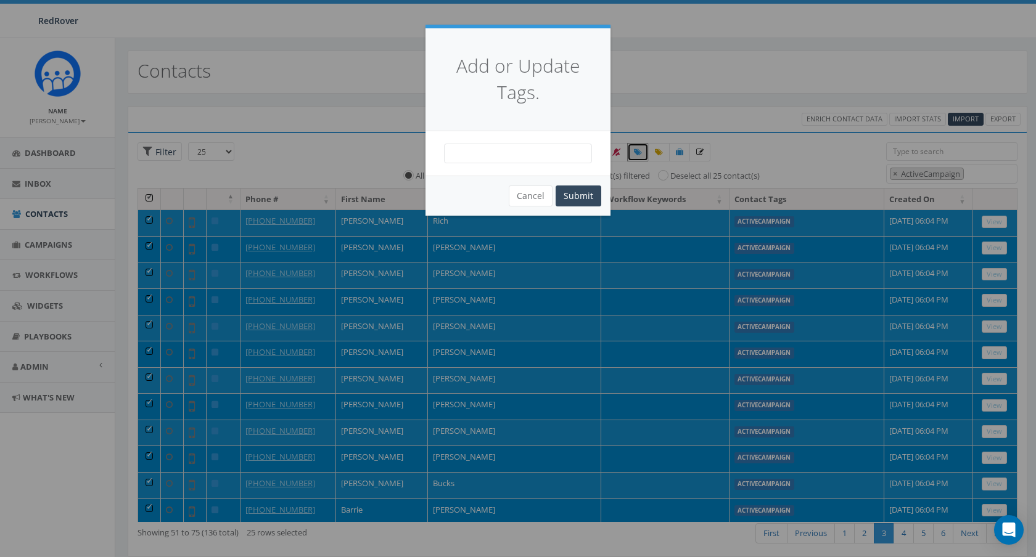
click at [522, 155] on span at bounding box center [518, 154] width 148 height 20
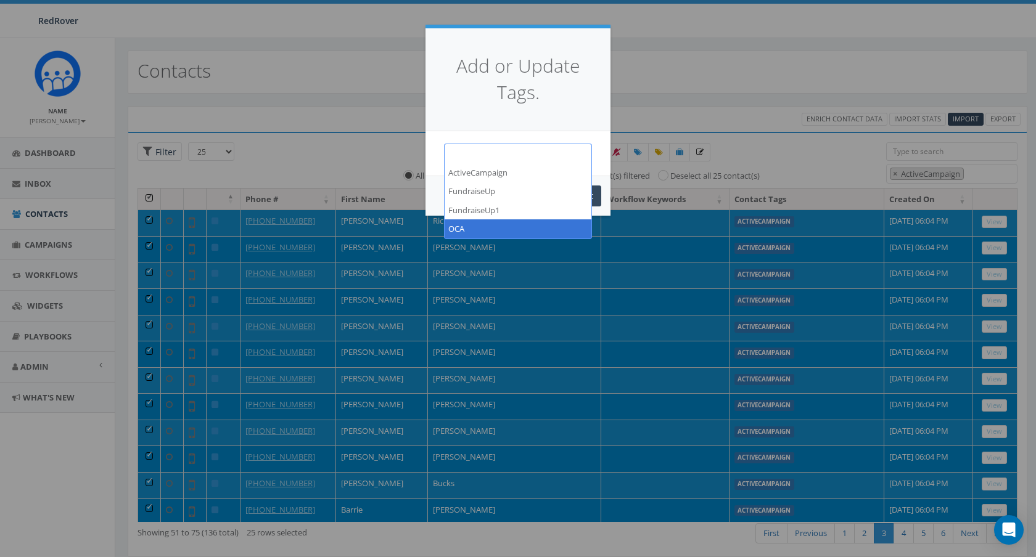
select select "OCA"
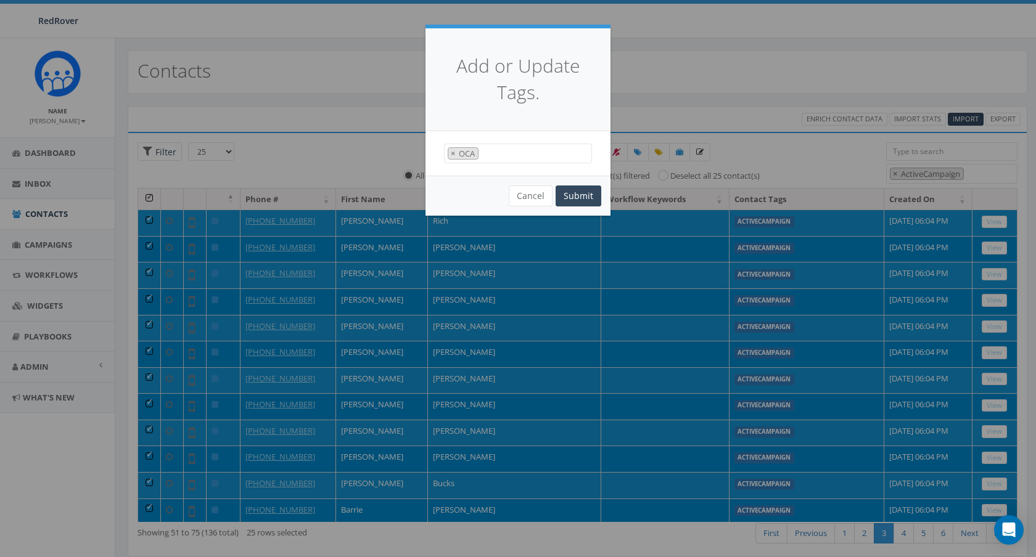
scroll to position [37, 0]
click at [576, 202] on button "Submit" at bounding box center [579, 196] width 46 height 21
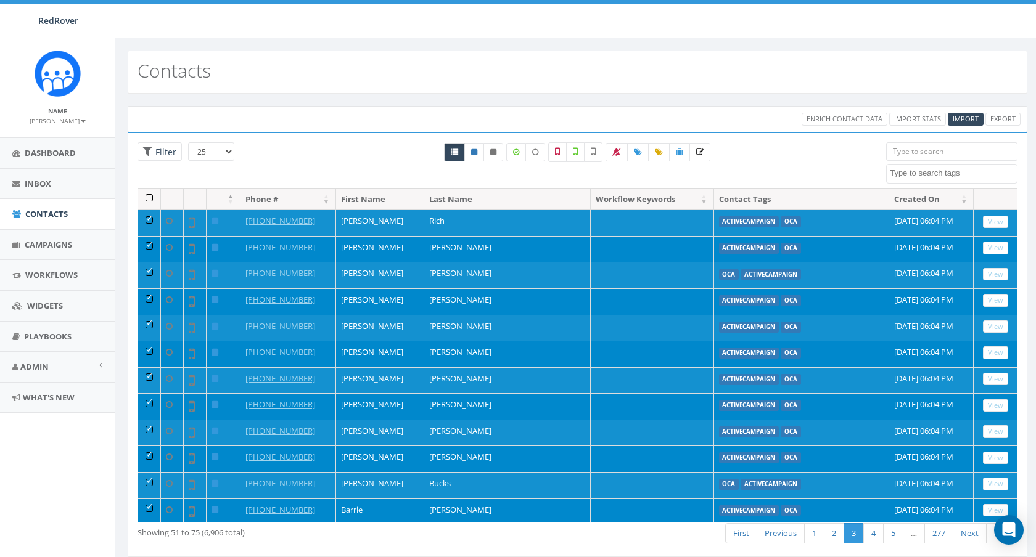
click at [951, 176] on textarea "Search" at bounding box center [953, 173] width 127 height 11
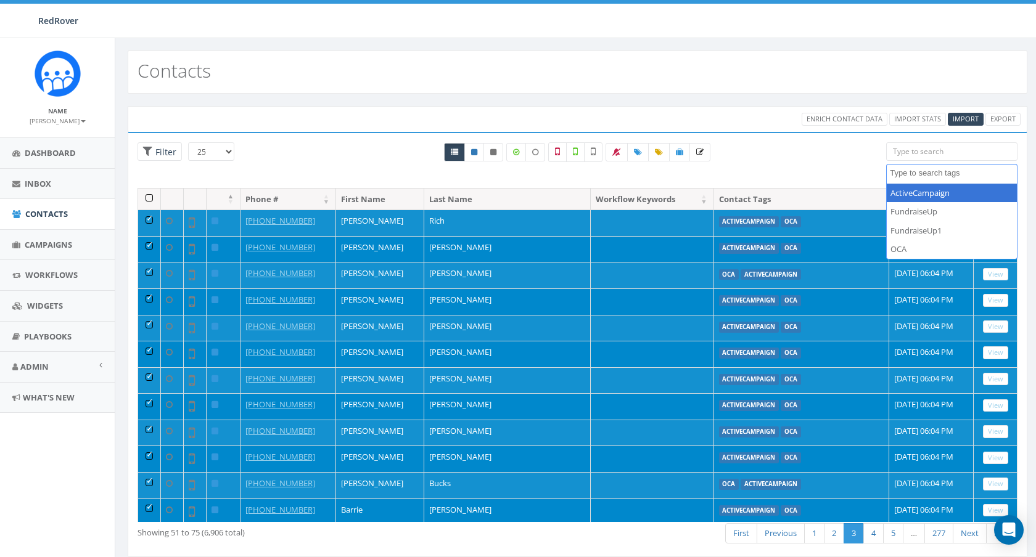
select select "ActiveCampaign"
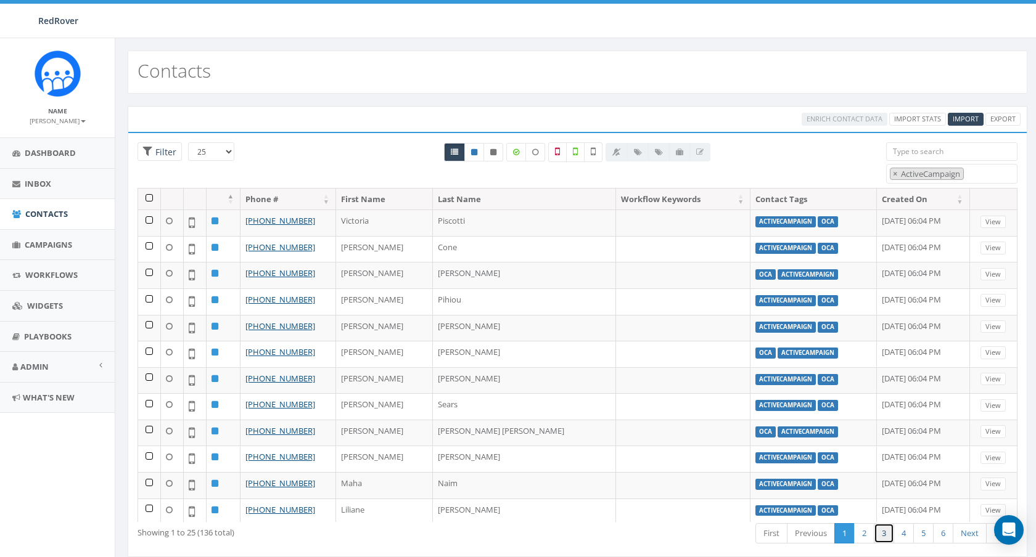
click at [882, 531] on link "3" at bounding box center [884, 533] width 20 height 20
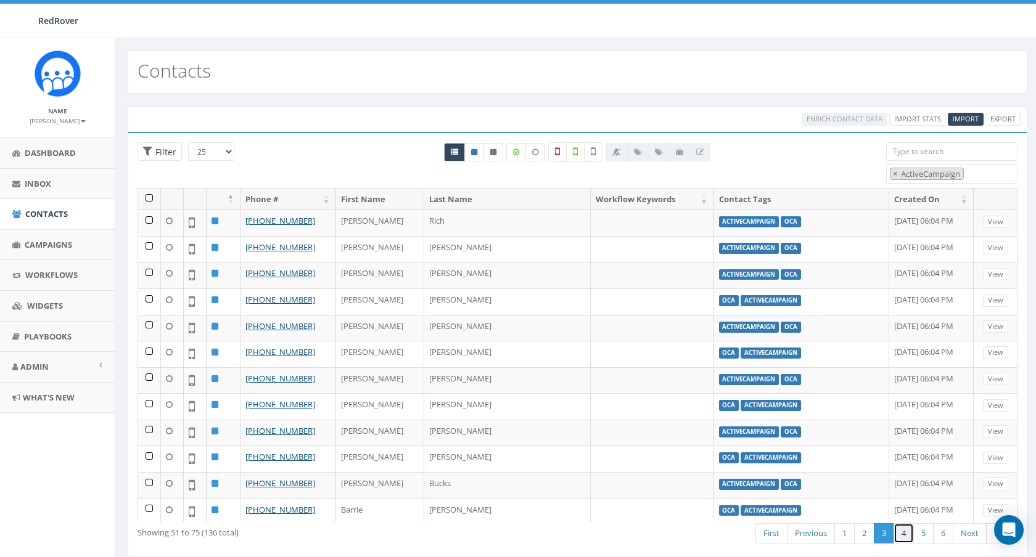
click at [901, 536] on link "4" at bounding box center [903, 533] width 20 height 20
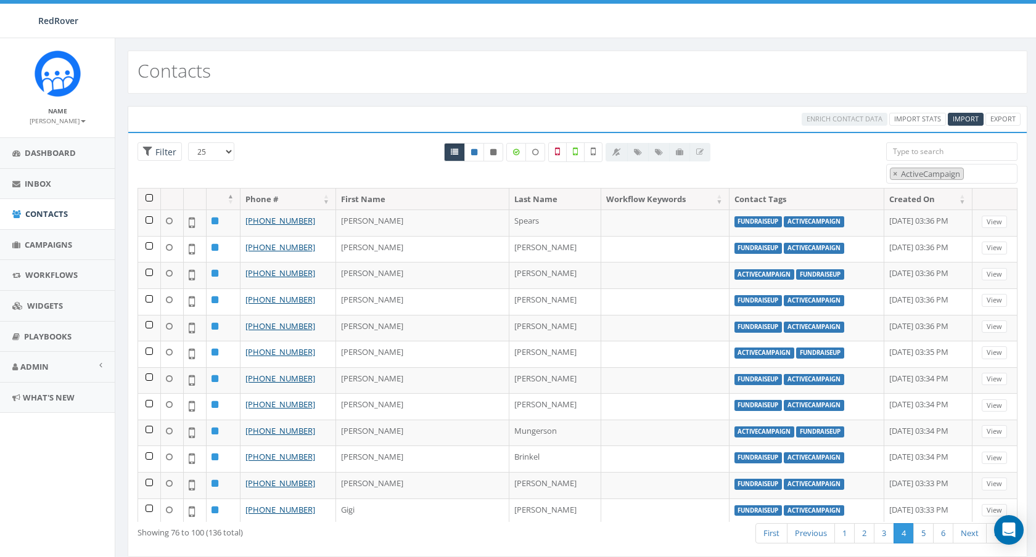
click at [149, 197] on th at bounding box center [149, 200] width 23 height 22
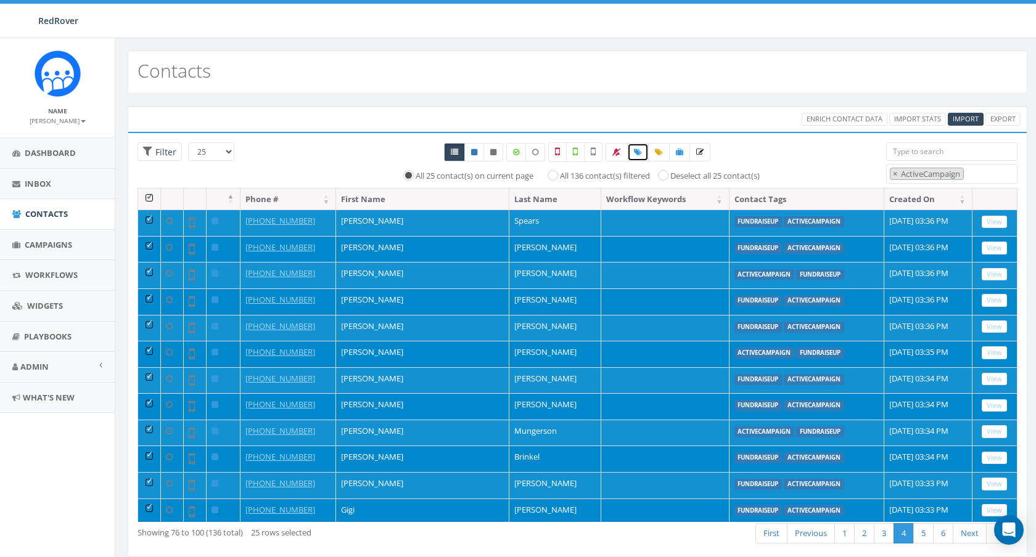
click at [638, 155] on icon at bounding box center [638, 152] width 8 height 7
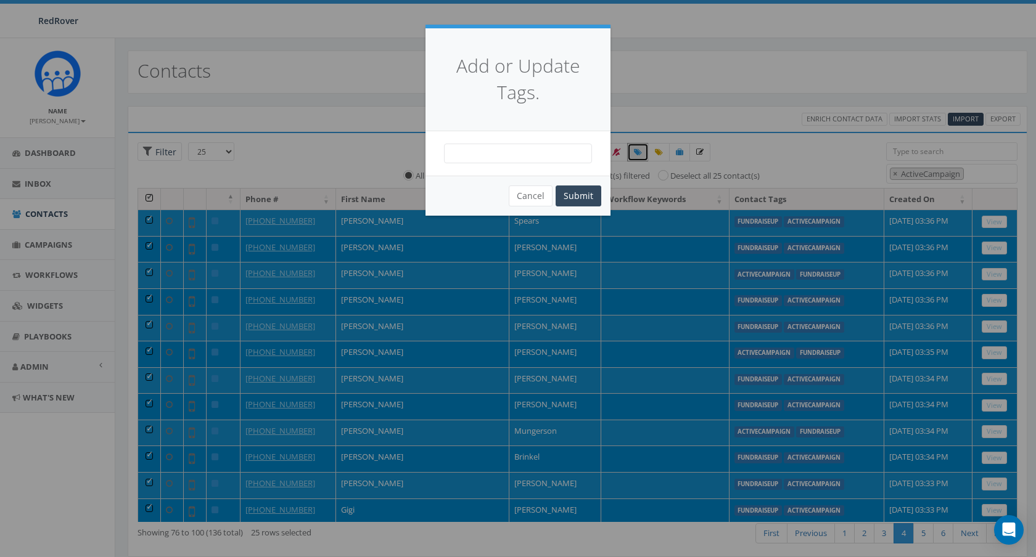
click at [535, 154] on span at bounding box center [518, 154] width 148 height 20
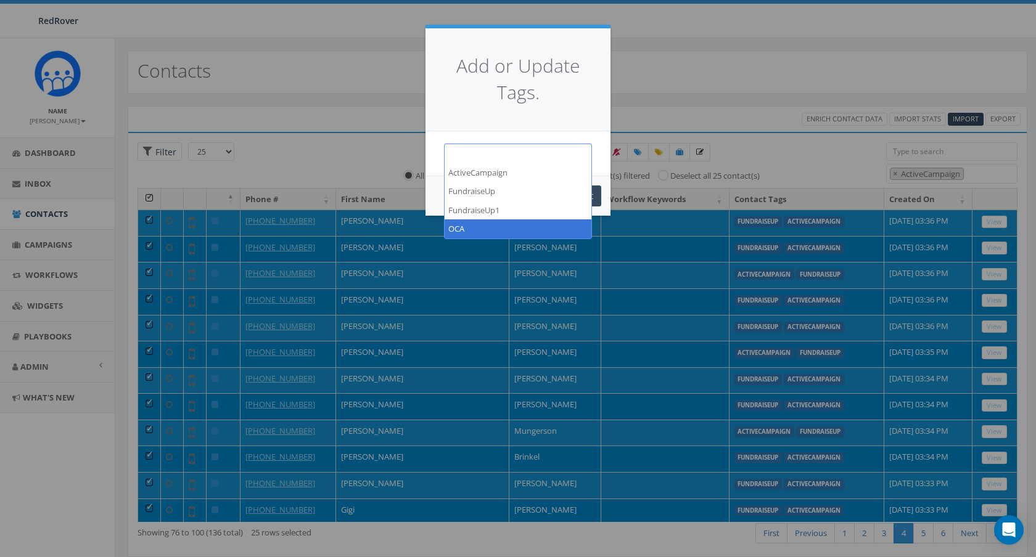
select select "OCA"
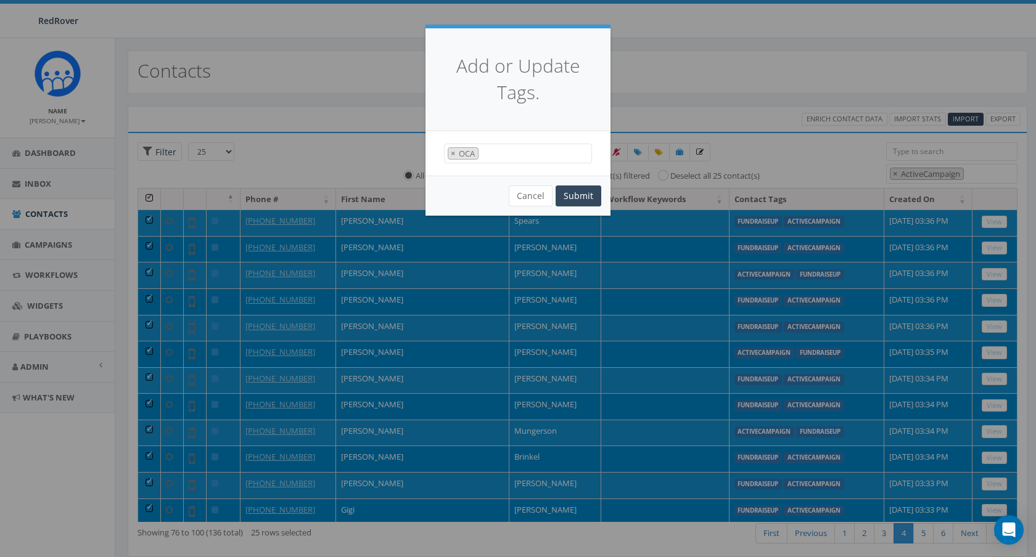
scroll to position [37, 0]
click at [575, 200] on button "Submit" at bounding box center [579, 196] width 46 height 21
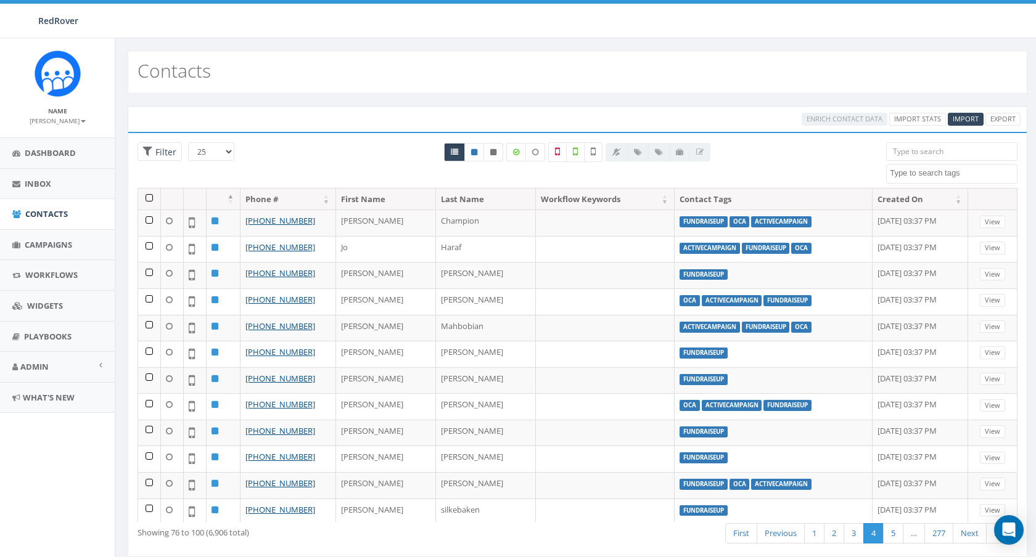
click at [938, 170] on textarea "Search" at bounding box center [953, 173] width 127 height 11
select select "ActiveCampaign"
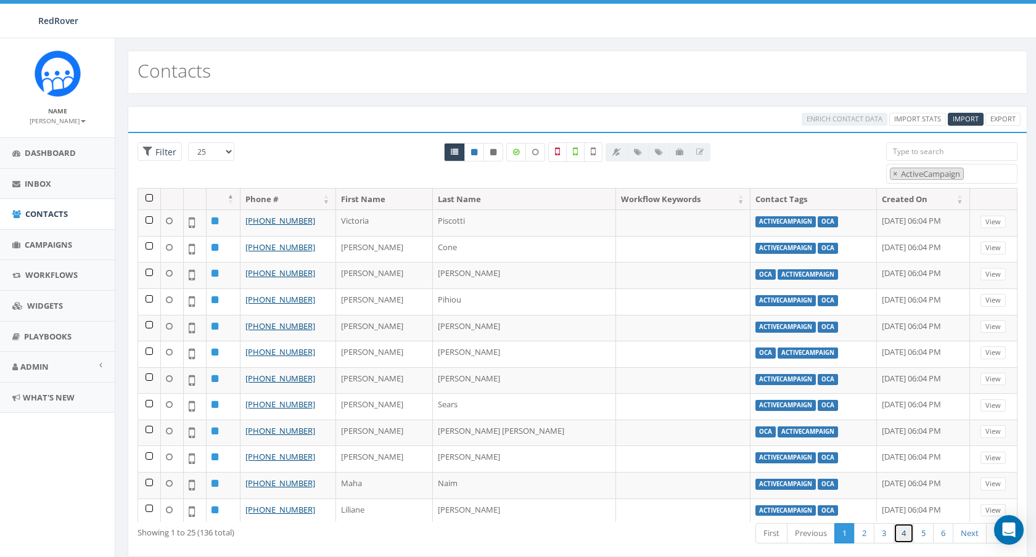
click at [900, 530] on link "4" at bounding box center [903, 533] width 20 height 20
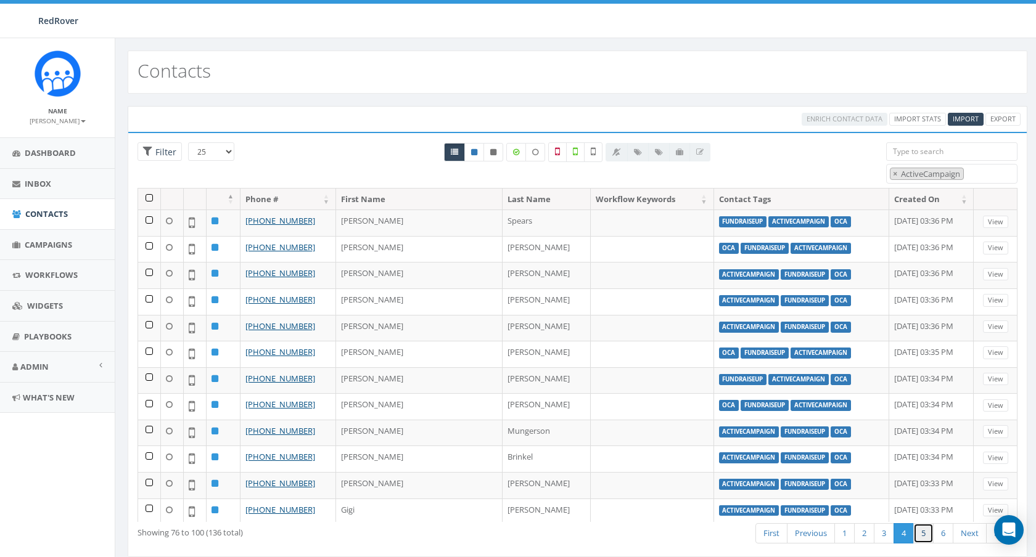
click at [925, 538] on link "5" at bounding box center [923, 533] width 20 height 20
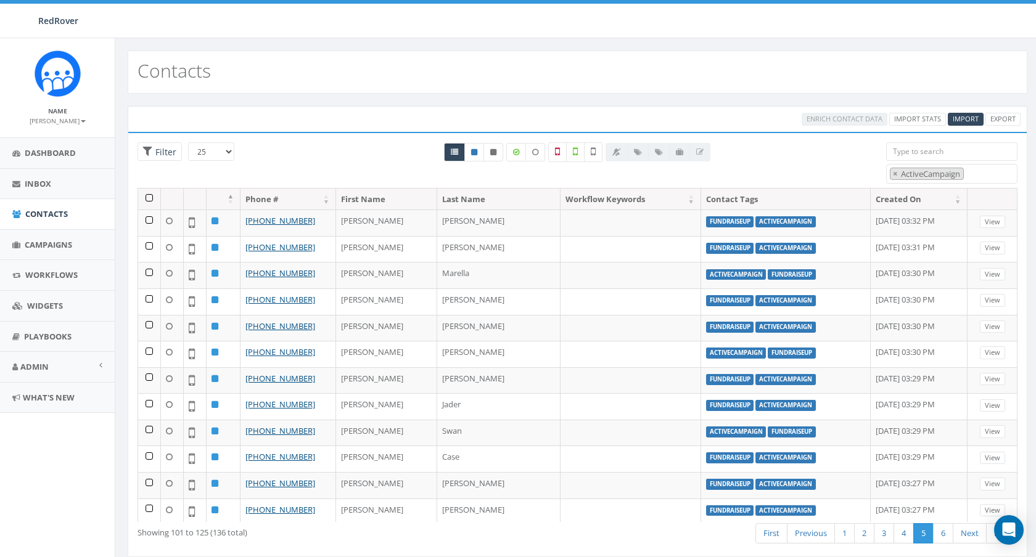
click at [148, 197] on th at bounding box center [149, 200] width 23 height 22
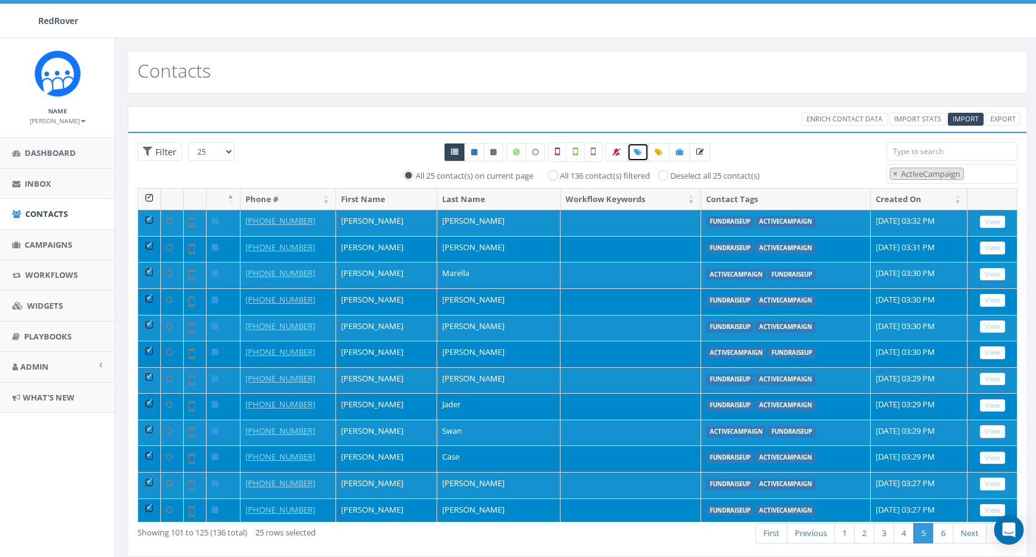
click at [638, 149] on icon at bounding box center [638, 152] width 8 height 7
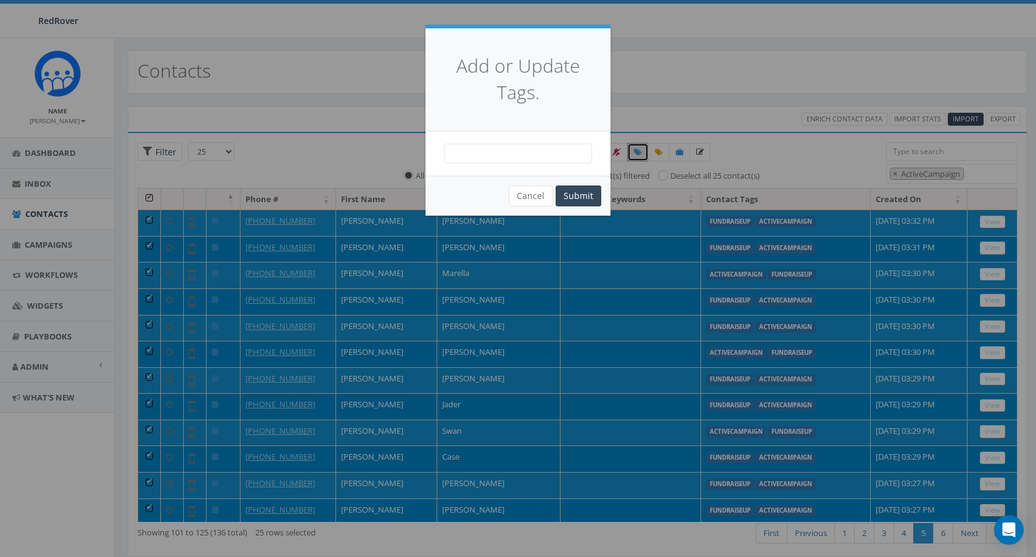
click at [551, 153] on span at bounding box center [518, 154] width 148 height 20
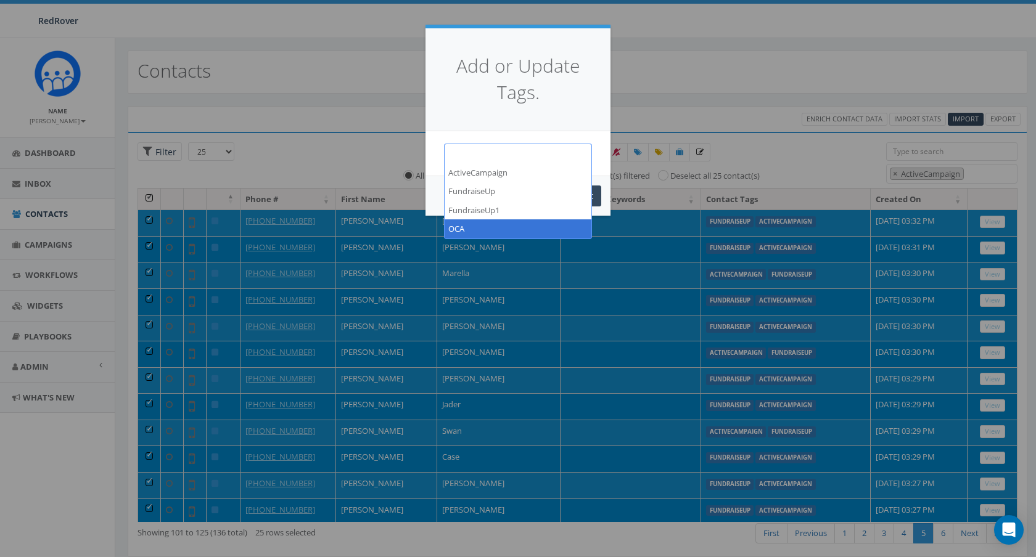
select select "OCA"
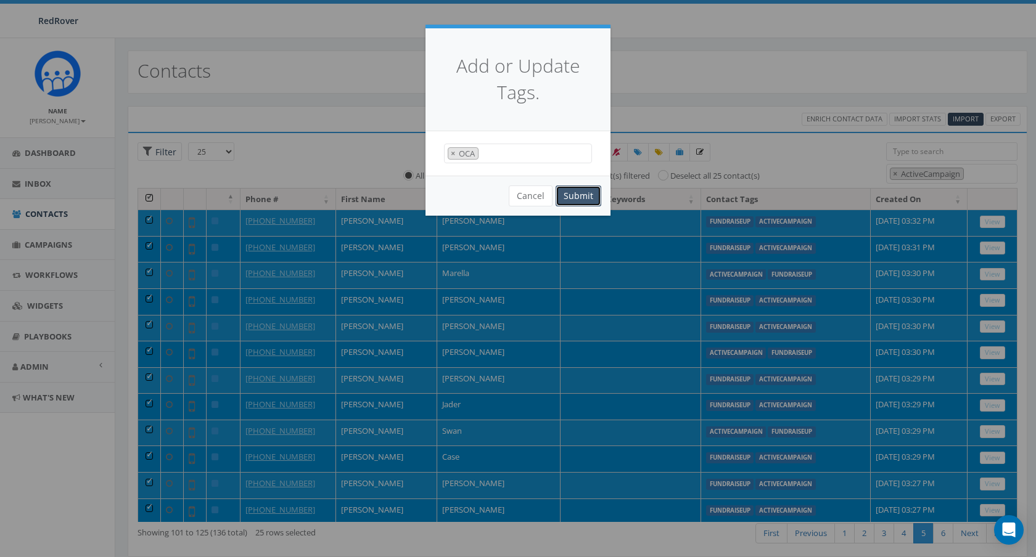
click at [575, 199] on button "Submit" at bounding box center [579, 196] width 46 height 21
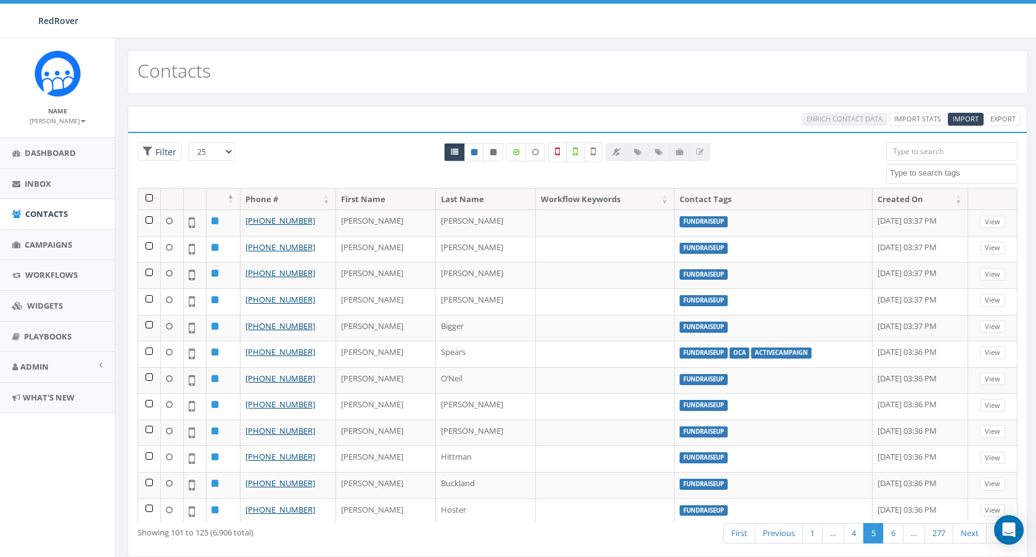
click at [929, 166] on span at bounding box center [951, 174] width 131 height 20
select select "ActiveCampaign"
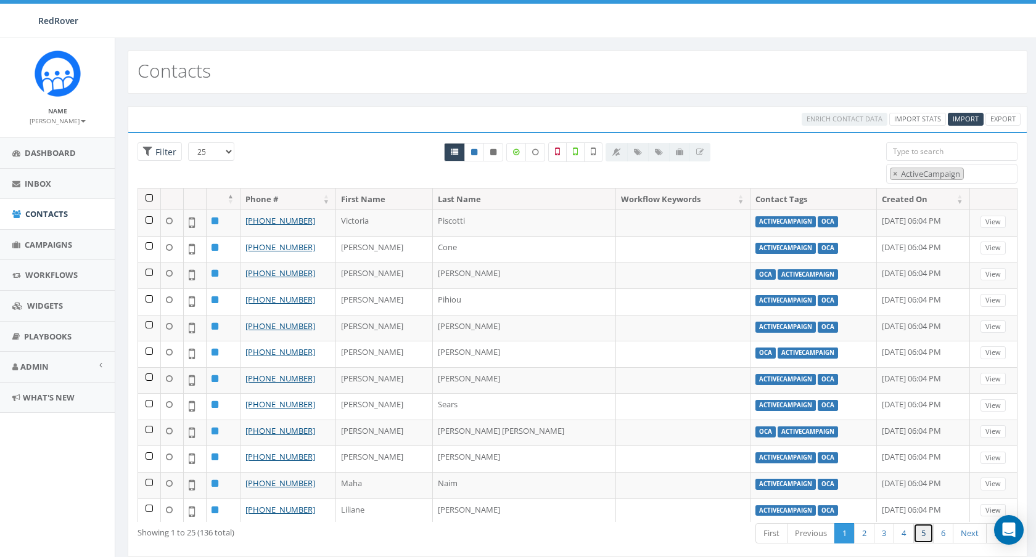
click at [927, 536] on link "5" at bounding box center [923, 533] width 20 height 20
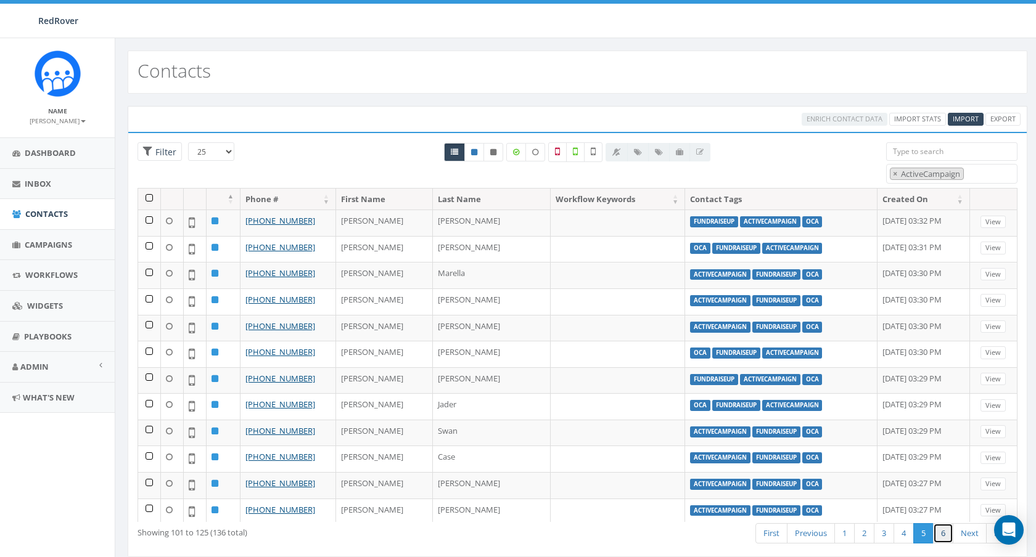
click at [940, 536] on link "6" at bounding box center [943, 533] width 20 height 20
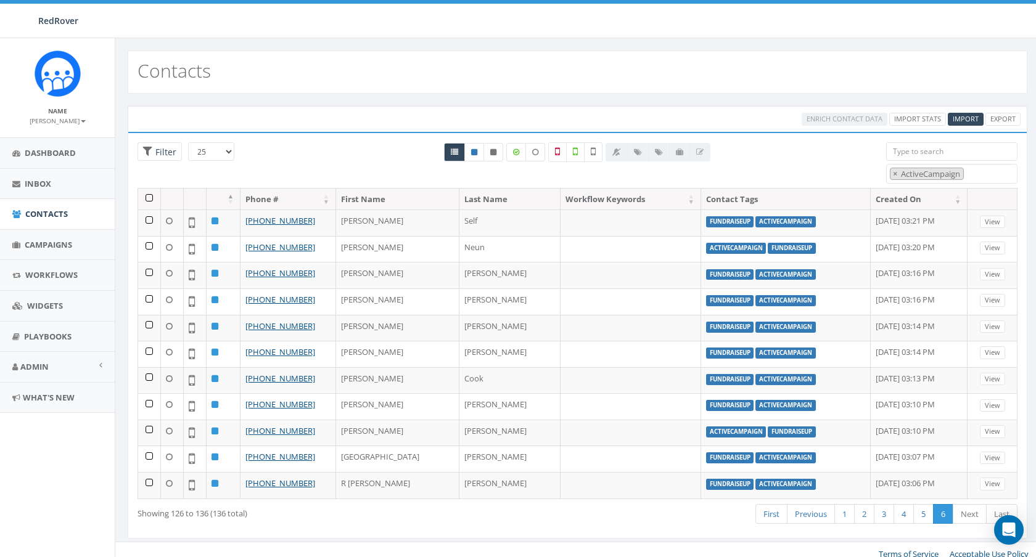
click at [149, 195] on th at bounding box center [149, 200] width 23 height 22
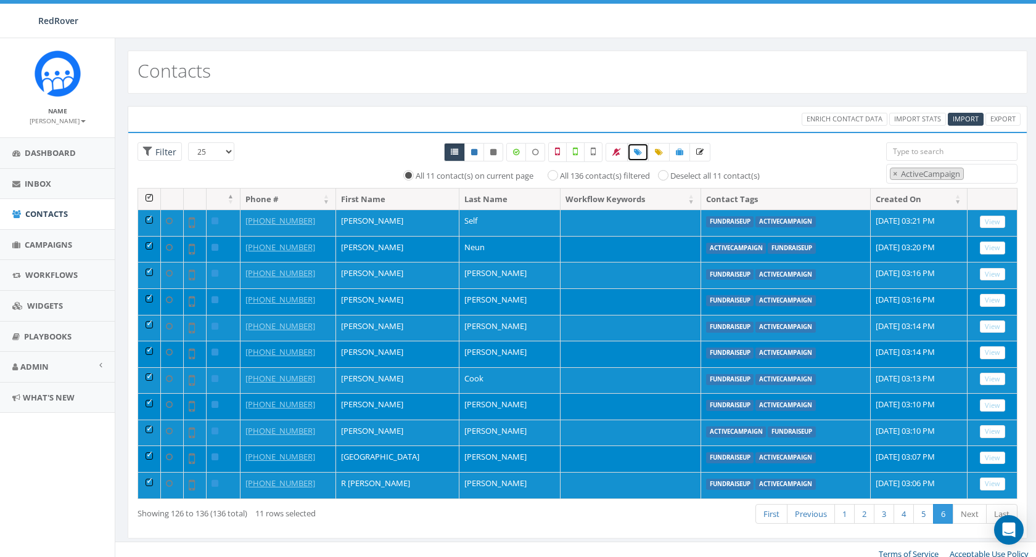
click at [639, 156] on span at bounding box center [638, 152] width 8 height 10
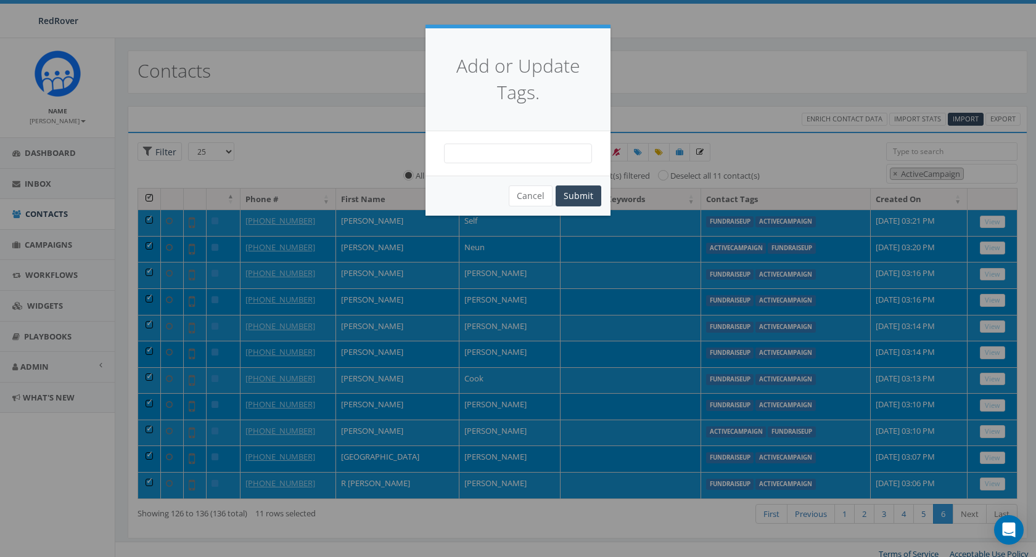
click at [532, 155] on span at bounding box center [518, 154] width 148 height 20
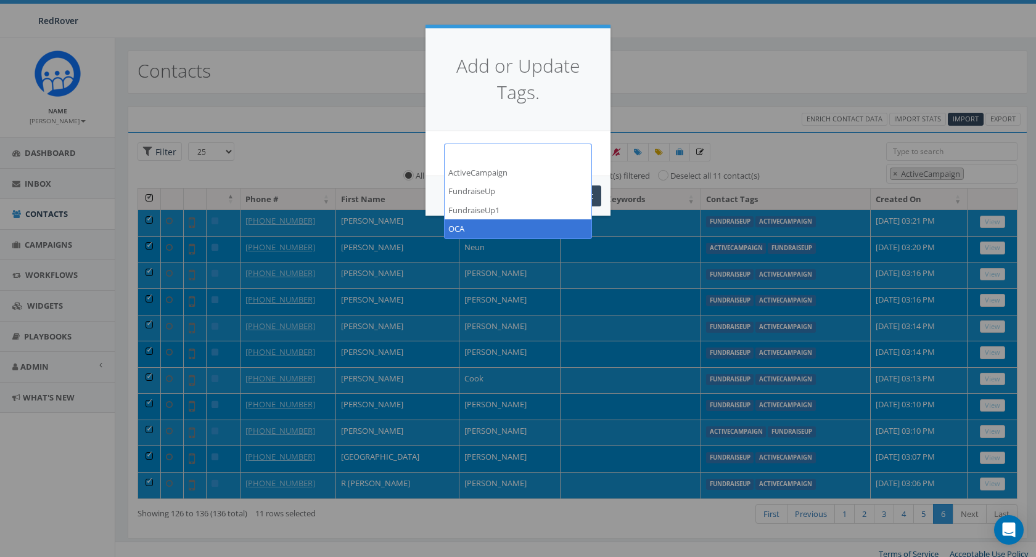
select select "OCA"
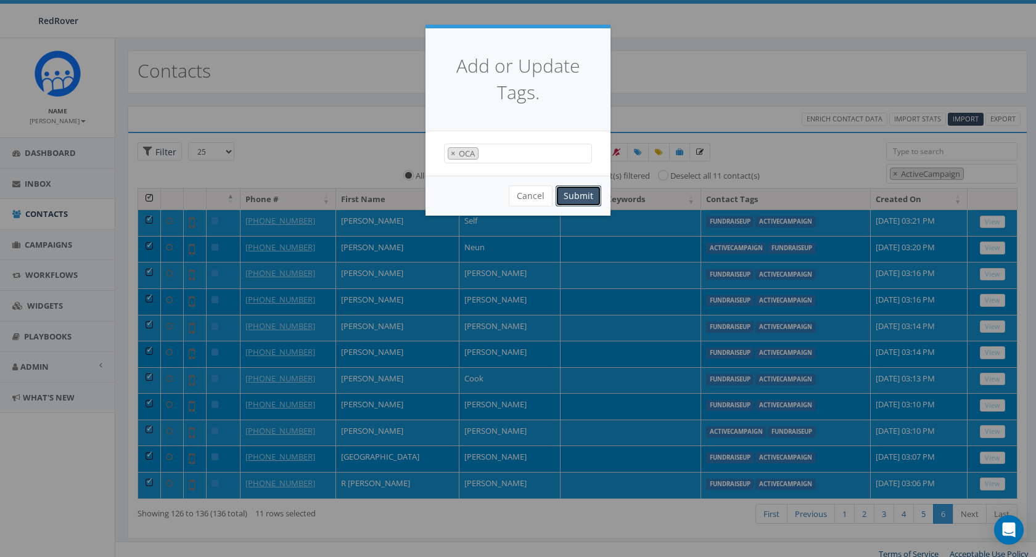
click at [580, 197] on button "Submit" at bounding box center [579, 196] width 46 height 21
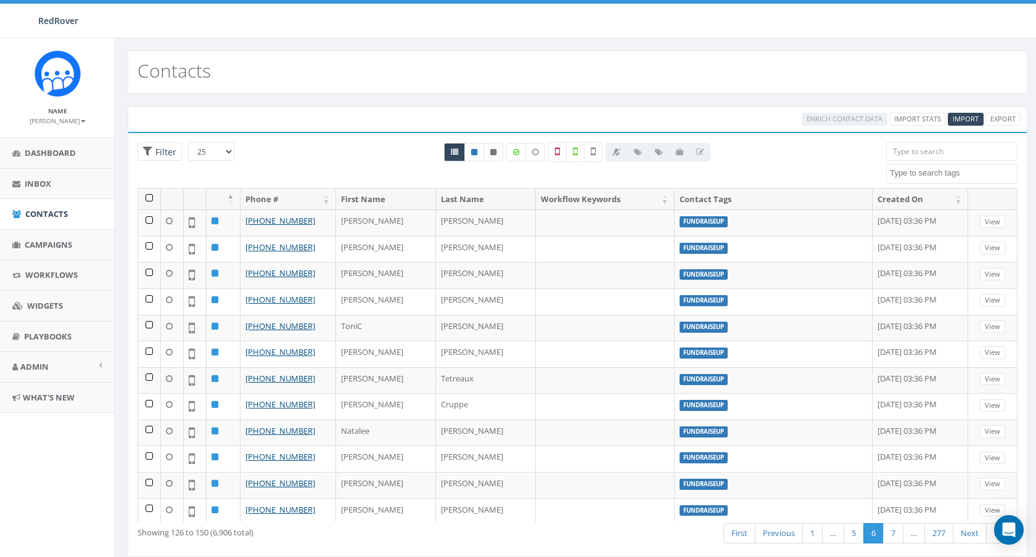
click at [931, 176] on textarea "Search" at bounding box center [953, 173] width 127 height 11
select select "OCA"
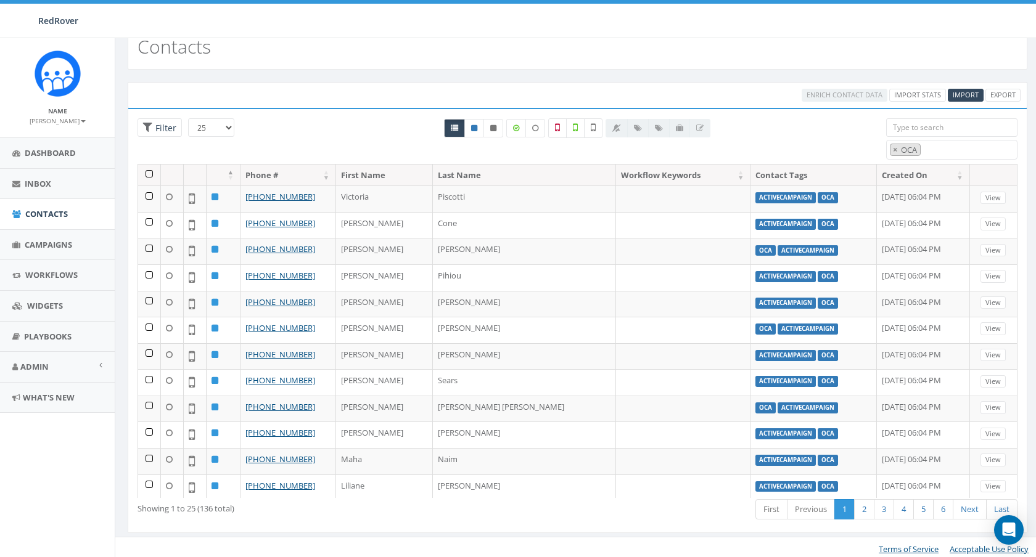
scroll to position [22, 0]
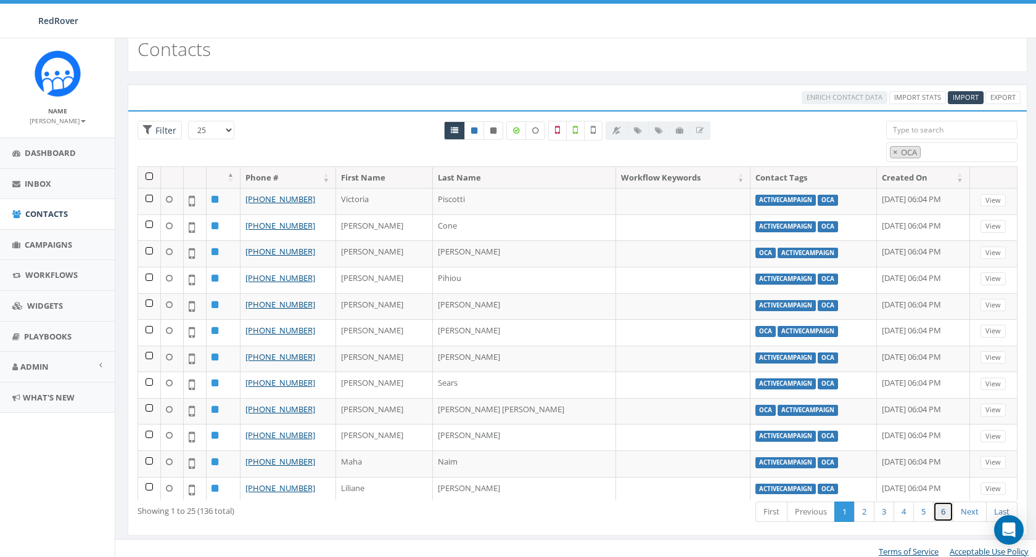
click at [940, 516] on link "6" at bounding box center [943, 512] width 20 height 20
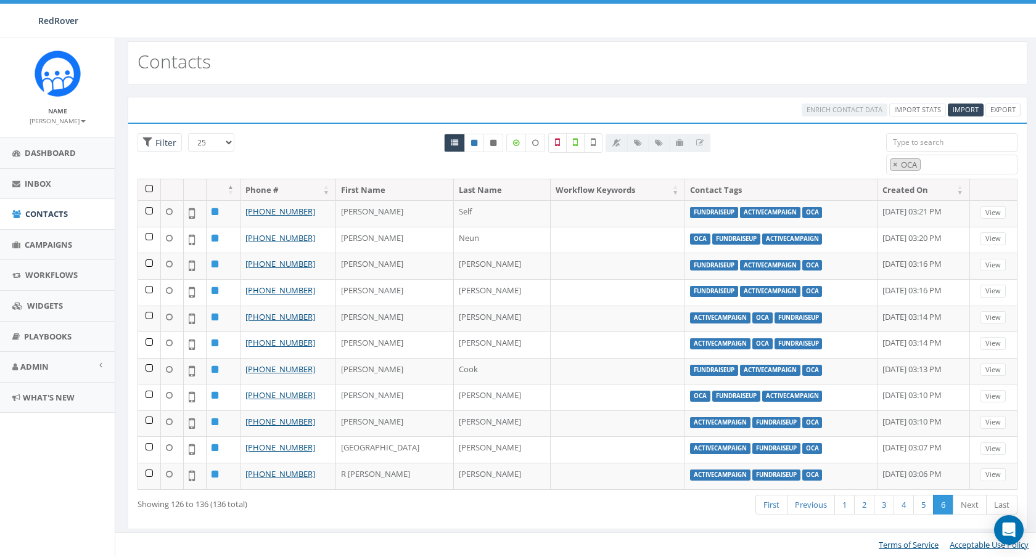
scroll to position [9, 0]
click at [896, 164] on span "×" at bounding box center [895, 165] width 4 height 11
select select
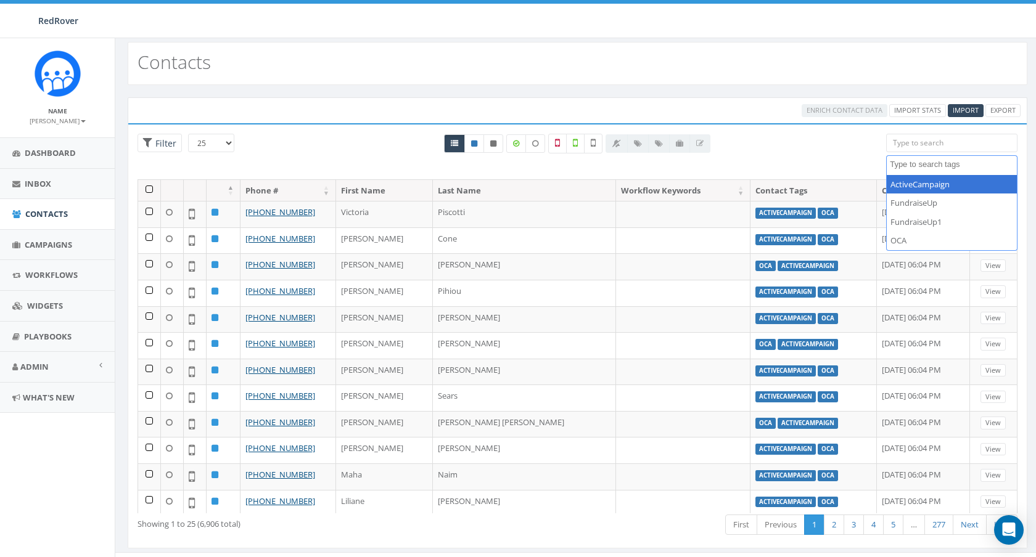
click at [710, 38] on div "Contacts" at bounding box center [577, 57] width 924 height 55
